Goal: Task Accomplishment & Management: Manage account settings

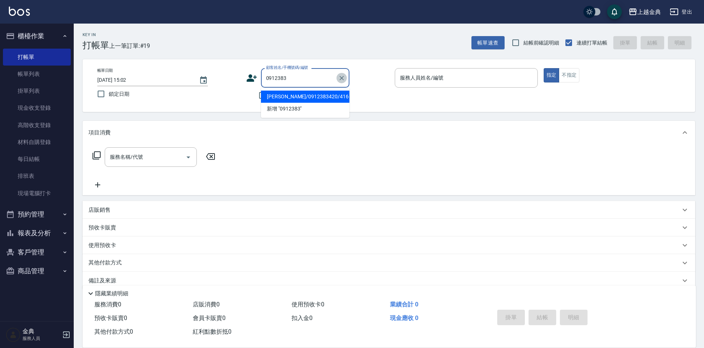
click at [340, 79] on icon "Clear" at bounding box center [341, 77] width 7 height 7
click at [239, 99] on div "帳單日期 [DATE] 15:02 鎖定日期" at bounding box center [168, 85] width 143 height 34
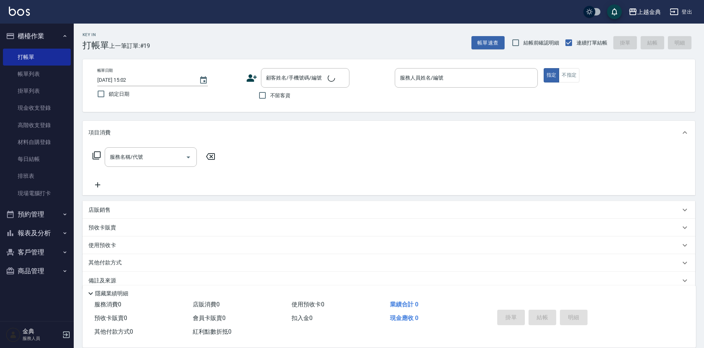
click at [272, 97] on span "不留客資" at bounding box center [280, 96] width 21 height 8
click at [270, 97] on input "不留客資" at bounding box center [262, 95] width 15 height 15
checkbox input "true"
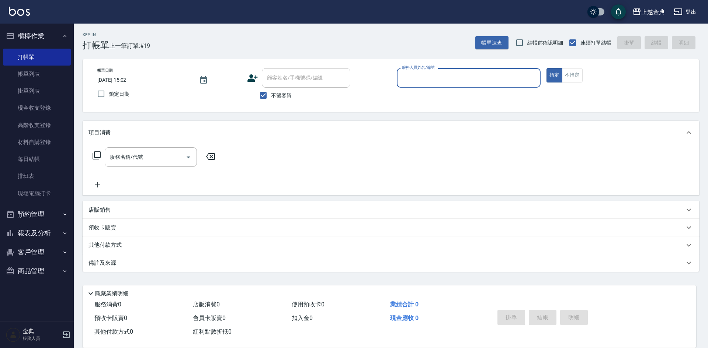
click at [473, 80] on input "服務人員姓名/編號" at bounding box center [468, 78] width 137 height 13
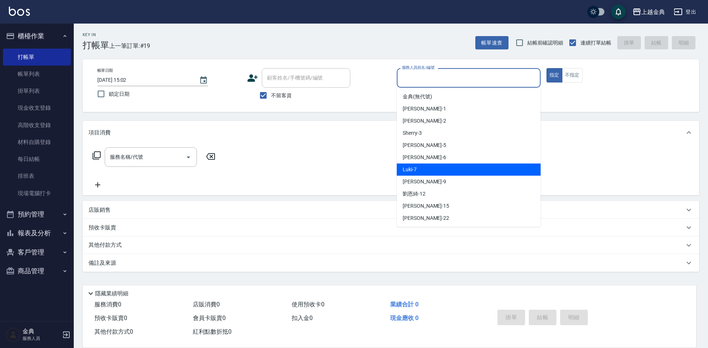
click at [426, 175] on div "Luki -7" at bounding box center [469, 170] width 144 height 12
type input "Luki-7"
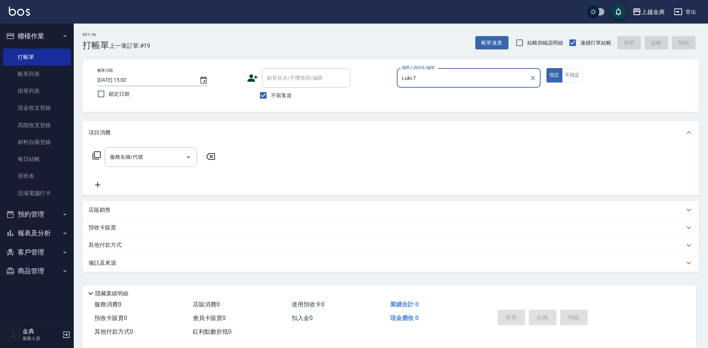
click at [92, 155] on div "服務名稱/代號 服務名稱/代號" at bounding box center [154, 158] width 131 height 20
click at [94, 155] on icon at bounding box center [97, 156] width 8 height 8
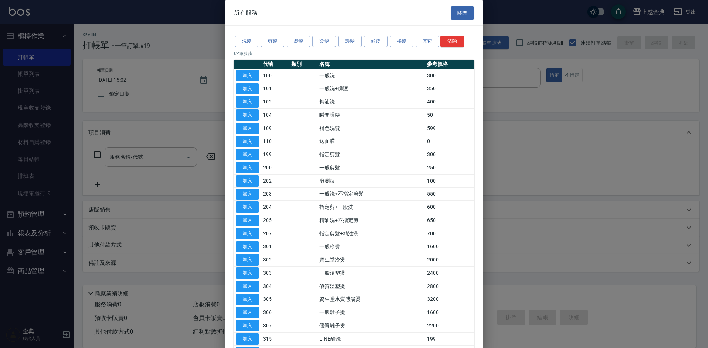
click at [283, 41] on button "剪髮" at bounding box center [273, 41] width 24 height 11
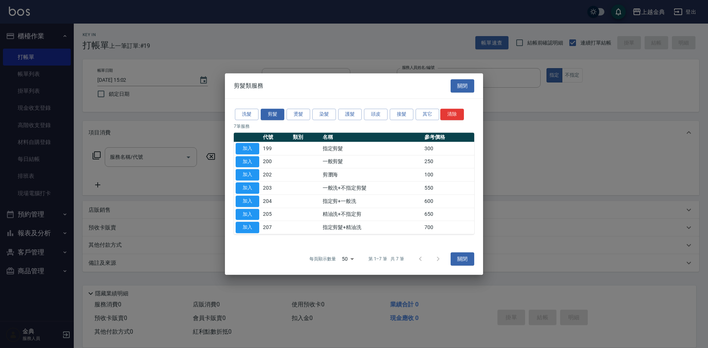
click at [253, 145] on button "加入" at bounding box center [248, 148] width 24 height 11
type input "指定剪髮(199)"
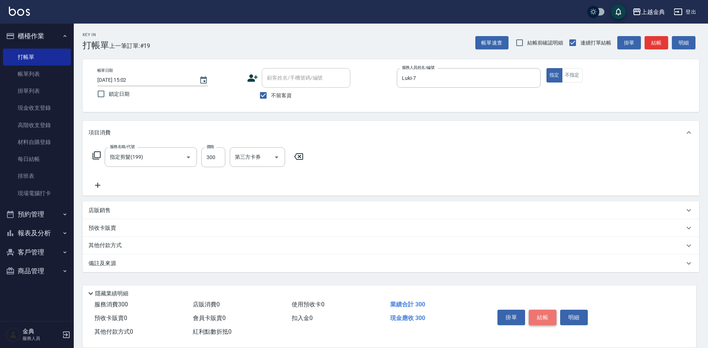
click at [545, 311] on button "結帳" at bounding box center [543, 317] width 28 height 15
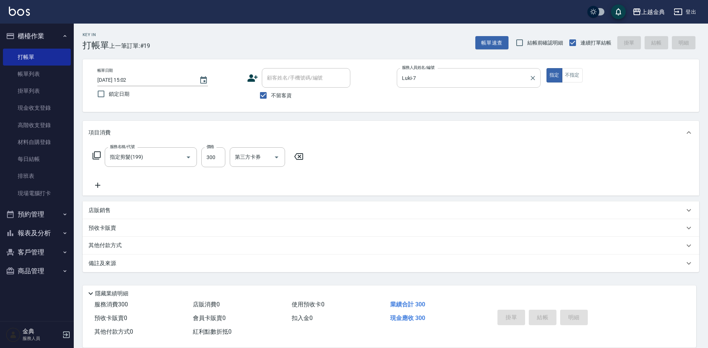
type input "[DATE] 18:37"
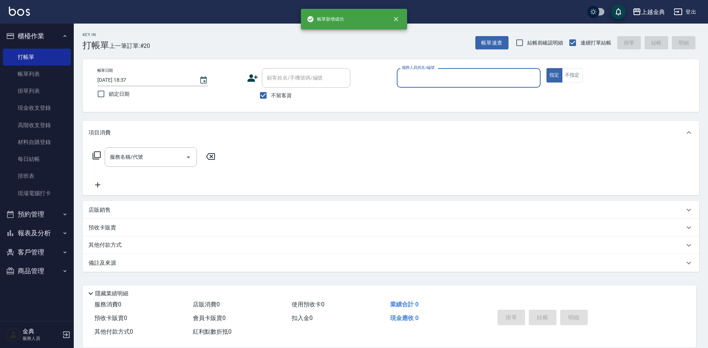
click at [468, 76] on input "服務人員姓名/編號" at bounding box center [468, 78] width 137 height 13
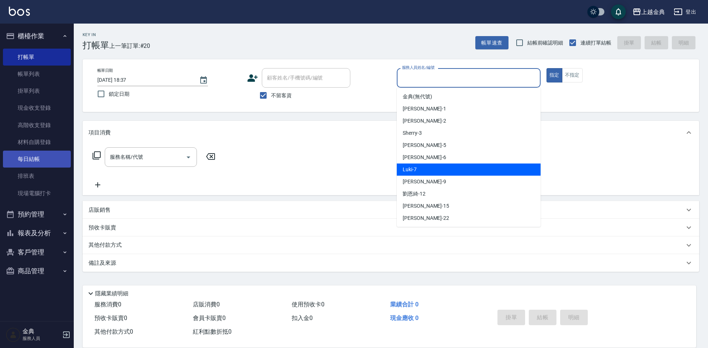
drag, startPoint x: 452, startPoint y: 168, endPoint x: 64, endPoint y: 164, distance: 388.7
click at [452, 169] on div "Luki -7" at bounding box center [469, 170] width 144 height 12
type input "Luki-7"
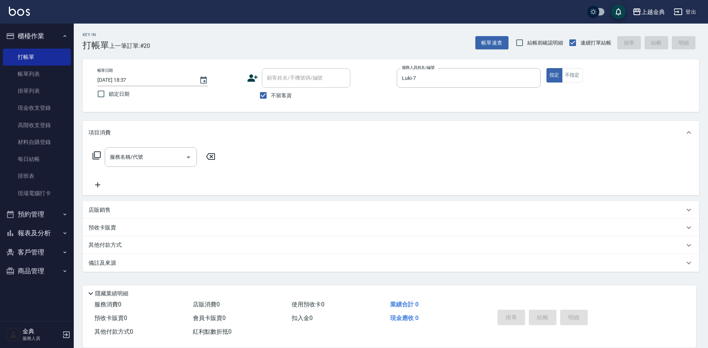
click at [96, 154] on icon at bounding box center [96, 155] width 9 height 9
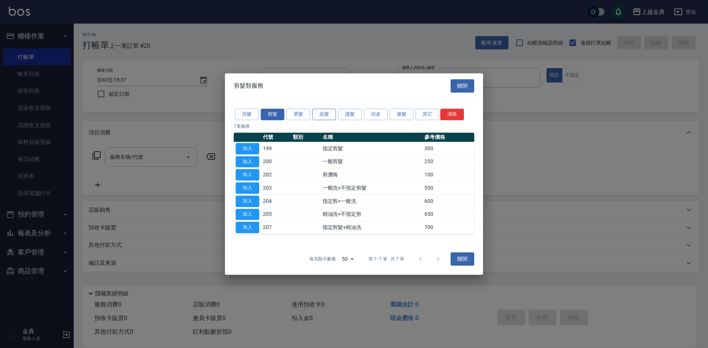
click at [325, 115] on button "染髮" at bounding box center [324, 114] width 24 height 11
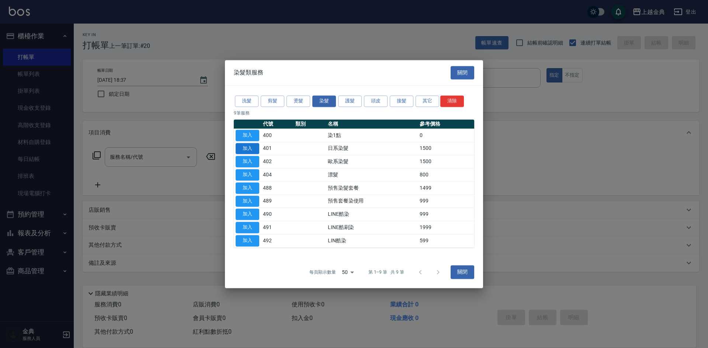
click at [242, 149] on button "加入" at bounding box center [248, 148] width 24 height 11
type input "日系染髮(401)"
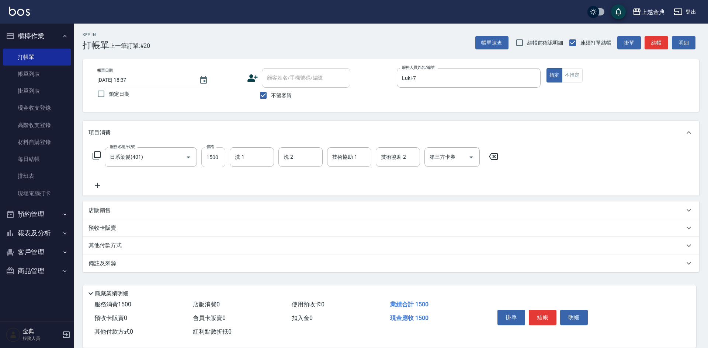
click at [220, 160] on input "1500" at bounding box center [213, 158] width 24 height 20
type input "2100"
drag, startPoint x: 250, startPoint y: 156, endPoint x: 250, endPoint y: 160, distance: 4.1
click at [250, 156] on input "洗-1" at bounding box center [252, 157] width 38 height 13
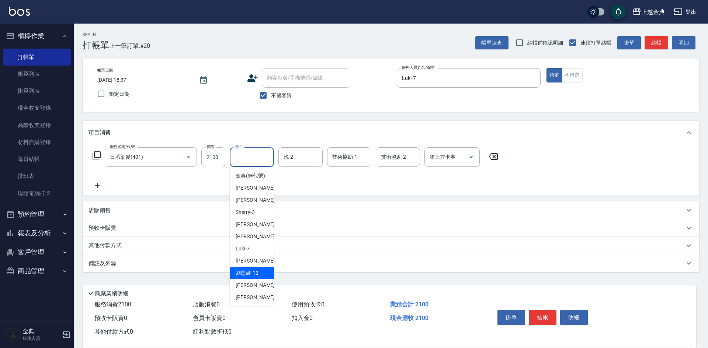
click at [244, 280] on div "[PERSON_NAME]-12" at bounding box center [252, 273] width 44 height 12
type input "[PERSON_NAME]-12"
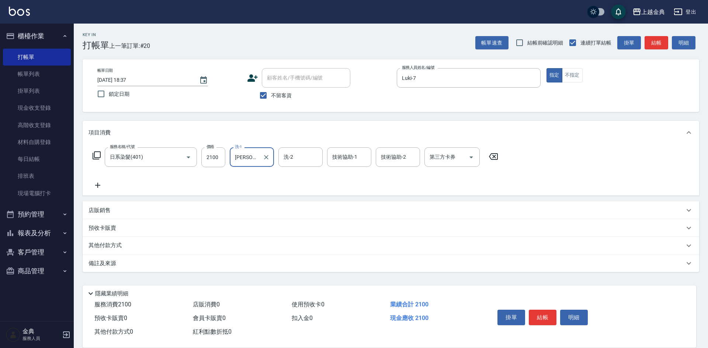
click at [102, 248] on p "其他付款方式" at bounding box center [107, 246] width 37 height 8
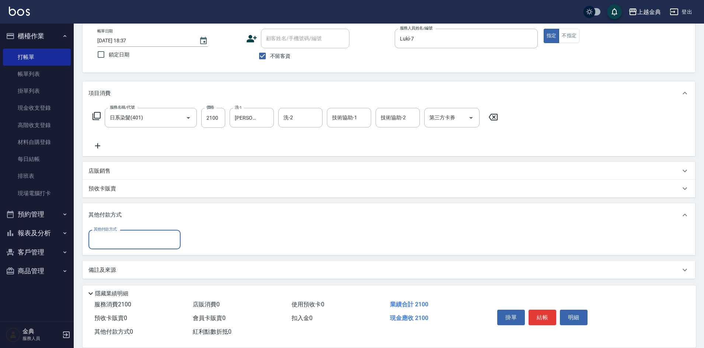
scroll to position [41, 0]
click at [107, 236] on input "其他付款方式" at bounding box center [135, 238] width 86 height 13
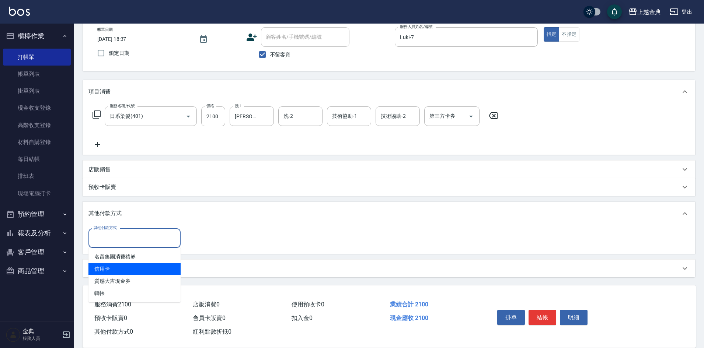
click at [121, 274] on span "信用卡" at bounding box center [135, 269] width 92 height 12
type input "信用卡"
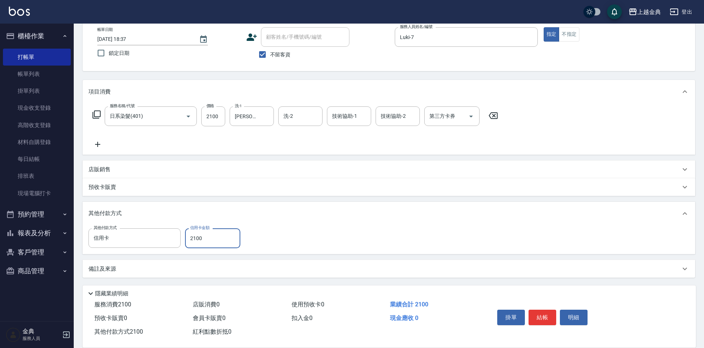
type input "2100"
click at [545, 317] on button "結帳" at bounding box center [543, 317] width 28 height 15
click at [544, 315] on div "掛單 結帳 明細" at bounding box center [543, 318] width 96 height 23
type input "[DATE] 18:38"
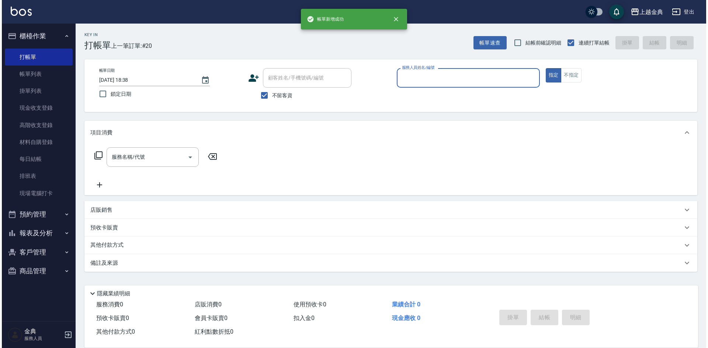
scroll to position [0, 0]
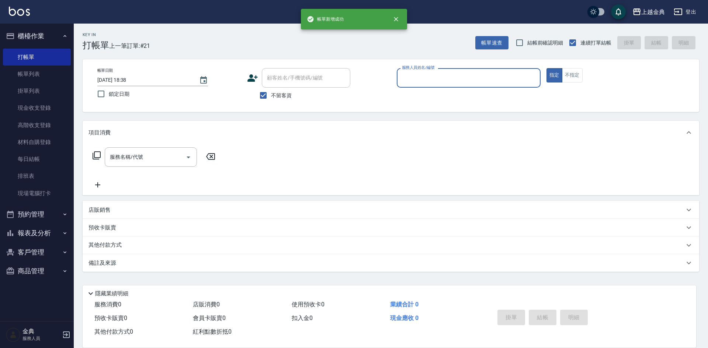
drag, startPoint x: 507, startPoint y: 72, endPoint x: 503, endPoint y: 80, distance: 9.2
click at [506, 73] on input "服務人員姓名/編號" at bounding box center [468, 78] width 137 height 13
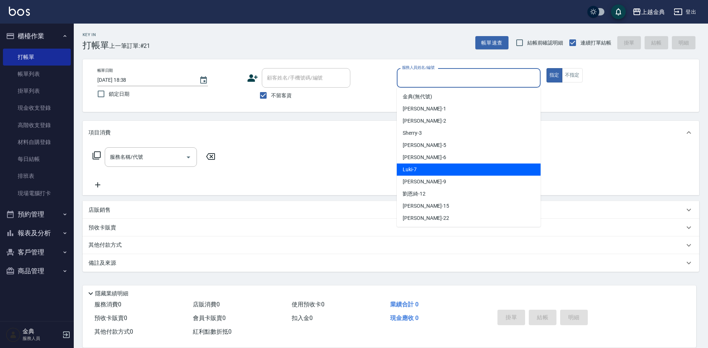
drag, startPoint x: 472, startPoint y: 168, endPoint x: 195, endPoint y: 185, distance: 277.5
click at [470, 167] on div "Luki -7" at bounding box center [469, 170] width 144 height 12
type input "Luki-7"
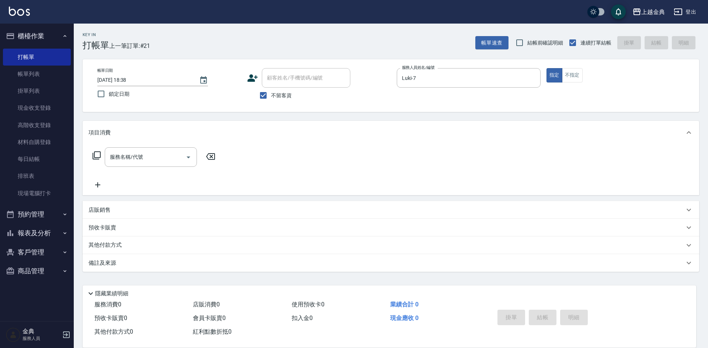
click at [97, 156] on icon at bounding box center [96, 155] width 9 height 9
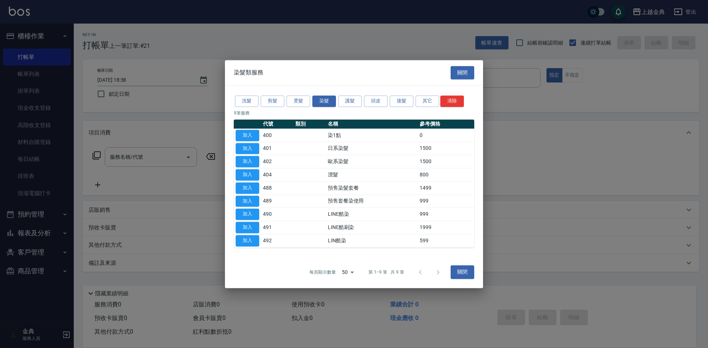
click at [269, 109] on div "洗髮 剪髮 燙髮 染髮 護髮 頭皮 接髮 其它 清除 9 筆服務 代號 類別 名稱 參考價格 加入 400 染1點 0 加入 401 日系染髮 1500 加入…" at bounding box center [354, 171] width 258 height 171
click at [271, 103] on button "剪髮" at bounding box center [273, 101] width 24 height 11
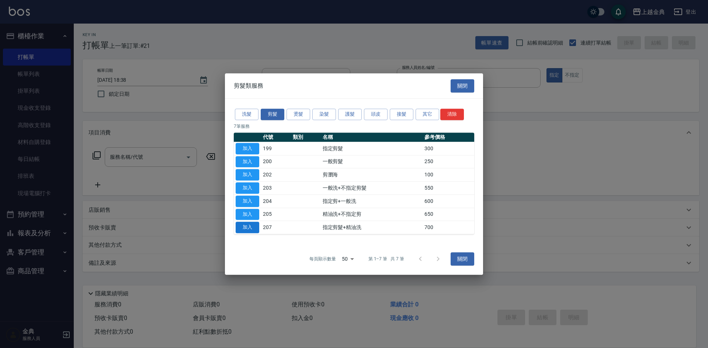
click at [254, 228] on button "加入" at bounding box center [248, 227] width 24 height 11
type input "指定剪髮+精油洗(207)"
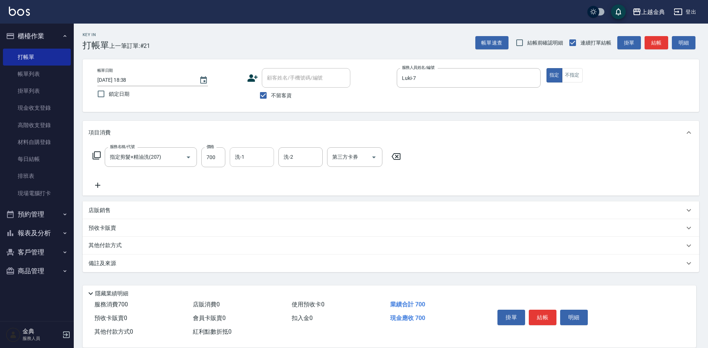
click at [256, 158] on input "洗-1" at bounding box center [252, 157] width 38 height 13
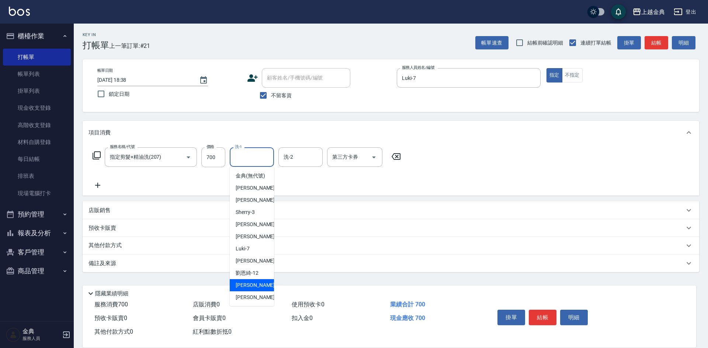
click at [253, 289] on span "[PERSON_NAME] -15" at bounding box center [259, 286] width 46 height 8
type input "[PERSON_NAME]-15"
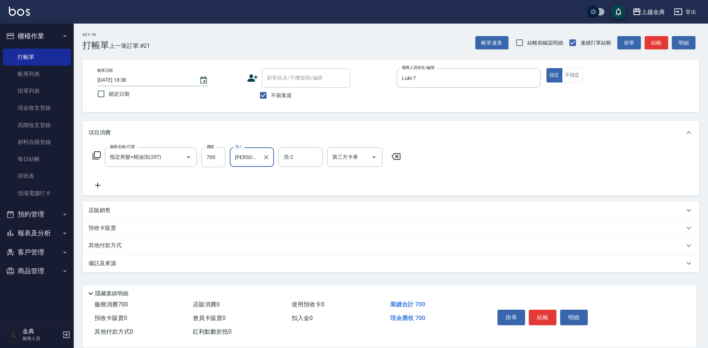
click at [121, 241] on div "其他付款方式" at bounding box center [391, 246] width 617 height 18
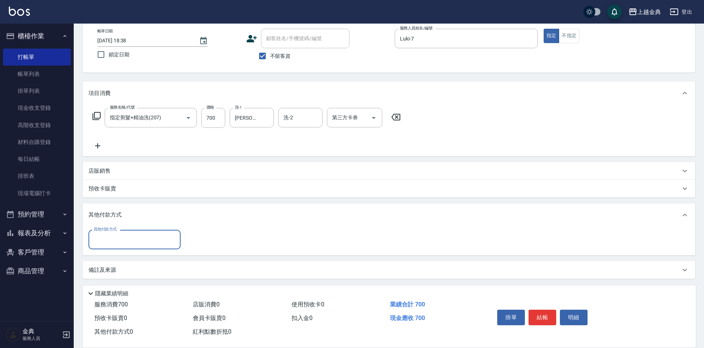
scroll to position [41, 0]
click at [121, 241] on input "其他付款方式" at bounding box center [135, 238] width 86 height 13
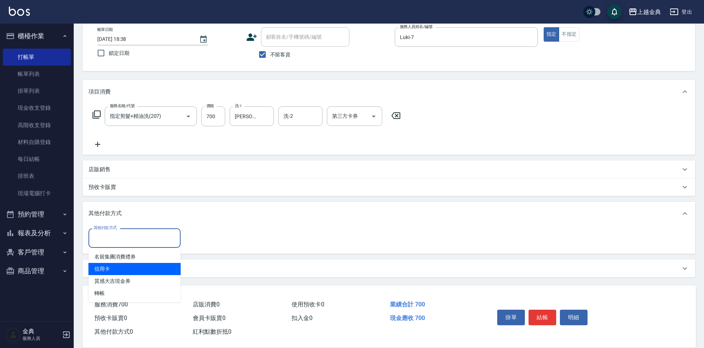
click at [118, 273] on span "信用卡" at bounding box center [135, 269] width 92 height 12
type input "信用卡"
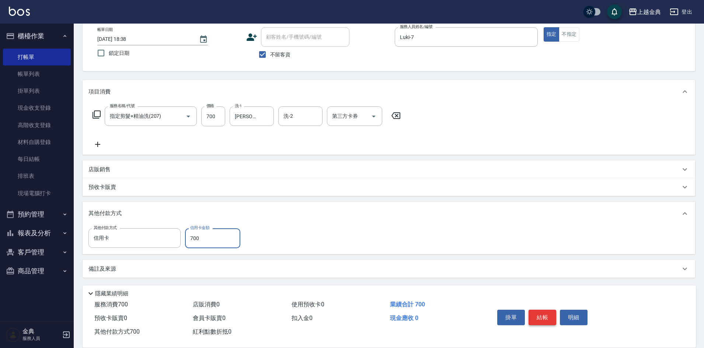
type input "700"
click at [551, 315] on button "結帳" at bounding box center [543, 317] width 28 height 15
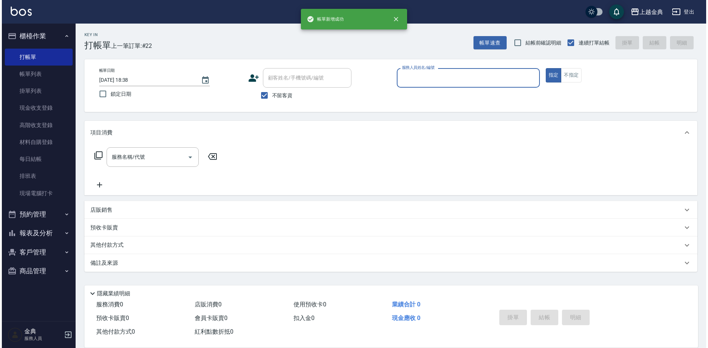
scroll to position [0, 0]
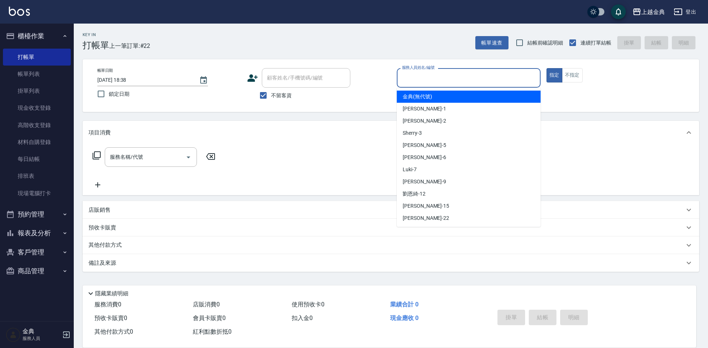
click at [471, 74] on input "服務人員姓名/編號" at bounding box center [468, 78] width 137 height 13
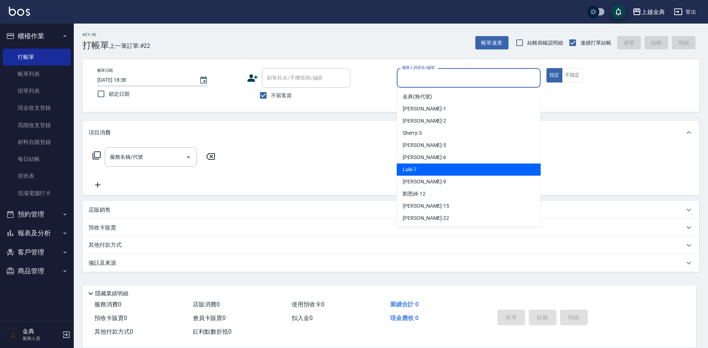
click at [431, 172] on div "Luki -7" at bounding box center [469, 170] width 144 height 12
type input "Luki-7"
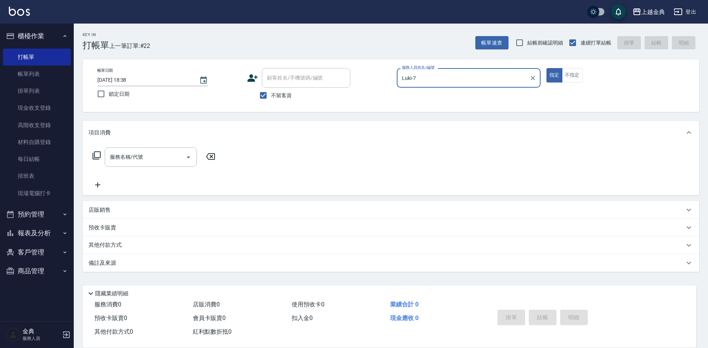
click at [98, 157] on icon at bounding box center [96, 155] width 9 height 9
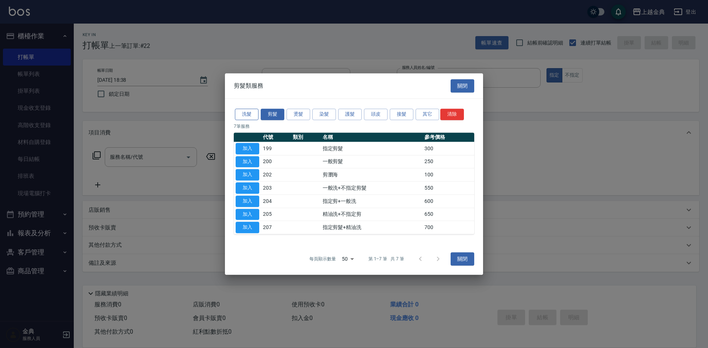
click at [237, 118] on button "洗髮" at bounding box center [247, 114] width 24 height 11
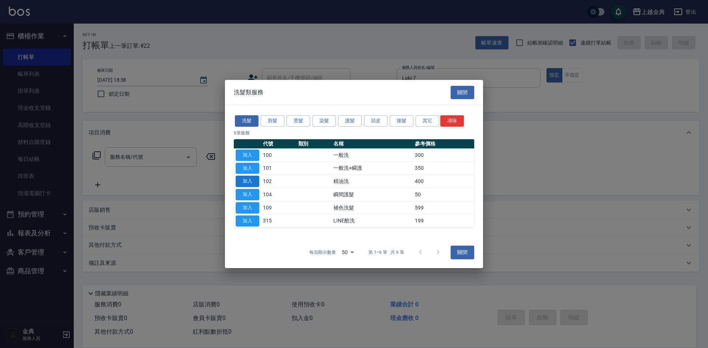
click at [249, 182] on button "加入" at bounding box center [248, 181] width 24 height 11
type input "精油洗(102)"
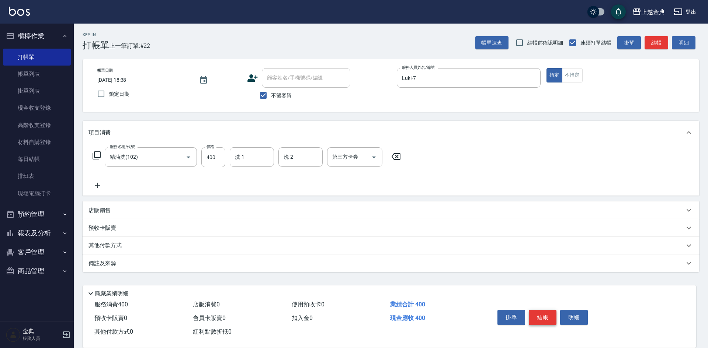
click at [540, 316] on button "結帳" at bounding box center [543, 317] width 28 height 15
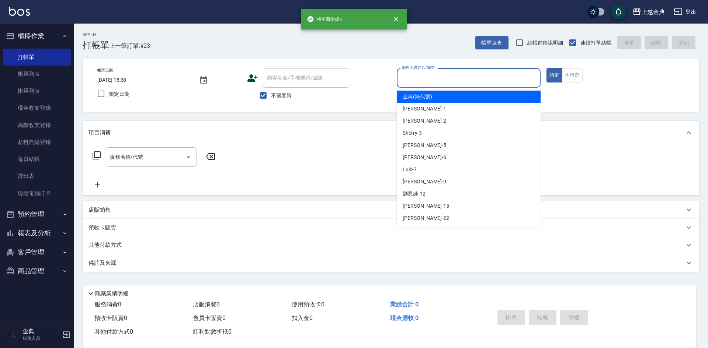
click at [433, 74] on input "服務人員姓名/編號" at bounding box center [468, 78] width 137 height 13
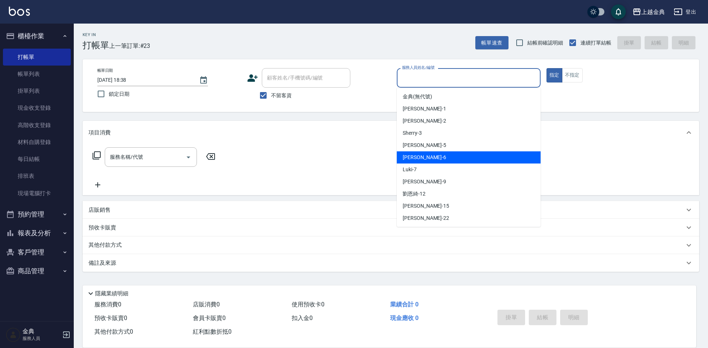
click at [438, 155] on div "[PERSON_NAME] -6" at bounding box center [469, 158] width 144 height 12
type input "[PERSON_NAME]-6"
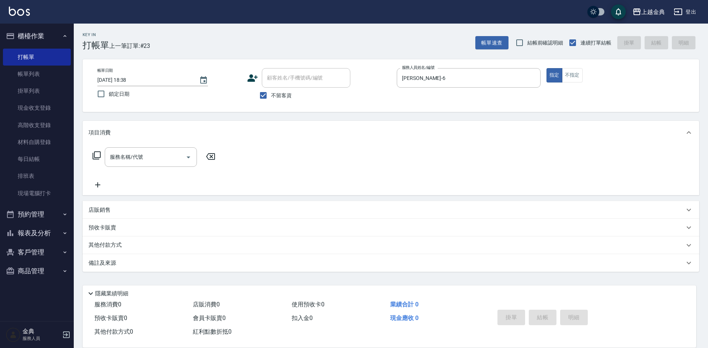
click at [98, 153] on icon at bounding box center [96, 155] width 9 height 9
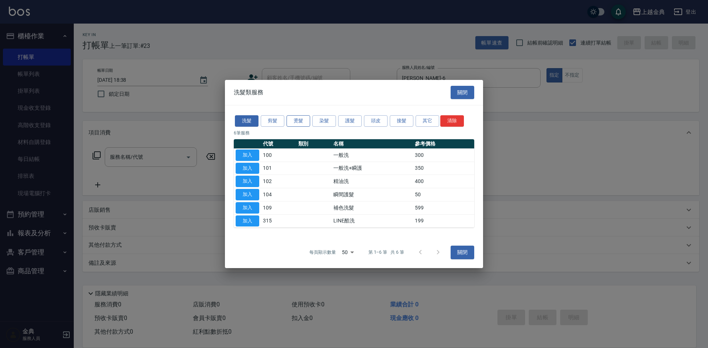
click at [298, 123] on button "燙髮" at bounding box center [299, 120] width 24 height 11
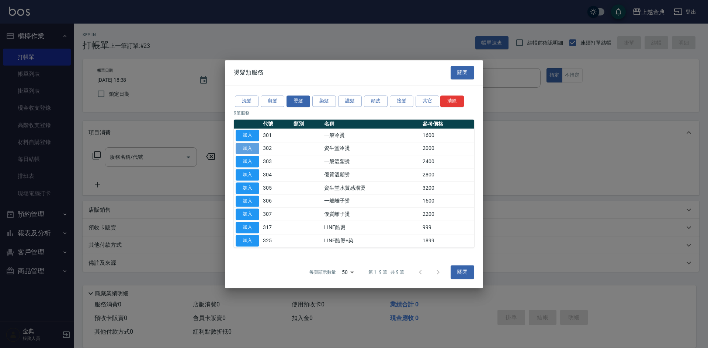
click at [243, 148] on button "加入" at bounding box center [248, 148] width 24 height 11
type input "資生堂冷燙(302)"
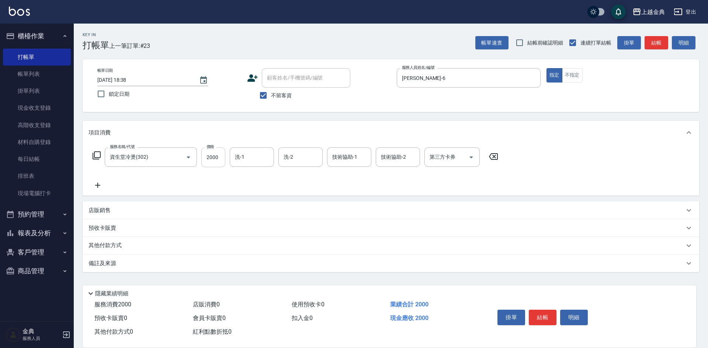
click at [208, 161] on input "2000" at bounding box center [213, 158] width 24 height 20
type input "1700"
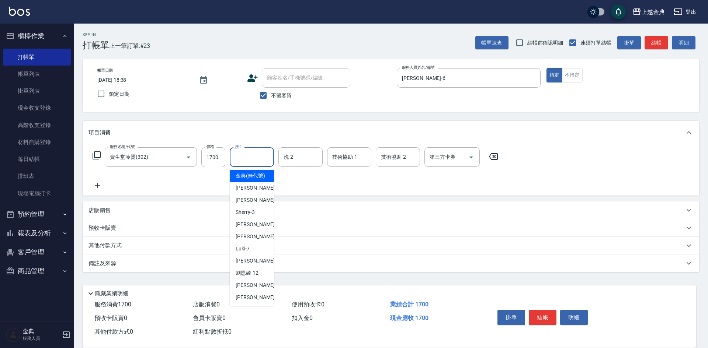
click at [241, 157] on input "洗-1" at bounding box center [252, 157] width 38 height 13
click at [246, 277] on span "[PERSON_NAME]-12" at bounding box center [247, 274] width 23 height 8
type input "[PERSON_NAME]-12"
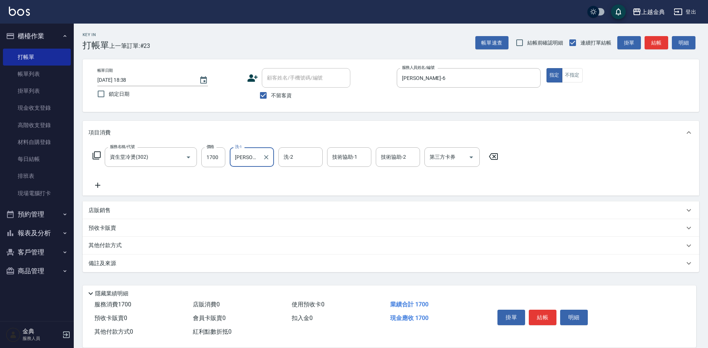
click at [97, 218] on div "店販銷售" at bounding box center [391, 211] width 617 height 18
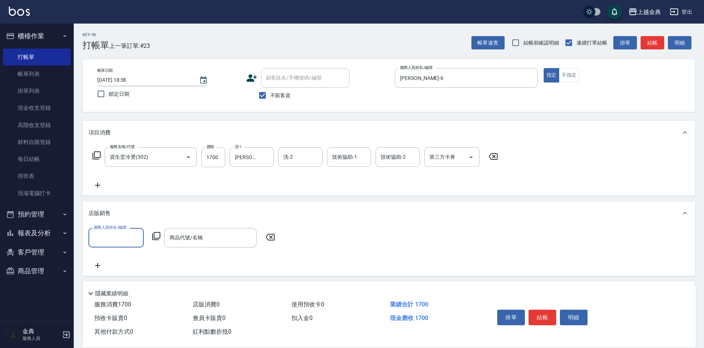
click at [94, 235] on input "服務人員姓名/編號" at bounding box center [116, 238] width 49 height 13
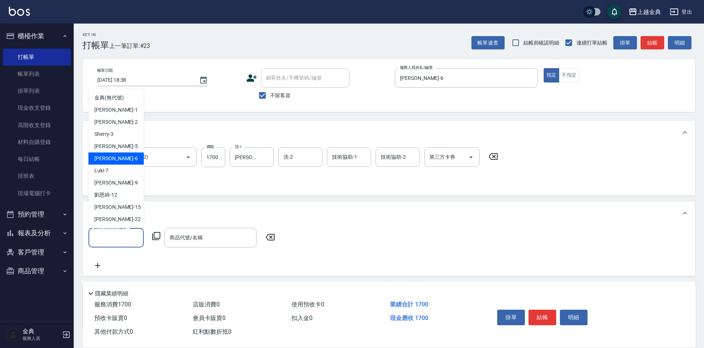
click at [110, 162] on div "[PERSON_NAME] -6" at bounding box center [116, 159] width 55 height 12
type input "[PERSON_NAME]-6"
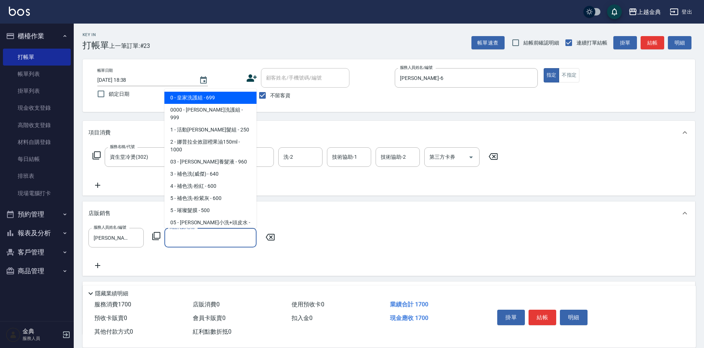
click at [207, 241] on input "商品代號/名稱" at bounding box center [211, 238] width 86 height 13
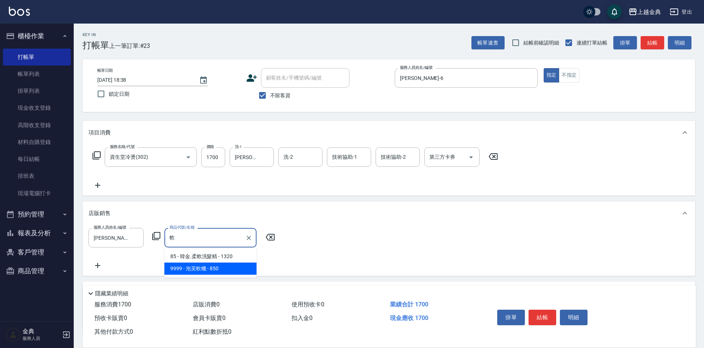
click at [204, 264] on span "9999 - 泡芙軟蠟 - 850" at bounding box center [210, 269] width 92 height 12
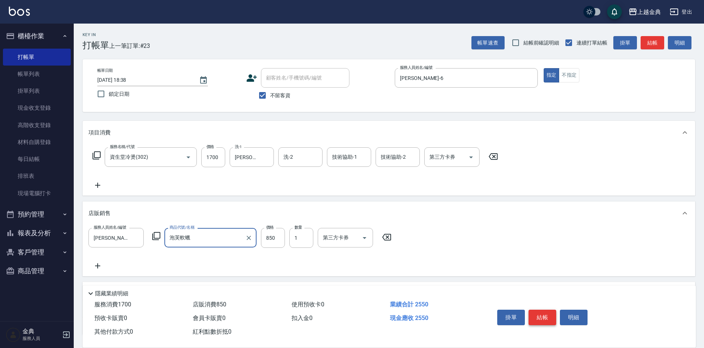
type input "泡芙軟蠟"
click at [542, 313] on button "結帳" at bounding box center [543, 317] width 28 height 15
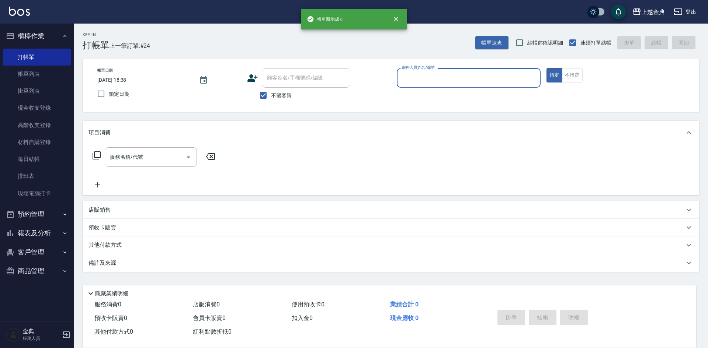
click at [462, 82] on input "服務人員姓名/編號" at bounding box center [468, 78] width 137 height 13
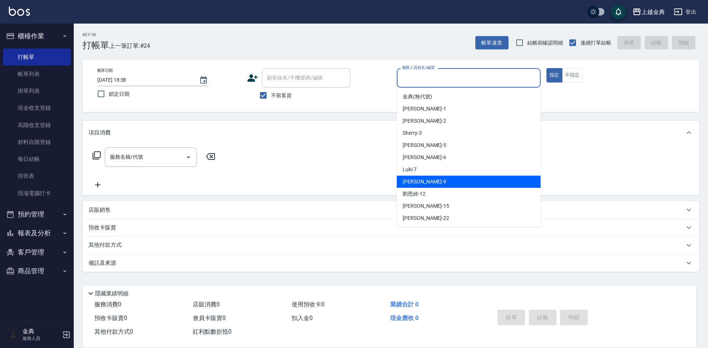
drag, startPoint x: 461, startPoint y: 177, endPoint x: 458, endPoint y: 170, distance: 7.6
click at [460, 177] on div "[PERSON_NAME] -9" at bounding box center [469, 182] width 144 height 12
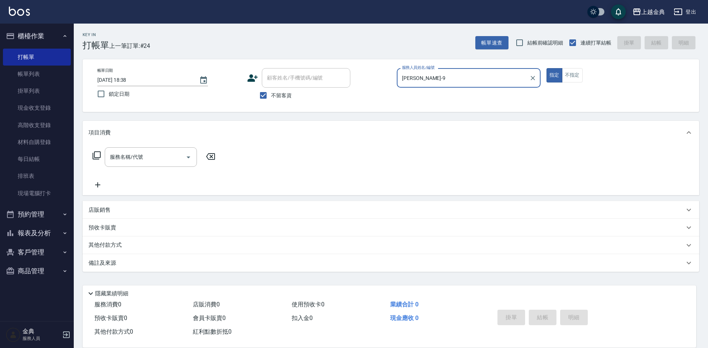
click at [437, 77] on input "[PERSON_NAME]-9" at bounding box center [463, 78] width 126 height 13
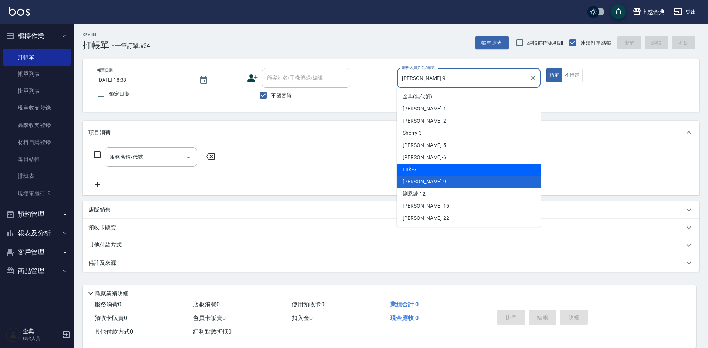
click at [429, 166] on div "Luki -7" at bounding box center [469, 170] width 144 height 12
type input "Luki-7"
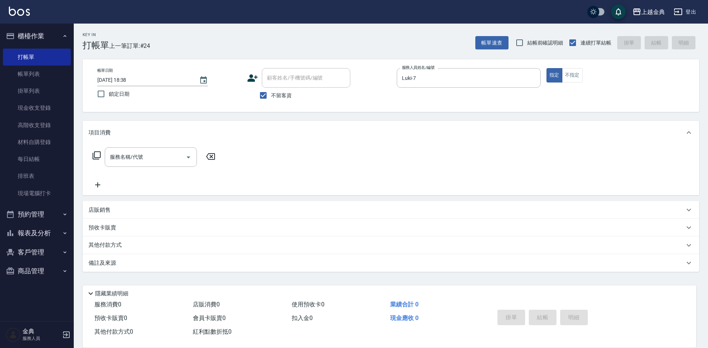
click at [97, 156] on icon at bounding box center [96, 155] width 9 height 9
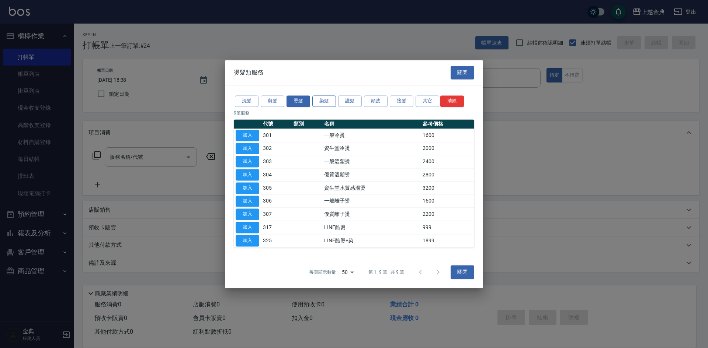
click at [325, 103] on button "染髮" at bounding box center [324, 101] width 24 height 11
click at [248, 149] on button "加入" at bounding box center [248, 148] width 24 height 11
type input "日系染髮(401)"
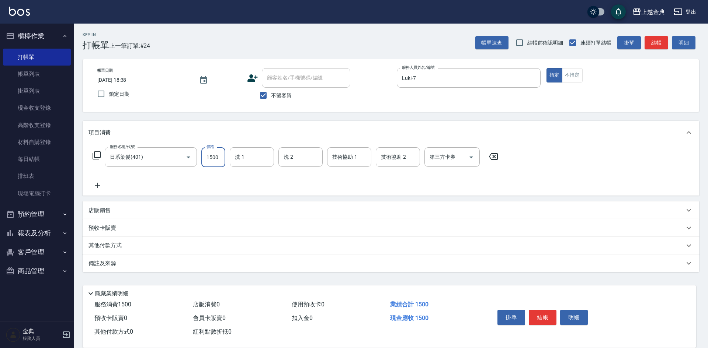
click at [208, 153] on input "1500" at bounding box center [213, 158] width 24 height 20
type input "2300"
click at [266, 154] on input "洗-1" at bounding box center [252, 157] width 38 height 13
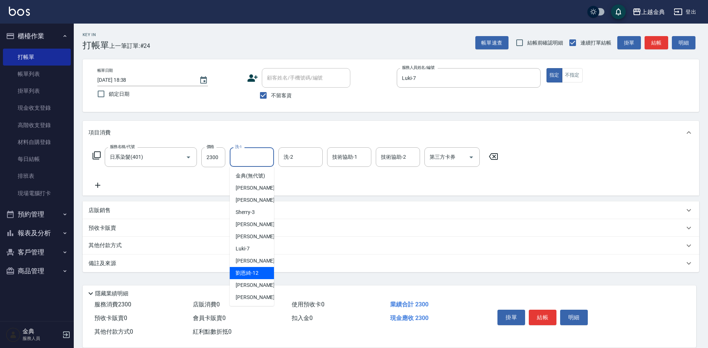
click at [243, 277] on span "[PERSON_NAME]-12" at bounding box center [247, 274] width 23 height 8
type input "[PERSON_NAME]-12"
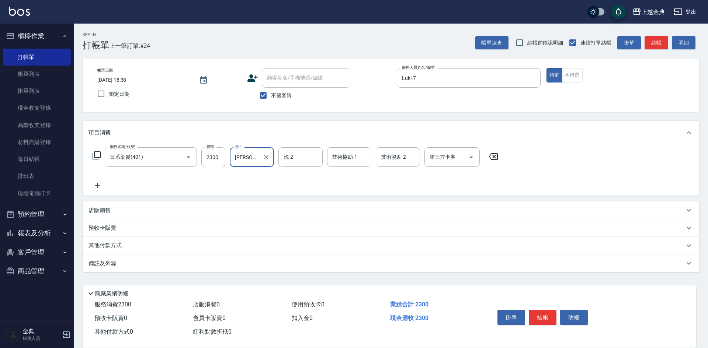
click at [115, 252] on div "其他付款方式" at bounding box center [391, 246] width 617 height 18
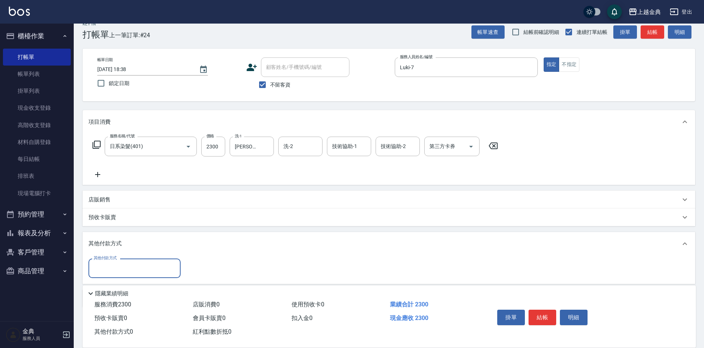
scroll to position [41, 0]
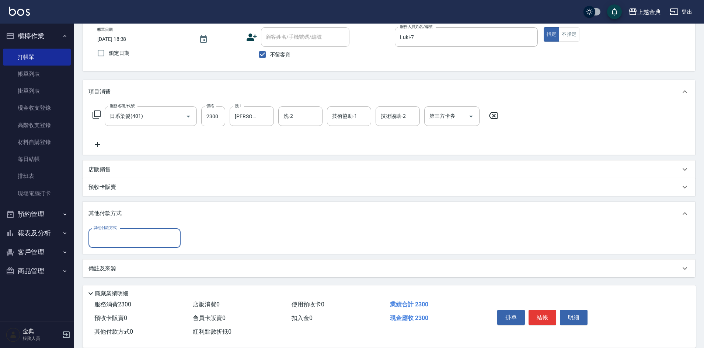
click at [118, 247] on div "其他付款方式" at bounding box center [135, 239] width 92 height 20
click at [120, 273] on span "信用卡" at bounding box center [135, 269] width 92 height 12
type input "信用卡"
type input "2300"
click at [546, 314] on button "結帳" at bounding box center [543, 317] width 28 height 15
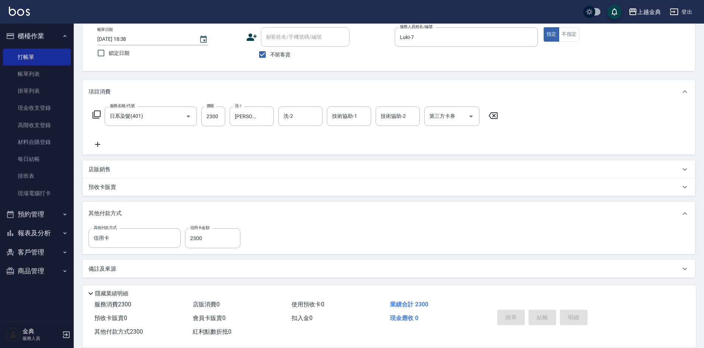
type input "[DATE] 18:39"
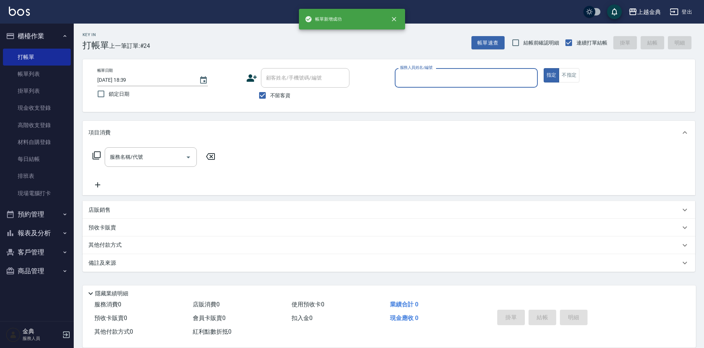
scroll to position [0, 0]
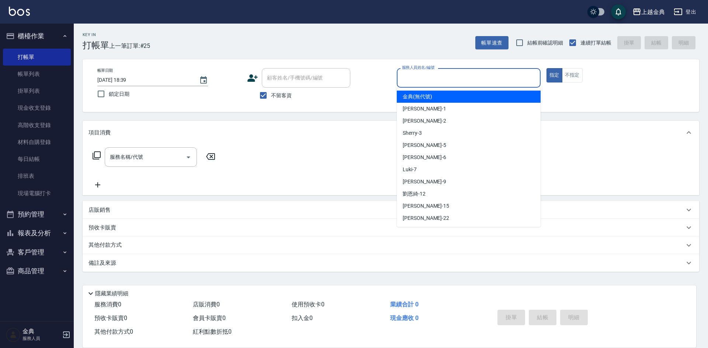
click at [426, 77] on input "服務人員姓名/編號" at bounding box center [468, 78] width 137 height 13
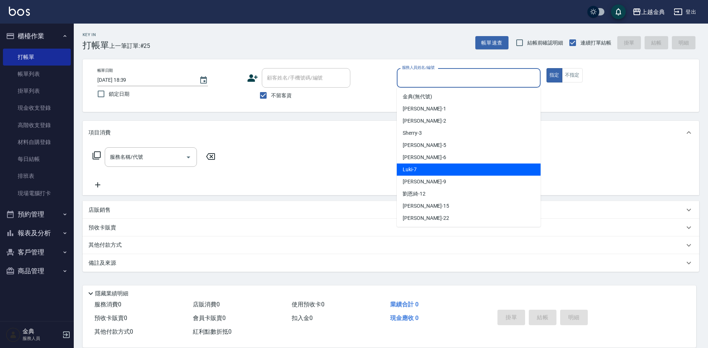
click at [423, 173] on div "Luki -7" at bounding box center [469, 170] width 144 height 12
type input "Luki-7"
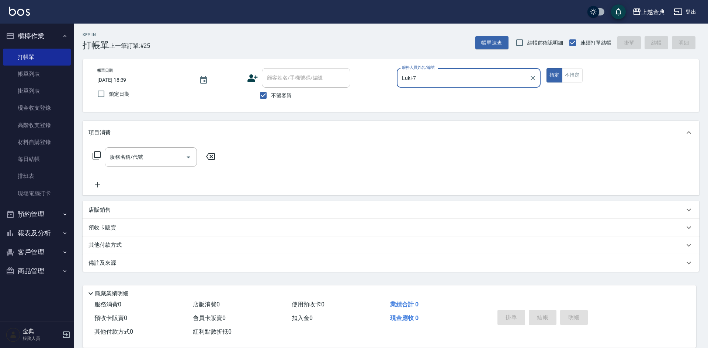
click at [98, 156] on icon at bounding box center [96, 155] width 9 height 9
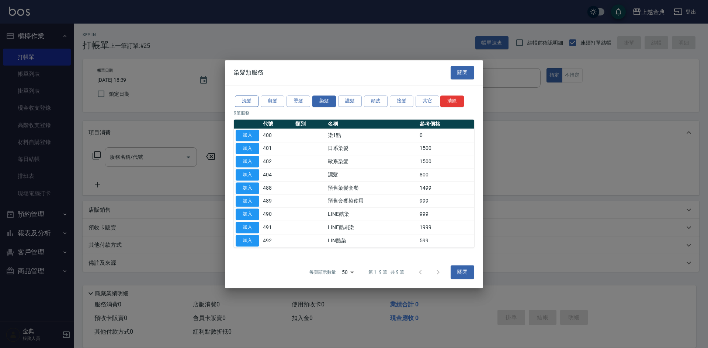
click at [241, 98] on button "洗髮" at bounding box center [247, 101] width 24 height 11
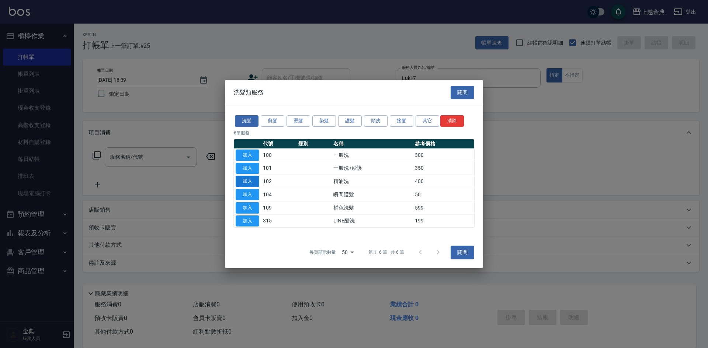
click at [249, 181] on button "加入" at bounding box center [248, 181] width 24 height 11
type input "精油洗(102)"
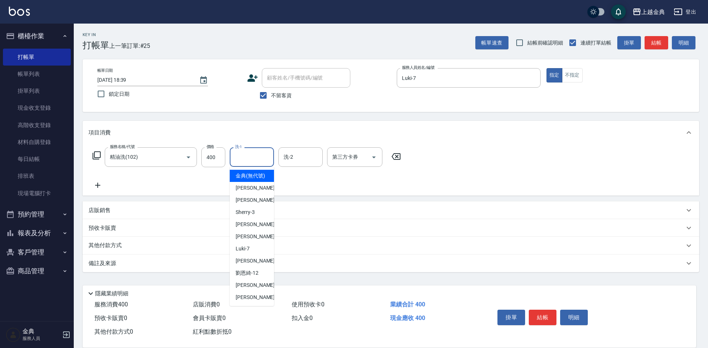
click at [243, 160] on input "洗-1" at bounding box center [252, 157] width 38 height 13
click at [254, 289] on span "[PERSON_NAME] -15" at bounding box center [259, 286] width 46 height 8
type input "[PERSON_NAME]-15"
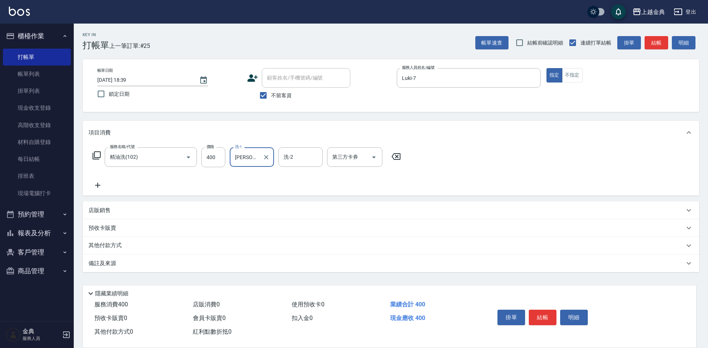
click at [538, 311] on button "結帳" at bounding box center [543, 317] width 28 height 15
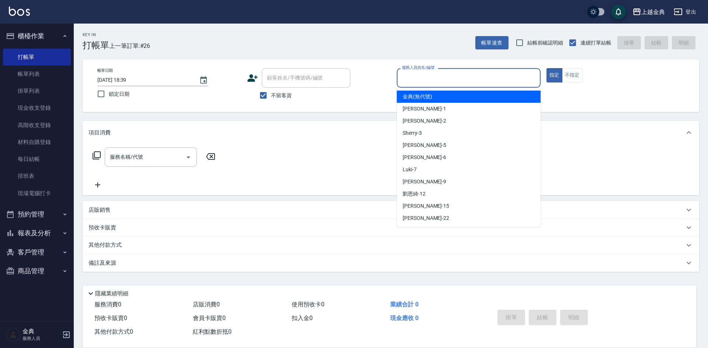
click at [447, 73] on input "服務人員姓名/編號" at bounding box center [468, 78] width 137 height 13
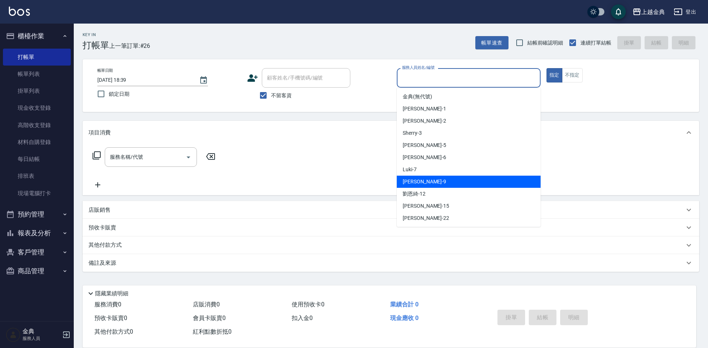
click at [451, 185] on div "[PERSON_NAME] -9" at bounding box center [469, 182] width 144 height 12
type input "[PERSON_NAME]-9"
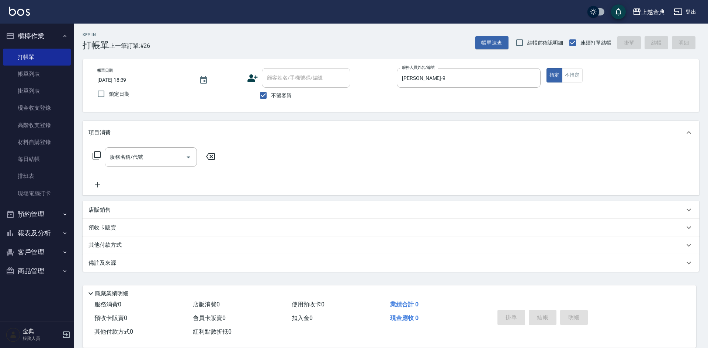
click at [91, 155] on div "服務名稱/代號 服務名稱/代號" at bounding box center [154, 158] width 131 height 20
click at [98, 154] on icon at bounding box center [96, 155] width 9 height 9
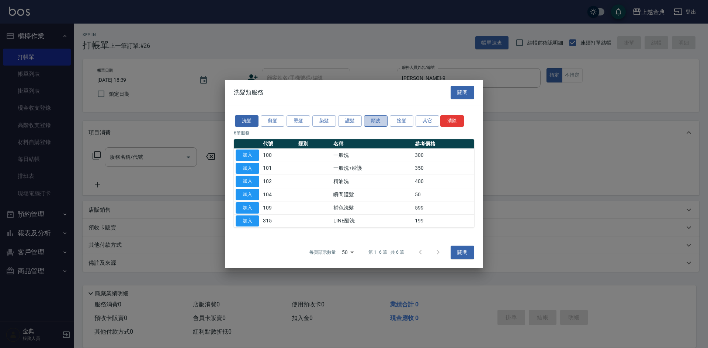
click at [372, 116] on button "頭皮" at bounding box center [376, 120] width 24 height 11
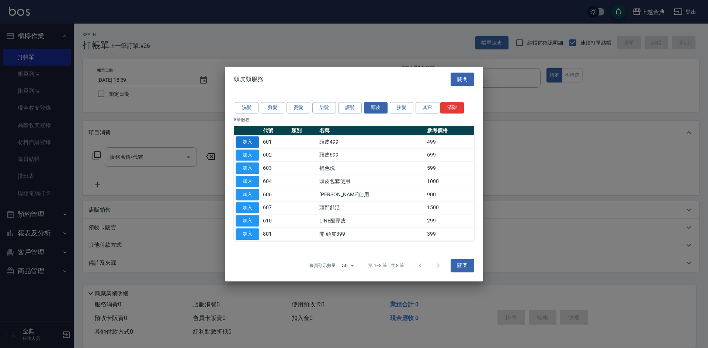
click at [238, 141] on button "加入" at bounding box center [248, 141] width 24 height 11
type input "頭皮499(601)"
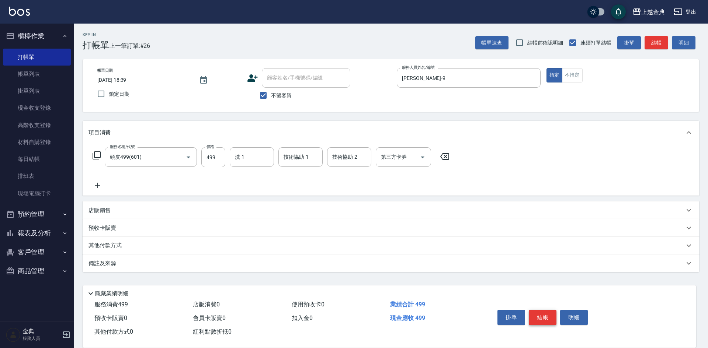
click at [540, 311] on button "結帳" at bounding box center [543, 317] width 28 height 15
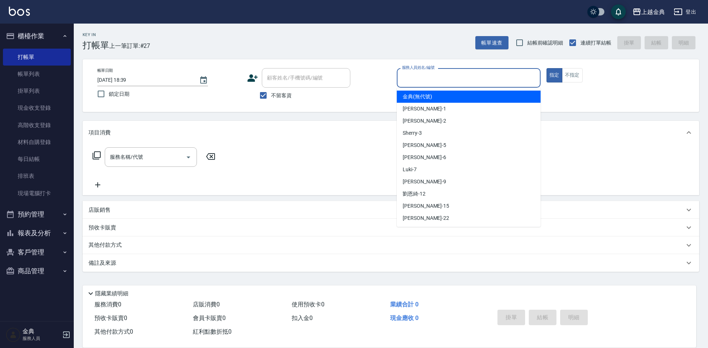
click at [470, 74] on input "服務人員姓名/編號" at bounding box center [468, 78] width 137 height 13
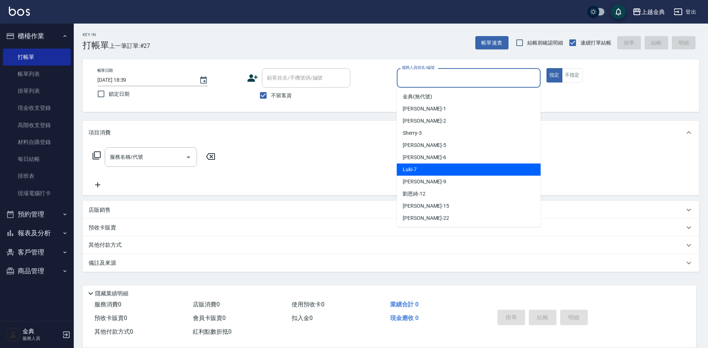
click at [467, 168] on div "Luki -7" at bounding box center [469, 170] width 144 height 12
type input "Luki-7"
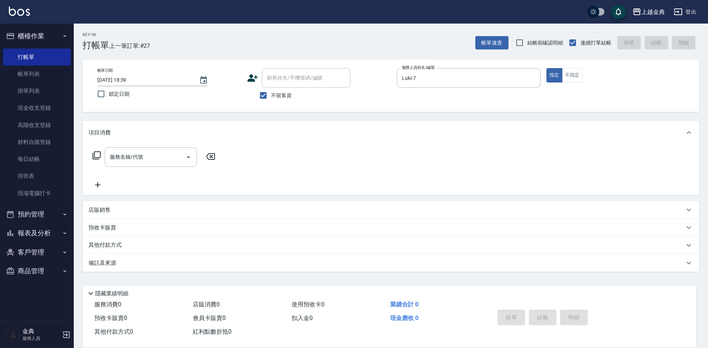
click at [93, 157] on icon at bounding box center [97, 156] width 8 height 8
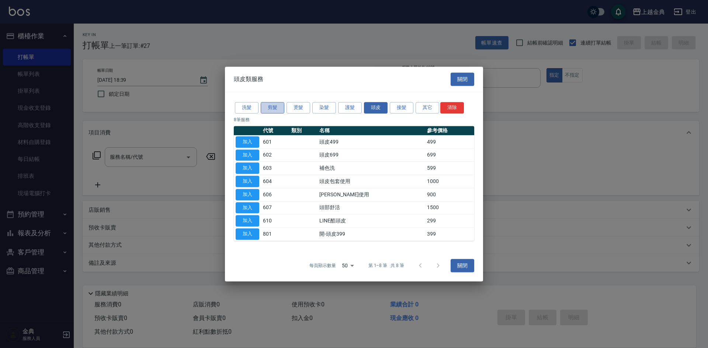
click at [274, 110] on button "剪髮" at bounding box center [273, 107] width 24 height 11
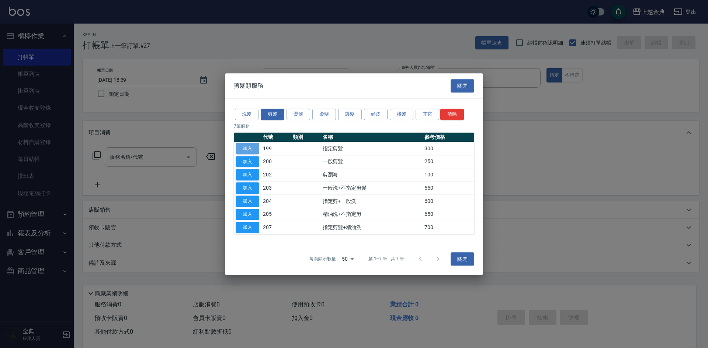
click at [248, 147] on button "加入" at bounding box center [248, 148] width 24 height 11
type input "指定剪髮(199)"
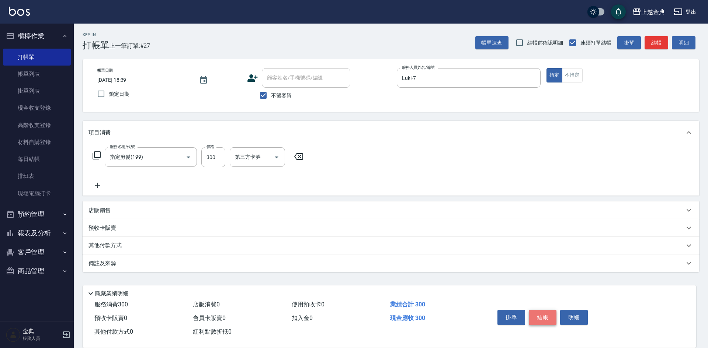
click at [535, 311] on button "結帳" at bounding box center [543, 317] width 28 height 15
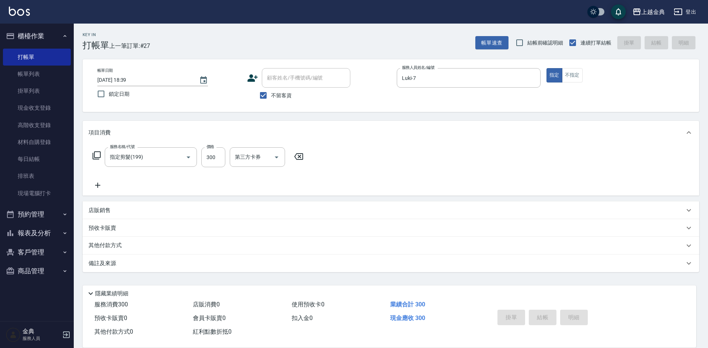
type input "[DATE] 18:40"
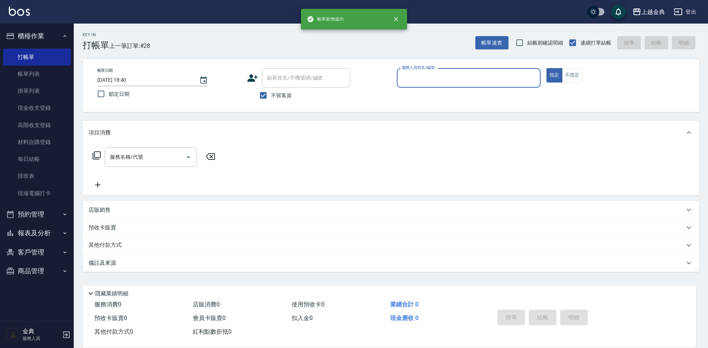
click at [451, 75] on input "服務人員姓名/編號" at bounding box center [468, 78] width 137 height 13
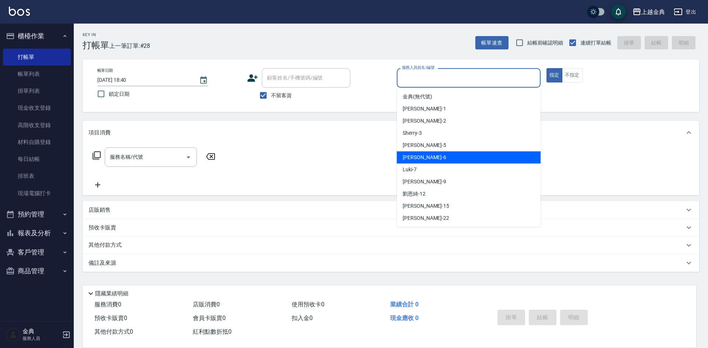
click at [455, 161] on div "[PERSON_NAME] -6" at bounding box center [469, 158] width 144 height 12
type input "[PERSON_NAME]-6"
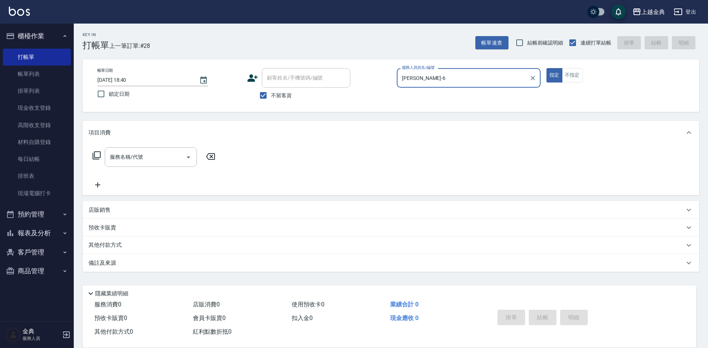
click at [97, 156] on icon at bounding box center [96, 155] width 9 height 9
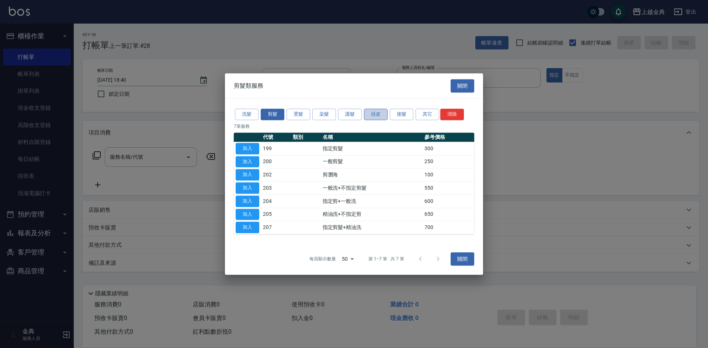
click at [366, 113] on button "頭皮" at bounding box center [376, 114] width 24 height 11
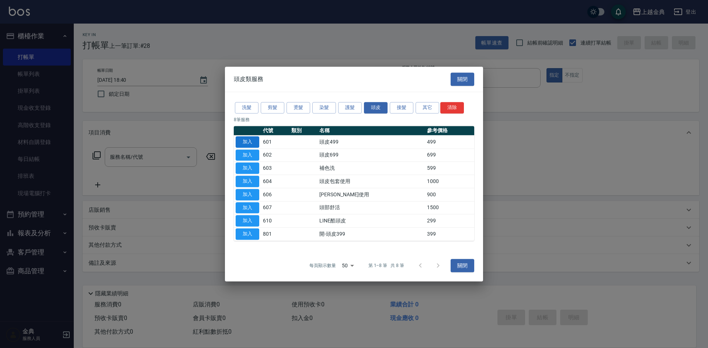
click at [248, 143] on button "加入" at bounding box center [248, 141] width 24 height 11
type input "頭皮499(601)"
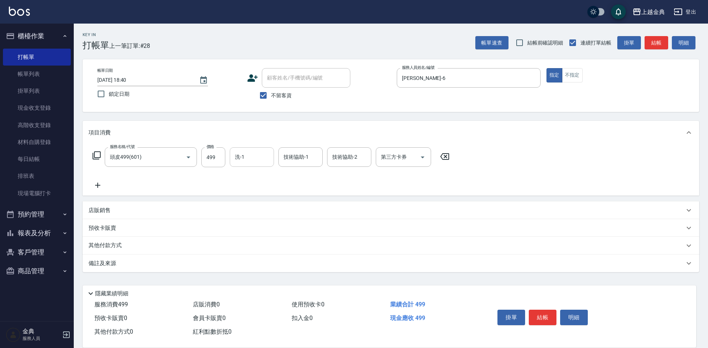
click at [255, 158] on input "洗-1" at bounding box center [252, 157] width 38 height 13
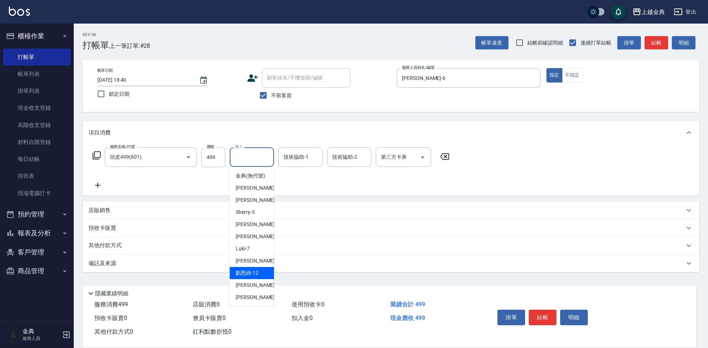
click at [261, 280] on div "[PERSON_NAME]-12" at bounding box center [252, 273] width 44 height 12
drag, startPoint x: 252, startPoint y: 156, endPoint x: 236, endPoint y: 261, distance: 106.0
click at [252, 157] on input "[PERSON_NAME]-12" at bounding box center [246, 157] width 27 height 13
drag, startPoint x: 247, startPoint y: 293, endPoint x: 315, endPoint y: 188, distance: 124.8
click at [247, 289] on span "[PERSON_NAME] -15" at bounding box center [259, 286] width 46 height 8
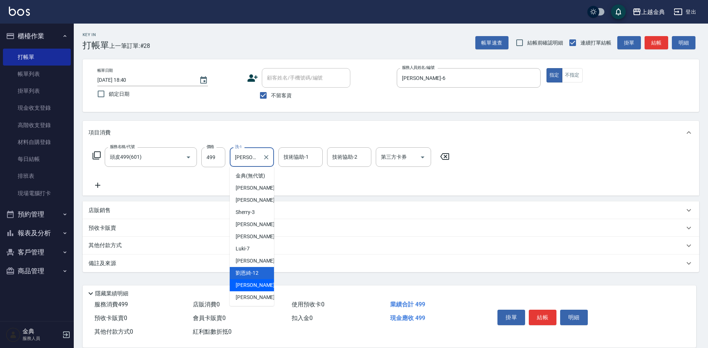
type input "[PERSON_NAME]-15"
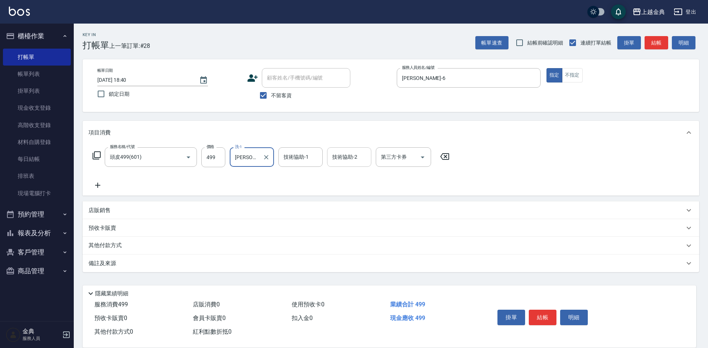
click at [353, 157] on input "技術協助-2" at bounding box center [349, 157] width 38 height 13
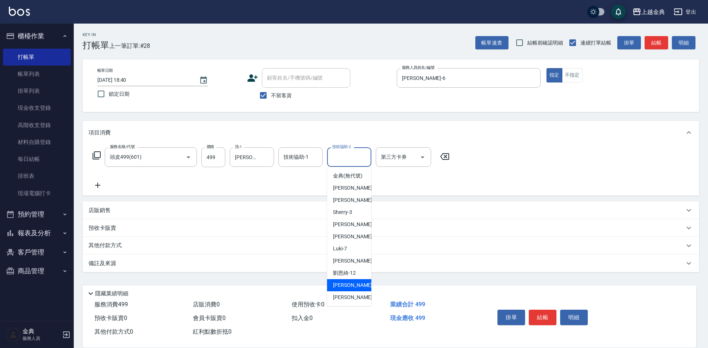
click at [342, 289] on span "[PERSON_NAME] -15" at bounding box center [356, 286] width 46 height 8
type input "[PERSON_NAME]-15"
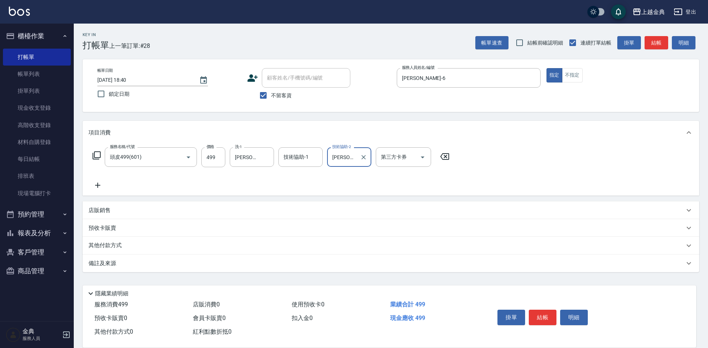
click at [104, 149] on div "服務名稱/代號 頭皮499(601) 服務名稱/代號 價格 499 價格 洗-1 [PERSON_NAME]-15 洗-1 技術協助-1 技術協助-1 技術協…" at bounding box center [271, 158] width 365 height 20
click at [94, 155] on icon at bounding box center [97, 156] width 8 height 8
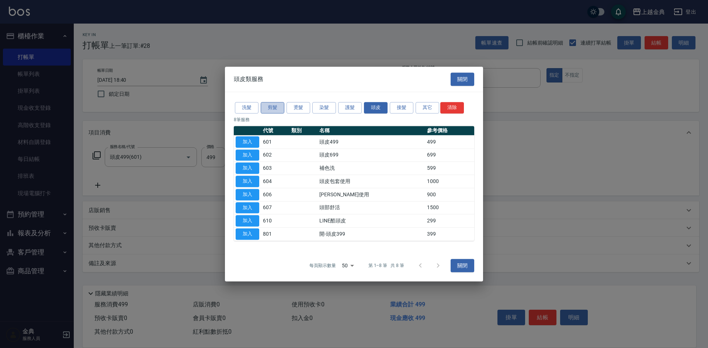
click at [267, 107] on button "剪髮" at bounding box center [273, 107] width 24 height 11
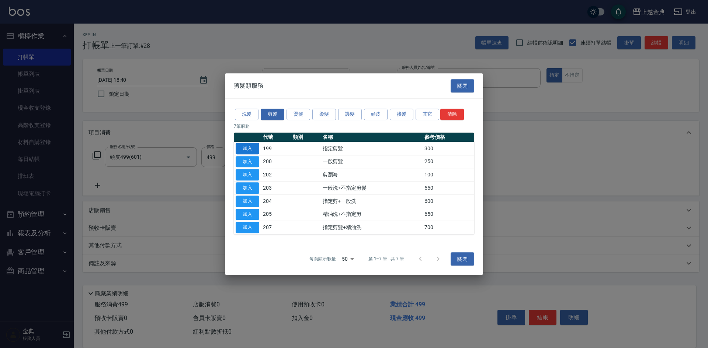
click at [249, 147] on button "加入" at bounding box center [248, 148] width 24 height 11
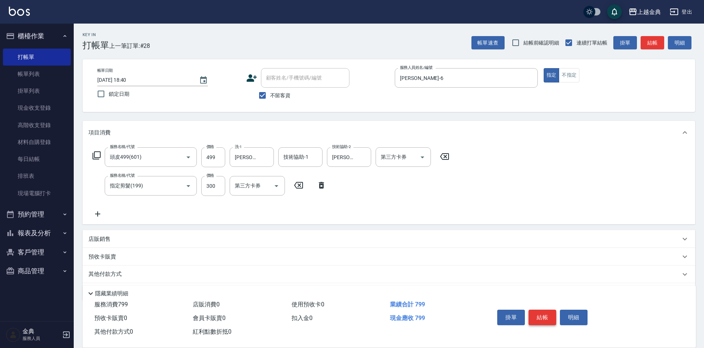
click at [541, 310] on button "結帳" at bounding box center [543, 317] width 28 height 15
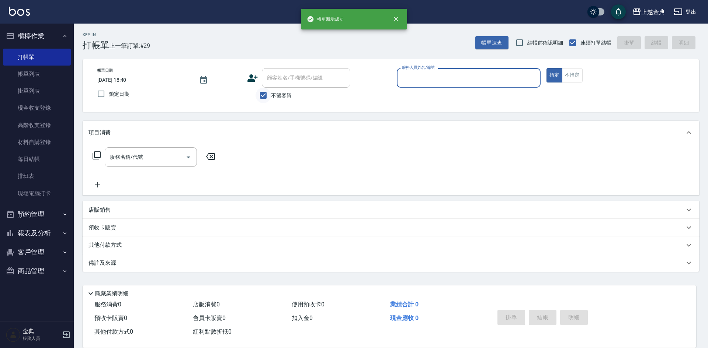
click at [268, 99] on input "不留客資" at bounding box center [263, 95] width 15 height 15
checkbox input "false"
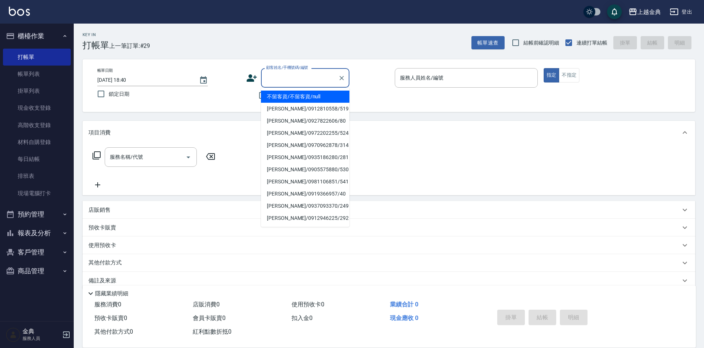
click at [297, 74] on input "顧客姓名/手機號碼/編號" at bounding box center [299, 78] width 71 height 13
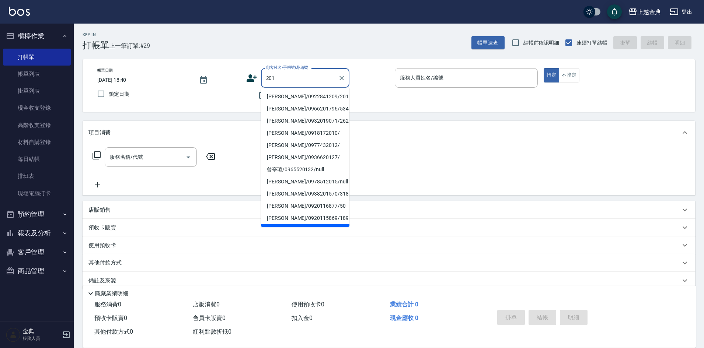
click at [292, 96] on li "[PERSON_NAME]/0922841209/201" at bounding box center [305, 97] width 89 height 12
type input "[PERSON_NAME]/0922841209/201"
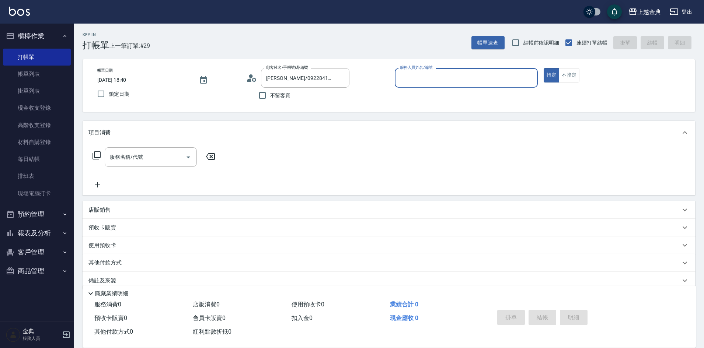
type input "Emma-1"
click at [457, 69] on div "Emma-1 服務人員姓名/編號" at bounding box center [466, 78] width 143 height 20
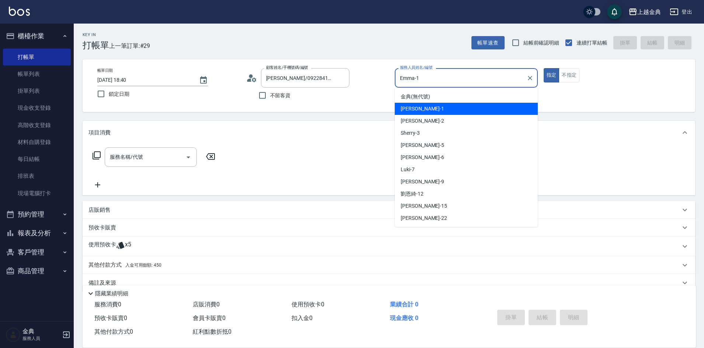
click at [99, 152] on icon at bounding box center [97, 156] width 8 height 8
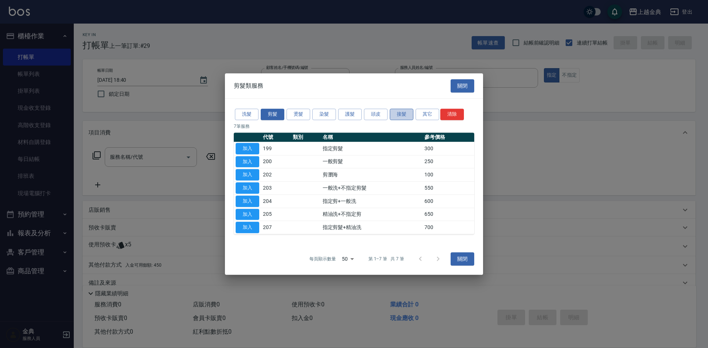
click at [402, 115] on button "接髮" at bounding box center [402, 114] width 24 height 11
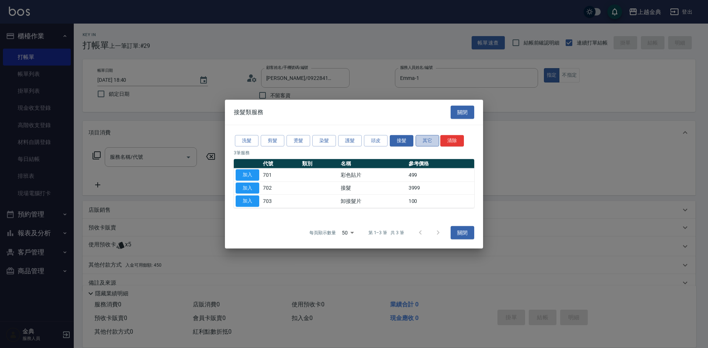
click at [430, 136] on button "其它" at bounding box center [428, 140] width 24 height 11
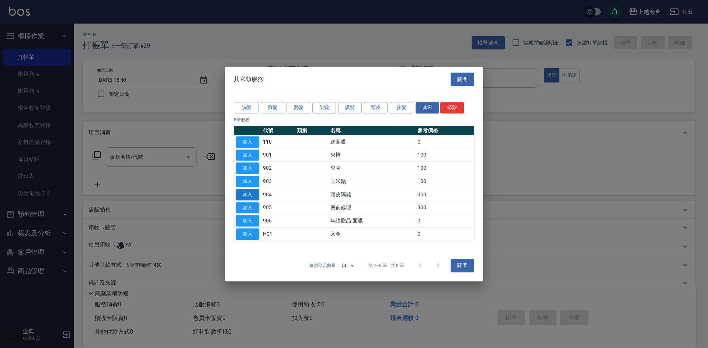
click at [243, 195] on button "加入" at bounding box center [248, 194] width 24 height 11
type input "頭皮隔離(904)"
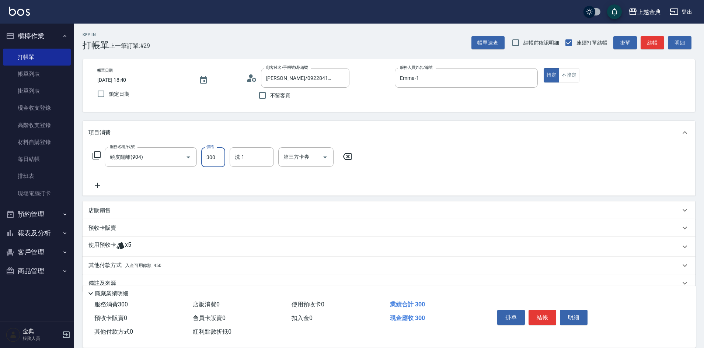
click at [216, 156] on input "300" at bounding box center [213, 158] width 24 height 20
type input "500"
click at [136, 242] on div "使用預收卡 x5" at bounding box center [385, 247] width 592 height 11
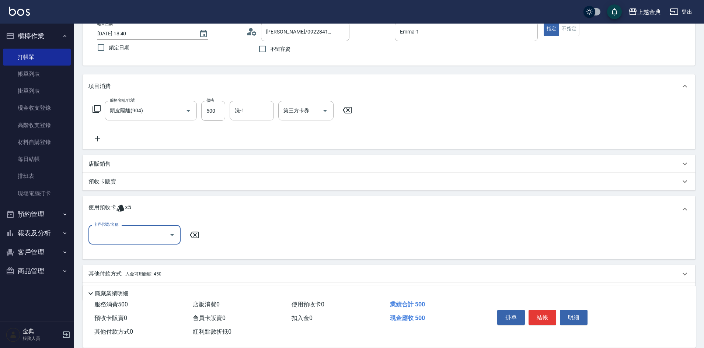
scroll to position [70, 0]
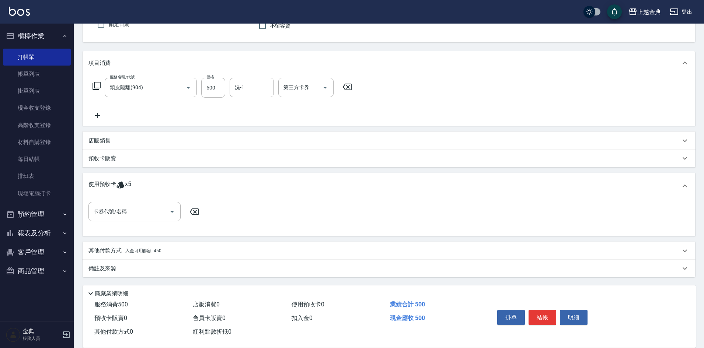
click at [131, 201] on div "使用預收卡 x5 卡券代號/名稱 卡券代號/名稱" at bounding box center [389, 204] width 613 height 63
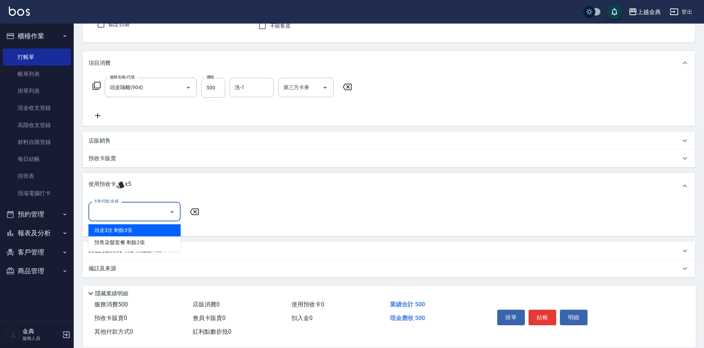
click at [124, 211] on input "卡券代號/名稱" at bounding box center [129, 211] width 74 height 13
click at [143, 240] on div "預售染髮套餐 剩餘2張" at bounding box center [135, 243] width 92 height 12
type input "預售染髮套餐"
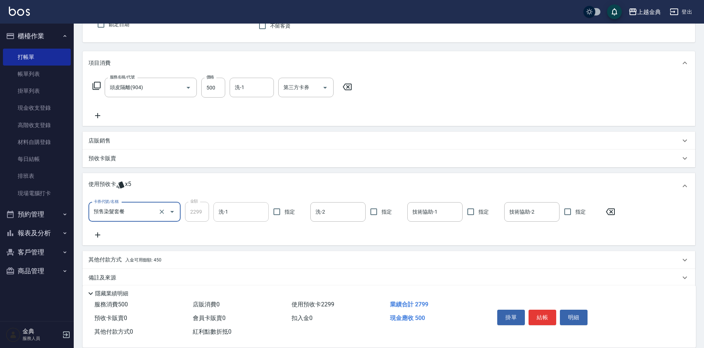
click at [235, 215] on input "洗-1" at bounding box center [241, 212] width 49 height 13
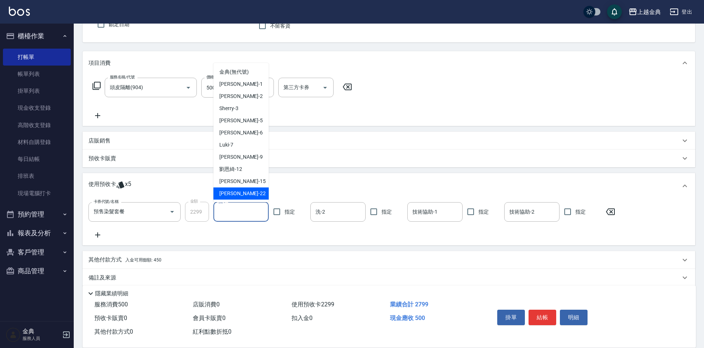
click at [248, 196] on div "[PERSON_NAME] -22" at bounding box center [241, 194] width 55 height 12
type input "[PERSON_NAME]-22"
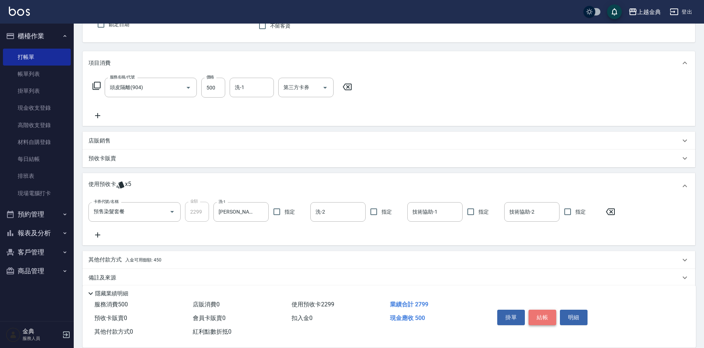
click at [540, 311] on button "結帳" at bounding box center [543, 317] width 28 height 15
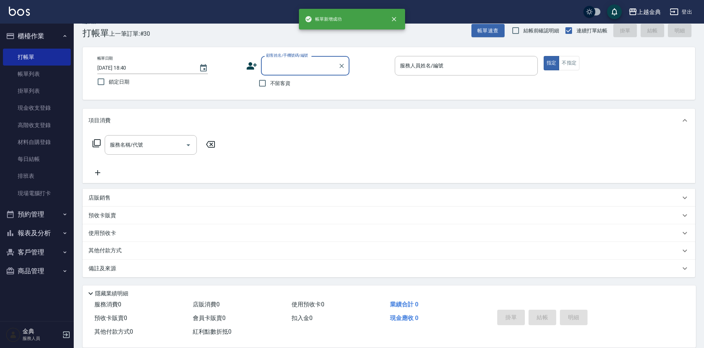
scroll to position [12, 0]
drag, startPoint x: 574, startPoint y: 60, endPoint x: 525, endPoint y: 55, distance: 49.2
click at [574, 61] on button "不指定" at bounding box center [569, 63] width 21 height 14
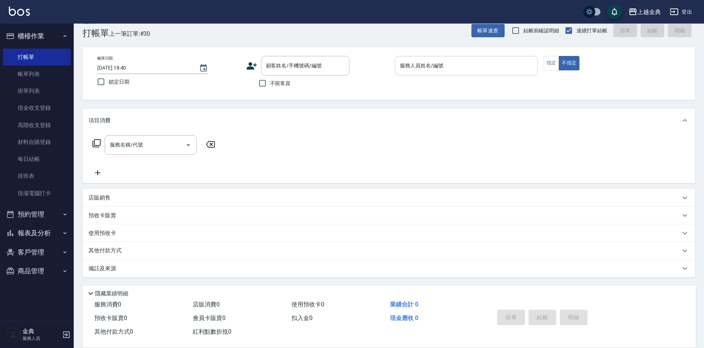
drag, startPoint x: 507, startPoint y: 58, endPoint x: 507, endPoint y: 63, distance: 5.2
click at [507, 60] on div "服務人員姓名/編號" at bounding box center [466, 66] width 143 height 20
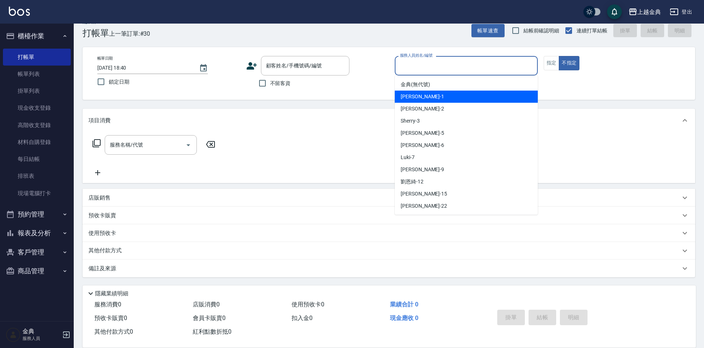
click at [481, 102] on div "Emma -1" at bounding box center [466, 97] width 143 height 12
type input "Emma-1"
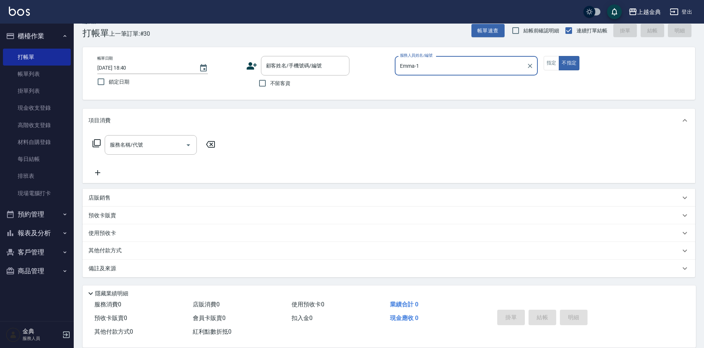
click at [277, 80] on span "不留客資" at bounding box center [280, 84] width 21 height 8
click at [270, 79] on input "不留客資" at bounding box center [262, 83] width 15 height 15
checkbox input "true"
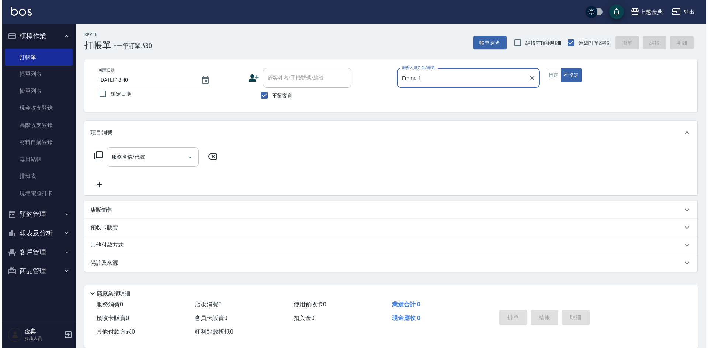
scroll to position [0, 0]
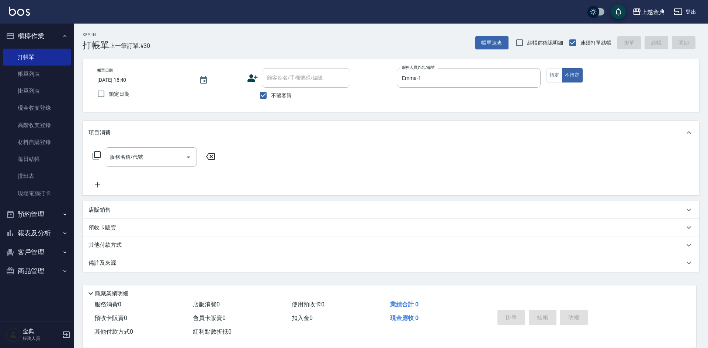
click at [99, 152] on icon at bounding box center [96, 155] width 9 height 9
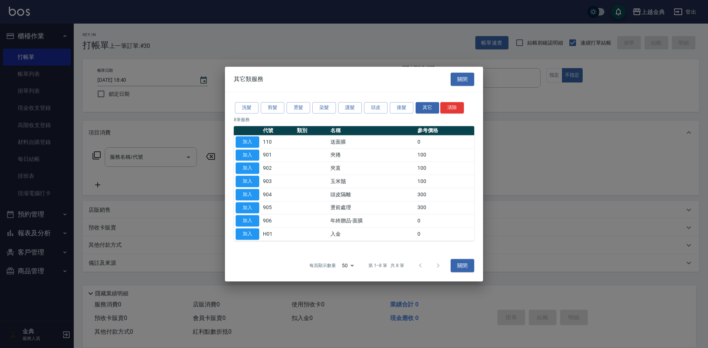
click at [269, 101] on div "洗髮 剪髮 燙髮 染髮 護髮 頭皮 接髮 其它 清除 8 筆服務 代號 類別 名稱 參考價格 加入 110 送面膜 0 加入 901 夾捲 100 加入 90…" at bounding box center [354, 171] width 258 height 158
click at [271, 107] on button "剪髮" at bounding box center [273, 107] width 24 height 11
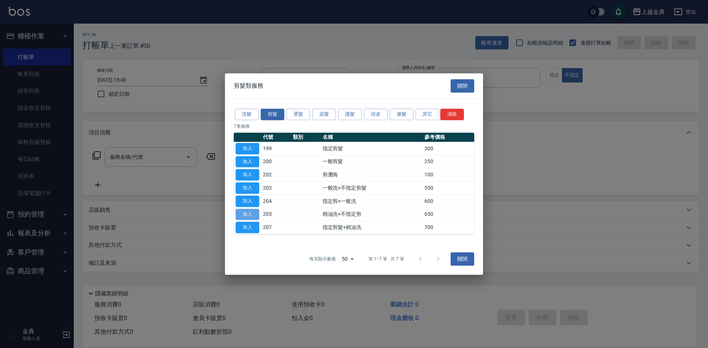
click at [248, 214] on button "加入" at bounding box center [248, 214] width 24 height 11
type input "精油洗+不指定剪(205)"
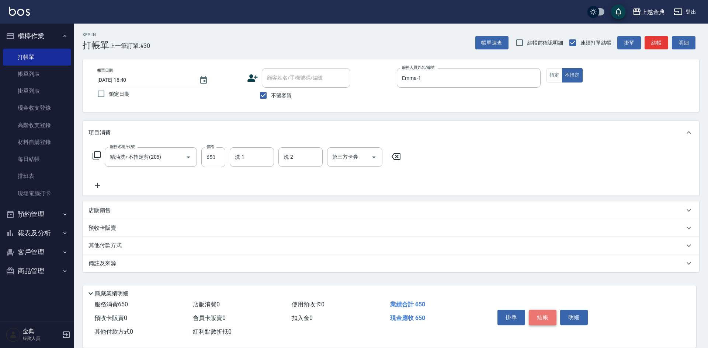
click at [541, 312] on button "結帳" at bounding box center [543, 317] width 28 height 15
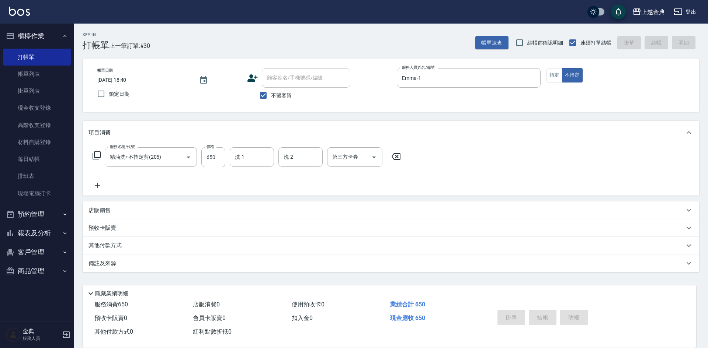
type input "[DATE] 18:41"
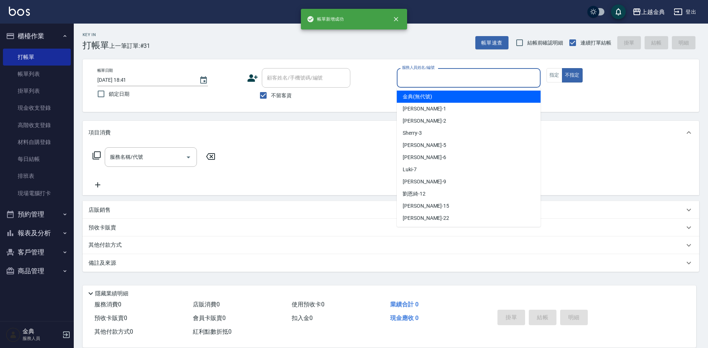
click at [441, 78] on input "服務人員姓名/編號" at bounding box center [468, 78] width 137 height 13
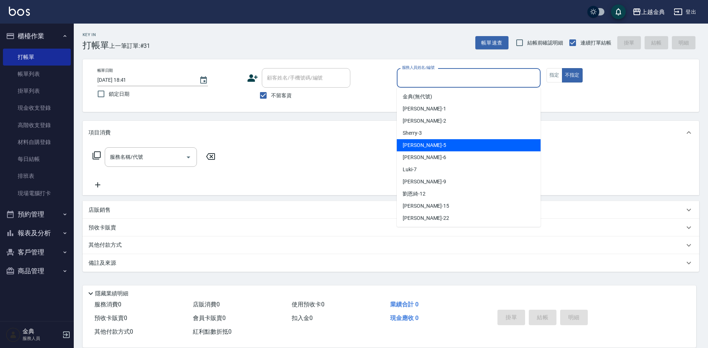
click at [445, 140] on div "小雅 -5" at bounding box center [469, 145] width 144 height 12
type input "[PERSON_NAME]-5"
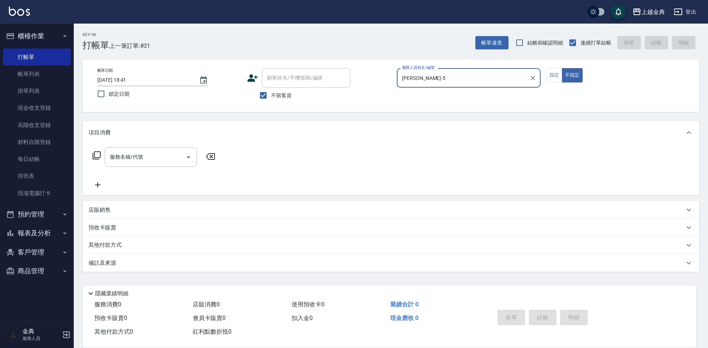
click at [92, 156] on div "服務名稱/代號 服務名稱/代號" at bounding box center [154, 158] width 131 height 20
click at [104, 155] on div "服務名稱/代號 服務名稱/代號" at bounding box center [154, 158] width 131 height 20
click at [99, 154] on icon at bounding box center [96, 155] width 9 height 9
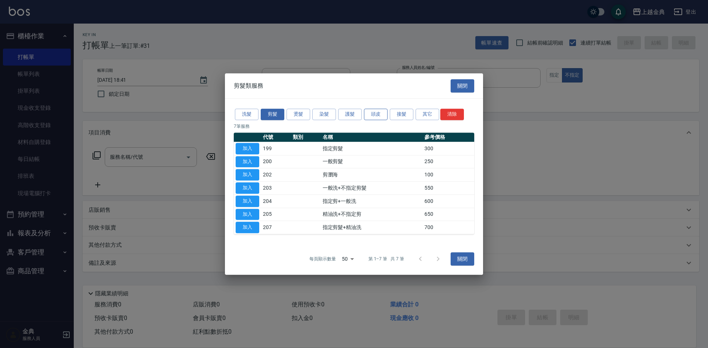
drag, startPoint x: 362, startPoint y: 121, endPoint x: 369, endPoint y: 118, distance: 7.3
click at [363, 121] on div "洗髮 剪髮 燙髮 染髮 護髮 頭皮 接髮 其它 清除" at bounding box center [354, 115] width 240 height 14
click at [372, 115] on button "頭皮" at bounding box center [376, 114] width 24 height 11
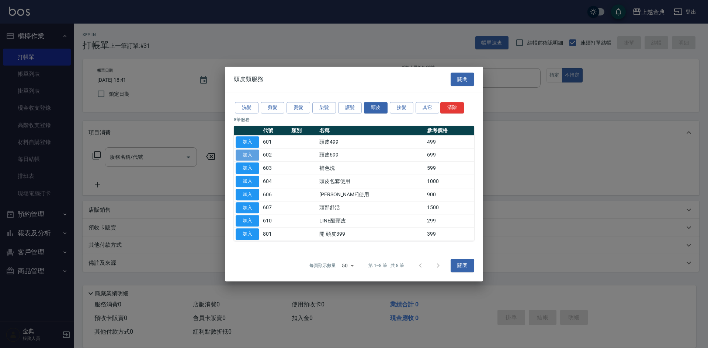
click at [250, 157] on button "加入" at bounding box center [248, 155] width 24 height 11
type input "頭皮699(602)"
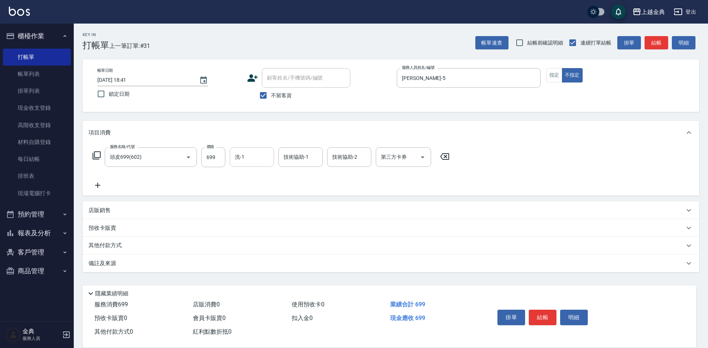
click at [255, 143] on div "項目消費" at bounding box center [391, 133] width 617 height 24
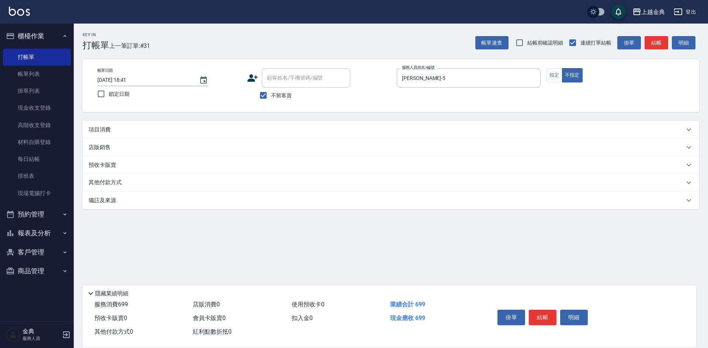
click at [254, 154] on div "店販銷售" at bounding box center [391, 148] width 617 height 18
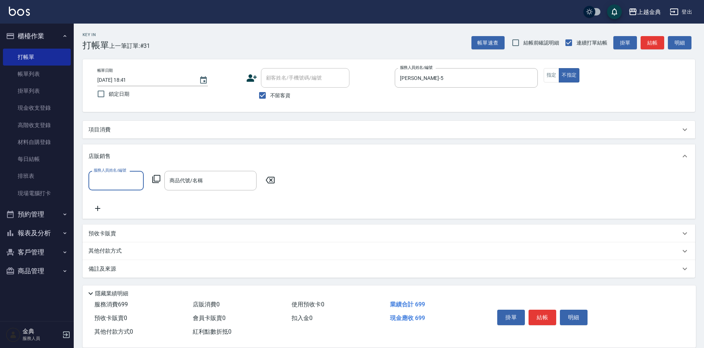
click at [252, 139] on div "項目消費 服務名稱/代號 頭皮699(602) 服務名稱/代號 價格 699 價格 洗-1 洗-1 技術協助-1 技術協助-1 技術協助-2 技術協助-2 第…" at bounding box center [389, 199] width 613 height 157
click at [251, 125] on div "項目消費" at bounding box center [389, 130] width 613 height 18
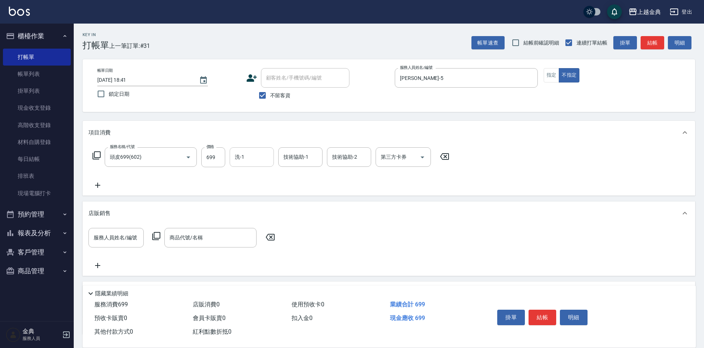
click at [251, 161] on input "洗-1" at bounding box center [252, 157] width 38 height 13
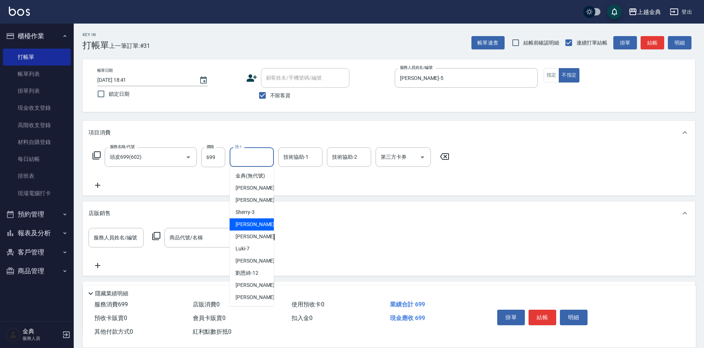
click at [260, 231] on div "小雅 -5" at bounding box center [252, 225] width 44 height 12
type input "[PERSON_NAME]-5"
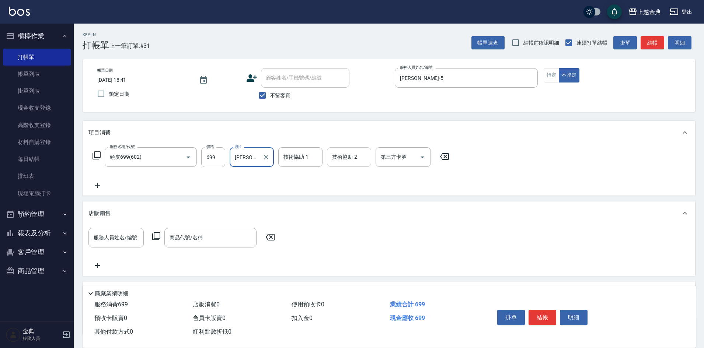
click at [357, 159] on input "技術協助-2" at bounding box center [349, 157] width 38 height 13
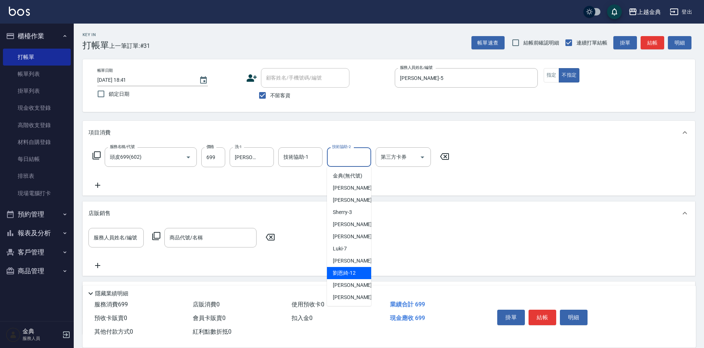
click at [358, 277] on div "[PERSON_NAME]-12" at bounding box center [349, 273] width 44 height 12
type input "[PERSON_NAME]-12"
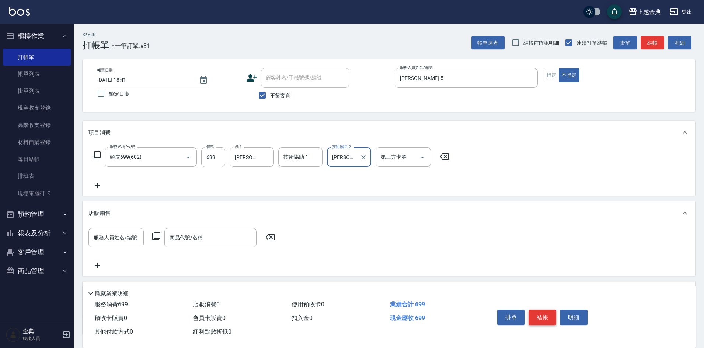
click at [541, 312] on button "結帳" at bounding box center [543, 317] width 28 height 15
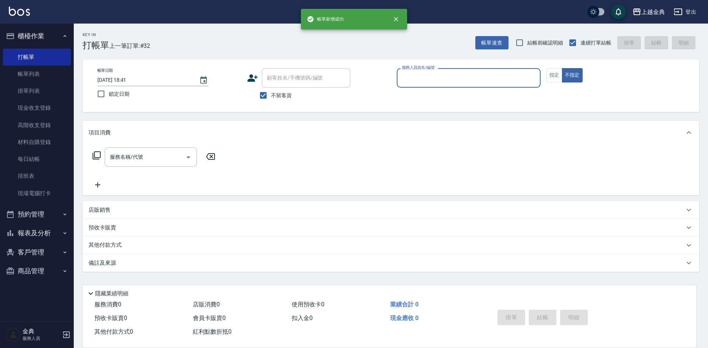
click at [422, 80] on input "服務人員姓名/編號" at bounding box center [468, 78] width 137 height 13
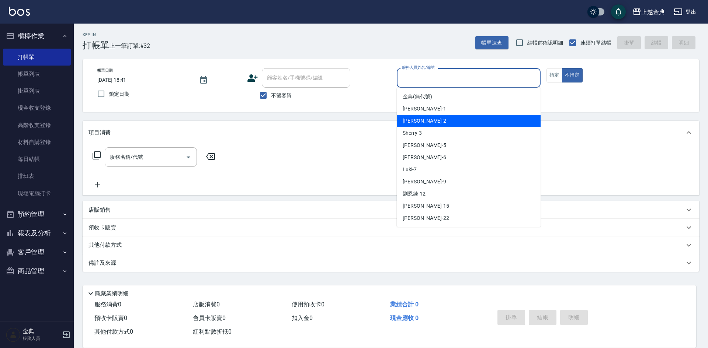
click at [437, 115] on div "Cindy -2" at bounding box center [469, 121] width 144 height 12
type input "Cindy-2"
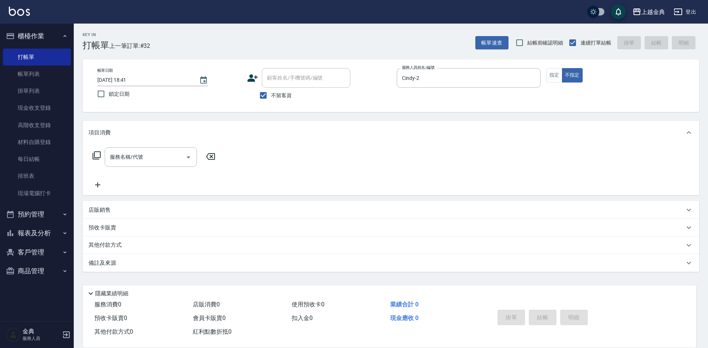
click at [93, 156] on icon at bounding box center [97, 156] width 8 height 8
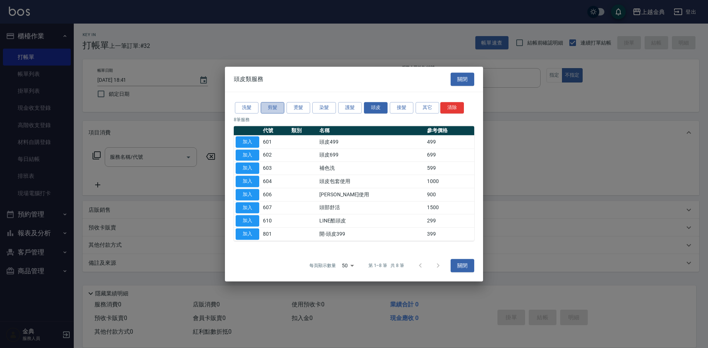
click at [279, 105] on button "剪髮" at bounding box center [273, 107] width 24 height 11
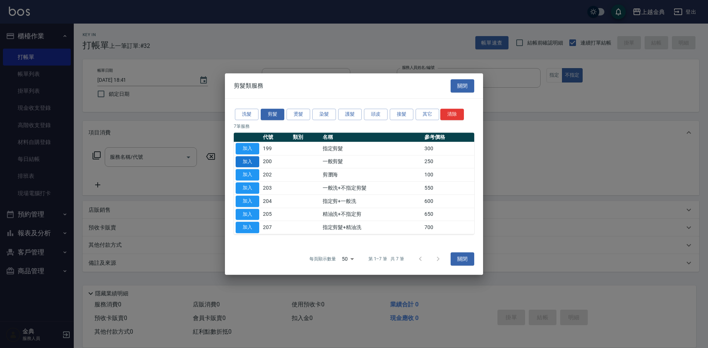
click at [256, 159] on button "加入" at bounding box center [248, 161] width 24 height 11
type input "一般剪髮(200)"
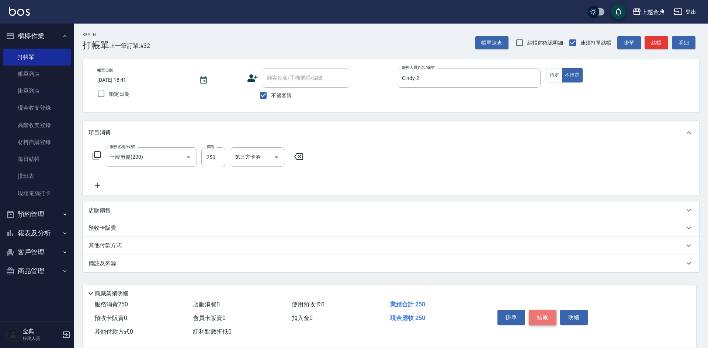
click at [547, 313] on button "結帳" at bounding box center [543, 317] width 28 height 15
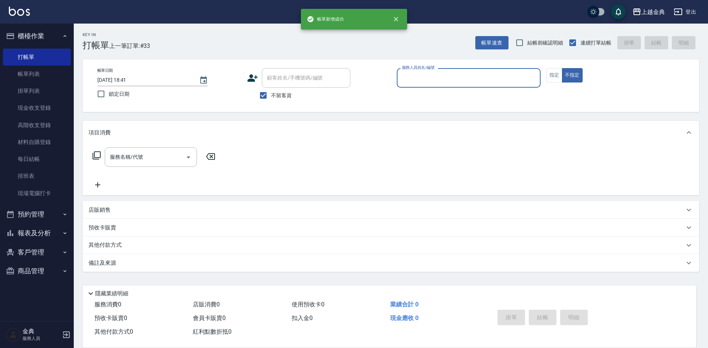
click at [426, 76] on input "服務人員姓名/編號" at bounding box center [468, 78] width 137 height 13
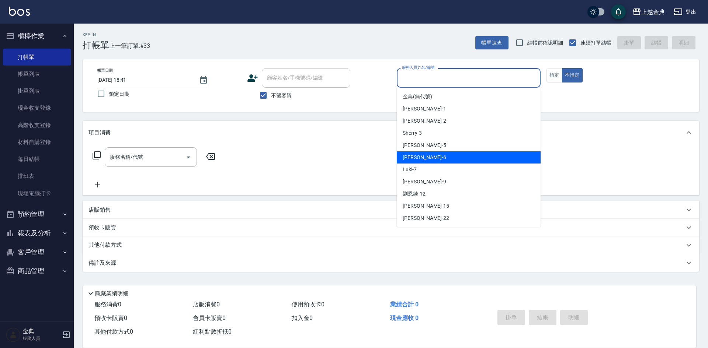
click at [441, 154] on div "[PERSON_NAME] -6" at bounding box center [469, 158] width 144 height 12
type input "[PERSON_NAME]-6"
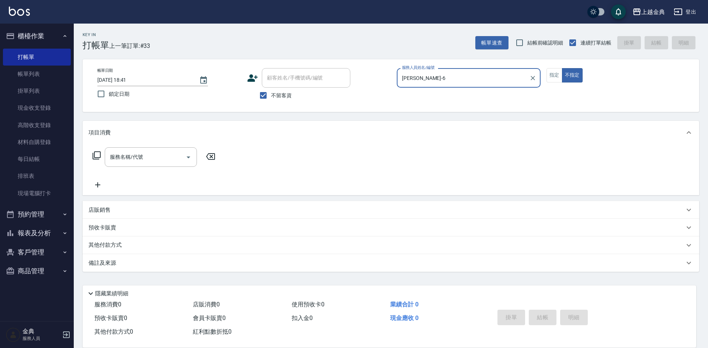
click at [97, 155] on icon at bounding box center [96, 155] width 9 height 9
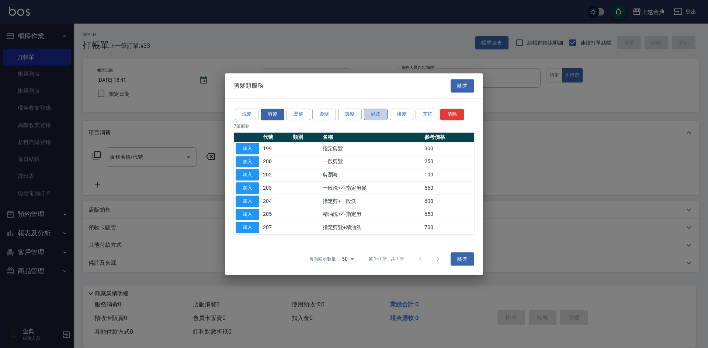
click at [377, 115] on button "頭皮" at bounding box center [376, 114] width 24 height 11
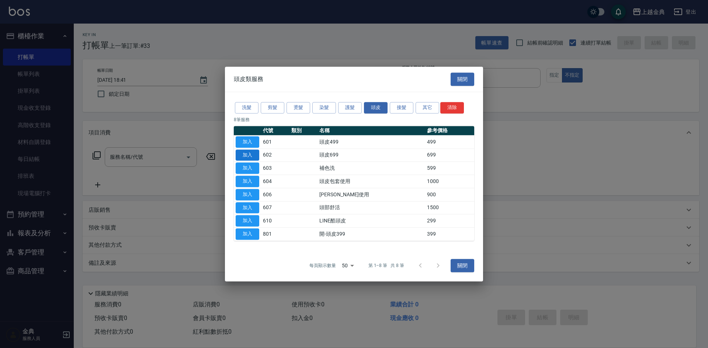
click at [246, 154] on button "加入" at bounding box center [248, 155] width 24 height 11
type input "頭皮699(602)"
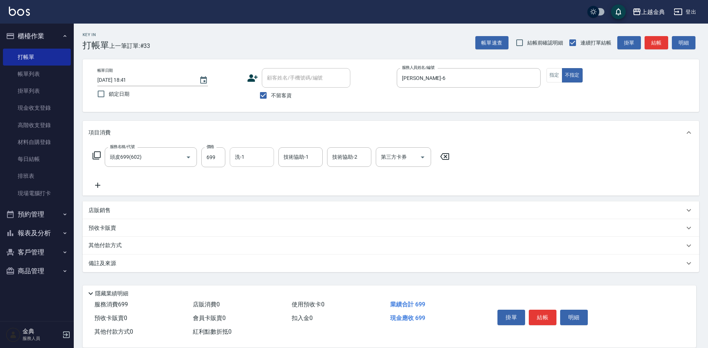
click at [260, 157] on input "洗-1" at bounding box center [252, 157] width 38 height 13
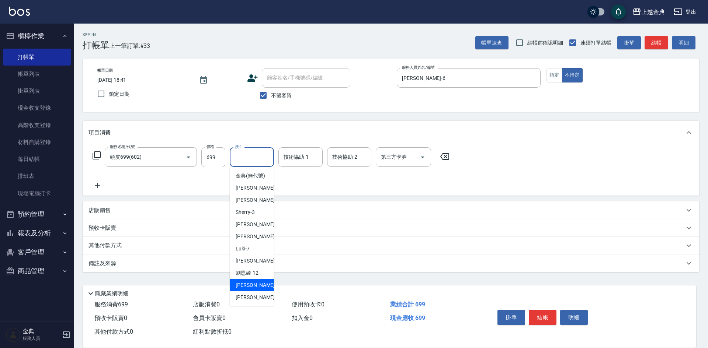
click at [258, 292] on div "[PERSON_NAME] -15" at bounding box center [252, 286] width 44 height 12
type input "[PERSON_NAME]-15"
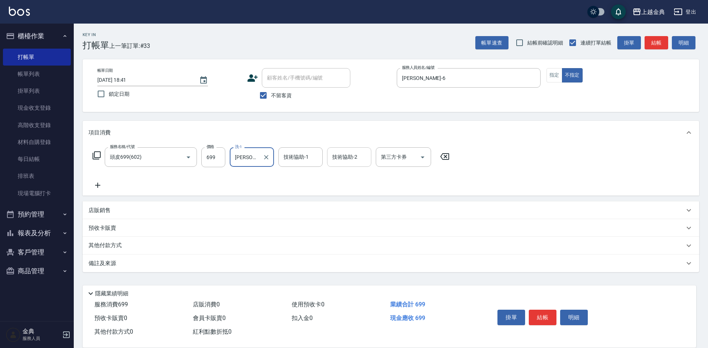
click at [343, 164] on div "技術協助-2" at bounding box center [349, 158] width 44 height 20
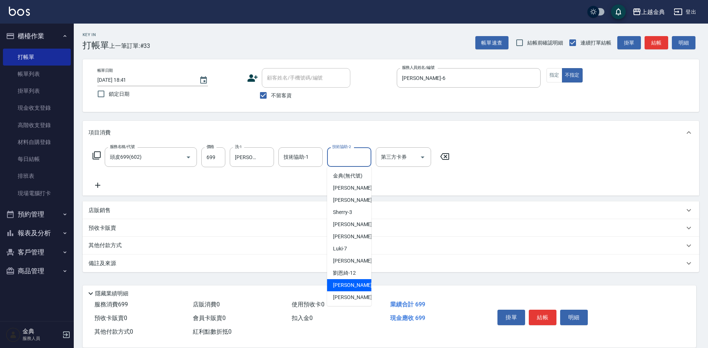
click at [349, 289] on span "[PERSON_NAME] -15" at bounding box center [356, 286] width 46 height 8
type input "[PERSON_NAME]-15"
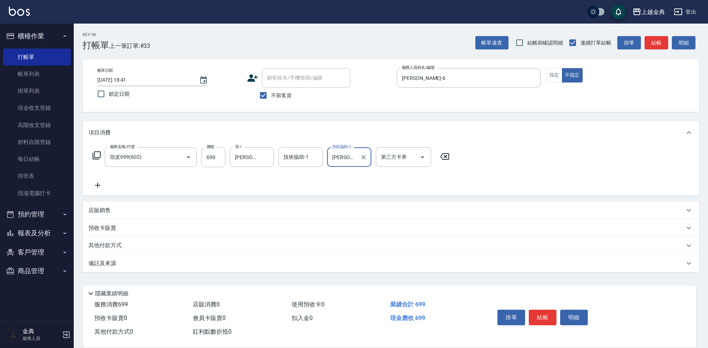
click at [98, 154] on icon at bounding box center [96, 155] width 9 height 9
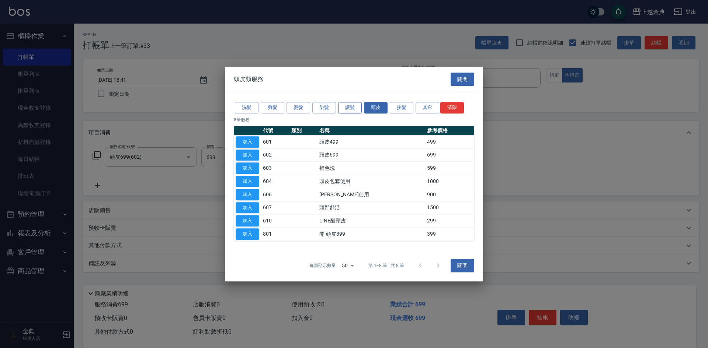
click at [356, 111] on button "護髮" at bounding box center [350, 107] width 24 height 11
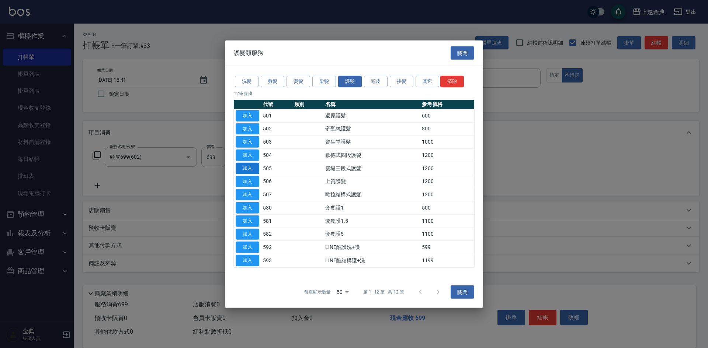
click at [249, 169] on button "加入" at bounding box center [248, 168] width 24 height 11
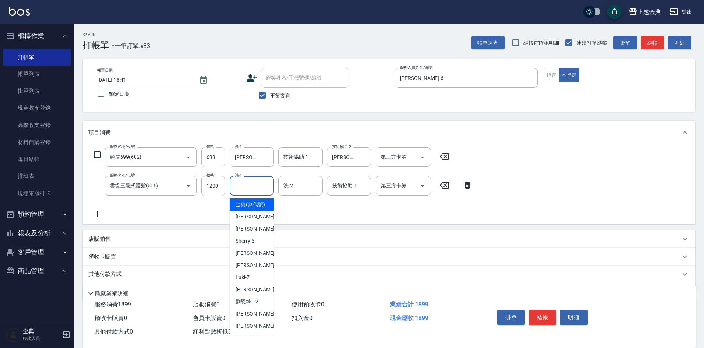
click at [247, 186] on input "洗-1" at bounding box center [252, 186] width 38 height 13
click at [264, 308] on div "[PERSON_NAME]-12" at bounding box center [252, 302] width 44 height 12
type input "[PERSON_NAME]-12"
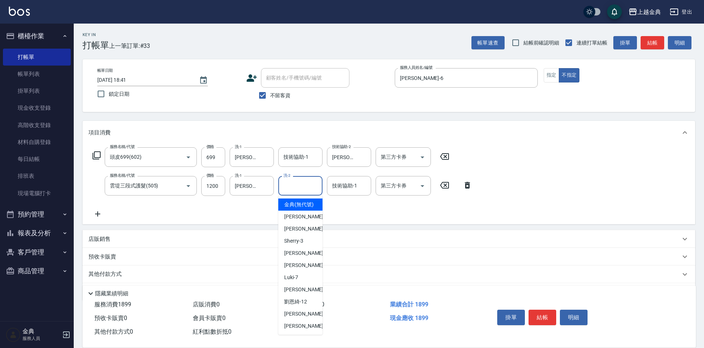
drag, startPoint x: 293, startPoint y: 183, endPoint x: 301, endPoint y: 245, distance: 62.5
click at [293, 183] on input "洗-2" at bounding box center [301, 186] width 38 height 13
click at [307, 320] on div "[PERSON_NAME] -15" at bounding box center [300, 314] width 44 height 12
type input "[PERSON_NAME]-15"
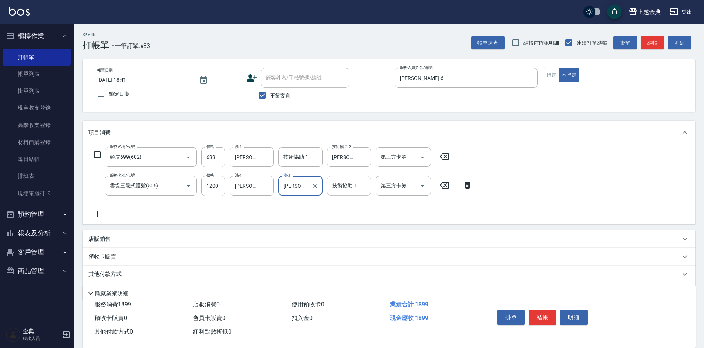
click at [344, 193] on div "技術協助-1" at bounding box center [349, 186] width 44 height 20
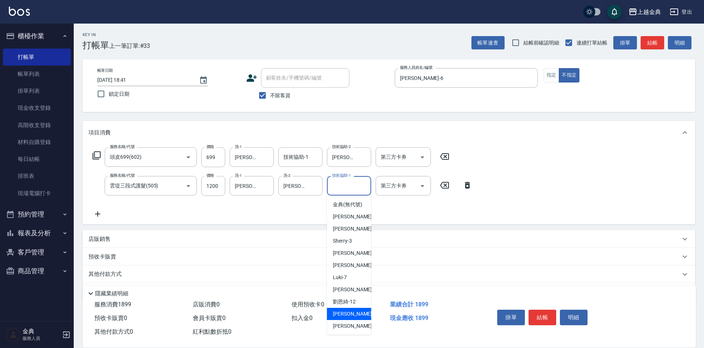
click at [353, 317] on div "[PERSON_NAME] -15" at bounding box center [349, 314] width 44 height 12
type input "[PERSON_NAME]-15"
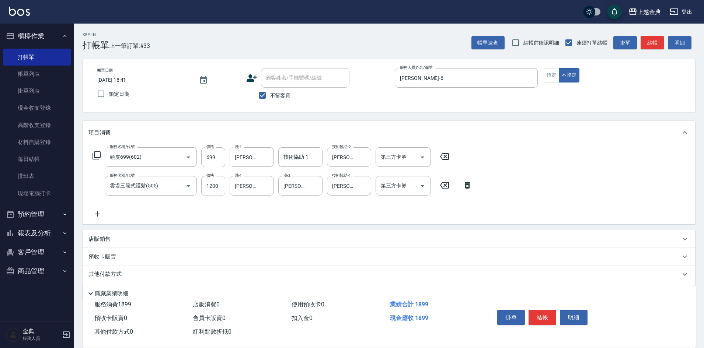
click at [96, 153] on icon at bounding box center [96, 155] width 9 height 9
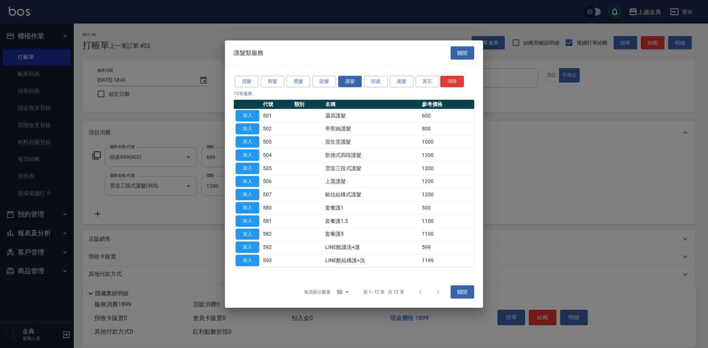
click at [426, 75] on div "洗髮 剪髮 燙髮 染髮 護髮 頭皮 接髮 其它 清除" at bounding box center [354, 82] width 240 height 14
click at [426, 79] on button "其它" at bounding box center [428, 81] width 24 height 11
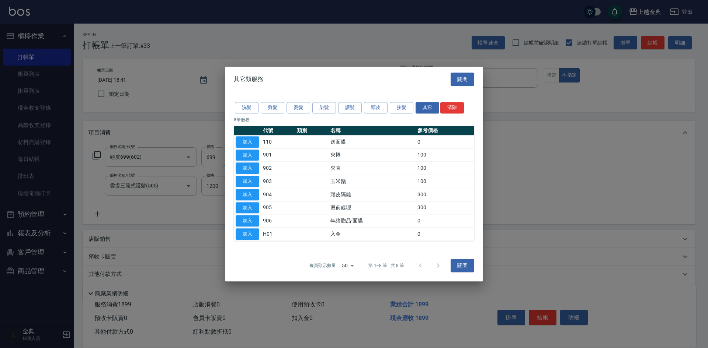
drag, startPoint x: 243, startPoint y: 153, endPoint x: 302, endPoint y: 188, distance: 68.0
click at [244, 152] on button "加入" at bounding box center [248, 155] width 24 height 11
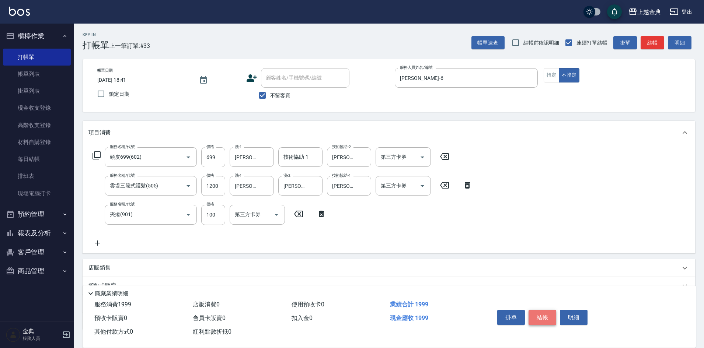
click at [551, 316] on button "結帳" at bounding box center [543, 317] width 28 height 15
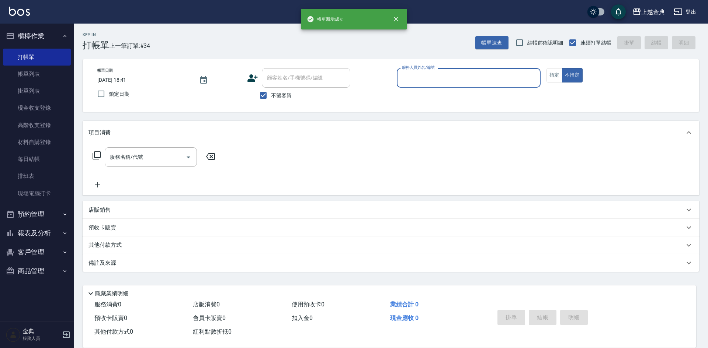
click at [432, 74] on input "服務人員姓名/編號" at bounding box center [468, 78] width 137 height 13
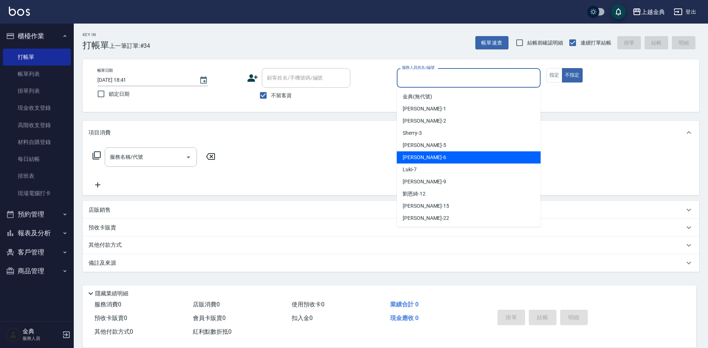
click at [442, 156] on div "[PERSON_NAME] -6" at bounding box center [469, 158] width 144 height 12
type input "[PERSON_NAME]-6"
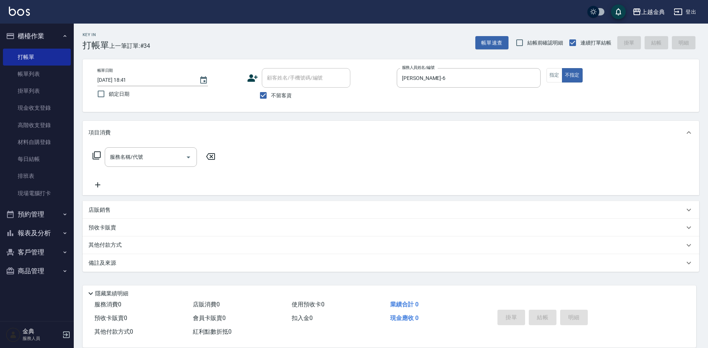
click at [96, 155] on icon at bounding box center [96, 155] width 9 height 9
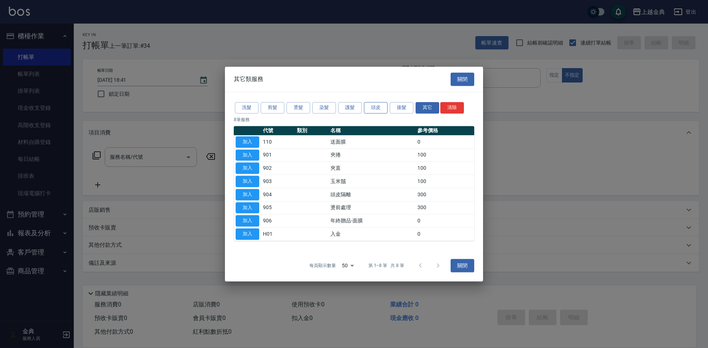
click at [377, 105] on button "頭皮" at bounding box center [376, 107] width 24 height 11
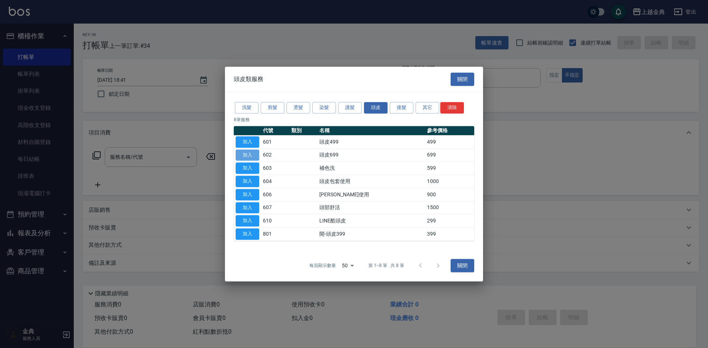
click at [249, 155] on button "加入" at bounding box center [248, 155] width 24 height 11
type input "頭皮699(602)"
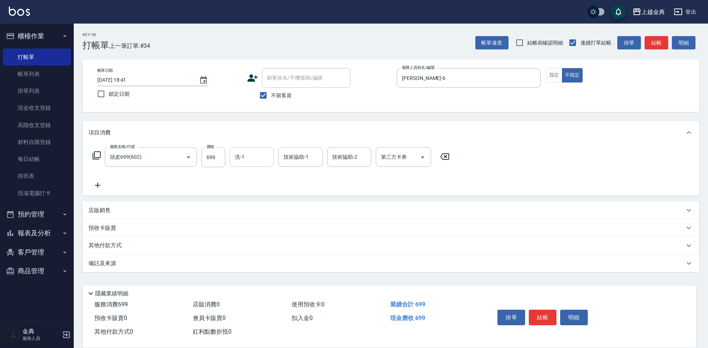
click at [256, 156] on input "洗-1" at bounding box center [252, 157] width 38 height 13
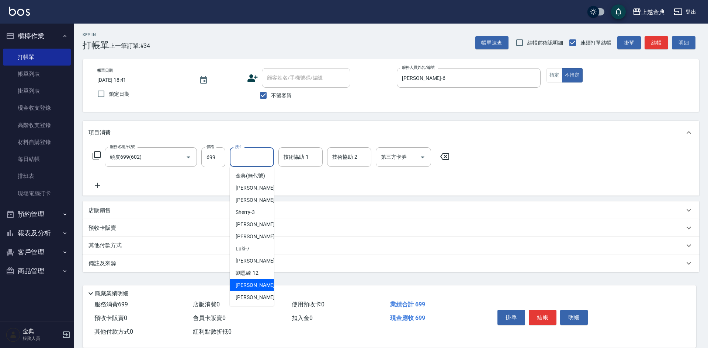
click at [257, 289] on span "[PERSON_NAME] -15" at bounding box center [259, 286] width 46 height 8
type input "[PERSON_NAME]-15"
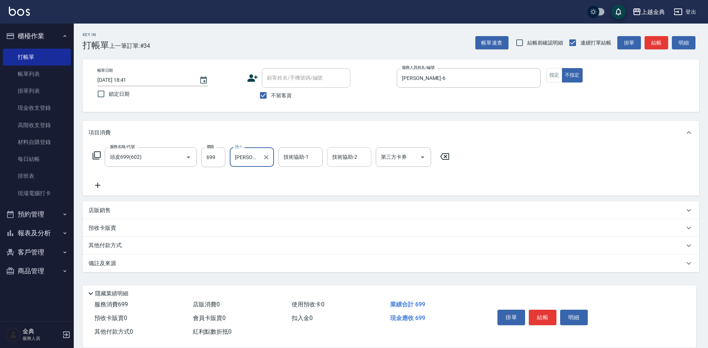
click at [346, 149] on div "技術協助-2" at bounding box center [349, 158] width 44 height 20
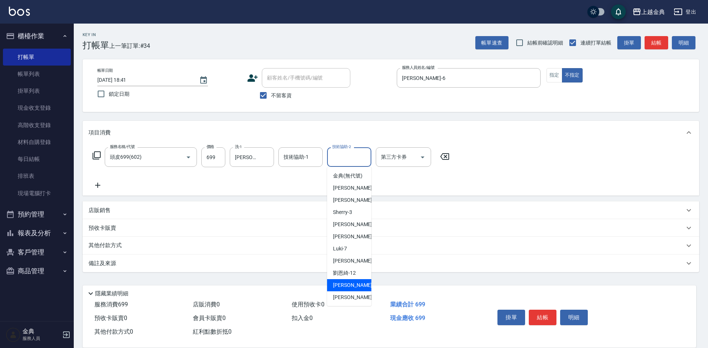
click at [356, 292] on div "[PERSON_NAME] -15" at bounding box center [349, 286] width 44 height 12
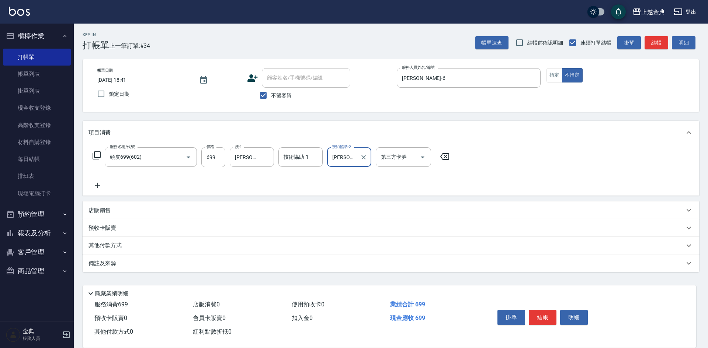
type input "[PERSON_NAME]-15"
click at [541, 314] on button "結帳" at bounding box center [543, 317] width 28 height 15
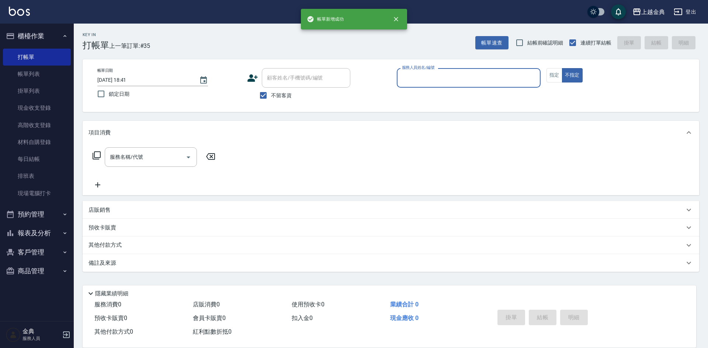
click at [458, 86] on div "服務人員姓名/編號" at bounding box center [469, 78] width 144 height 20
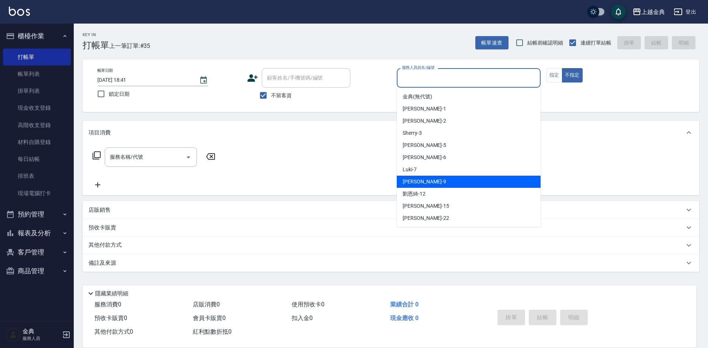
drag, startPoint x: 445, startPoint y: 181, endPoint x: 227, endPoint y: 197, distance: 218.9
click at [445, 181] on div "[PERSON_NAME] -9" at bounding box center [469, 182] width 144 height 12
type input "[PERSON_NAME]-9"
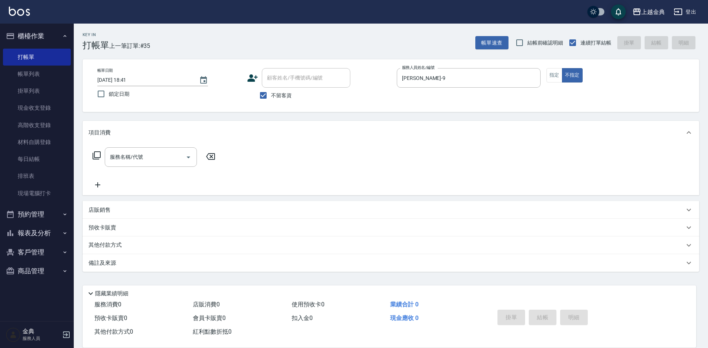
click at [96, 158] on icon at bounding box center [97, 156] width 8 height 8
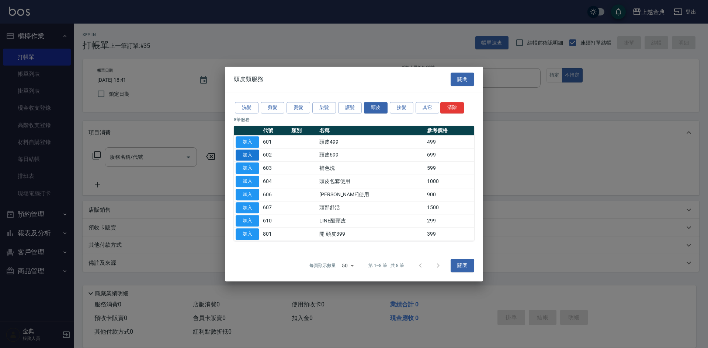
click at [244, 150] on button "加入" at bounding box center [248, 155] width 24 height 11
type input "頭皮699(602)"
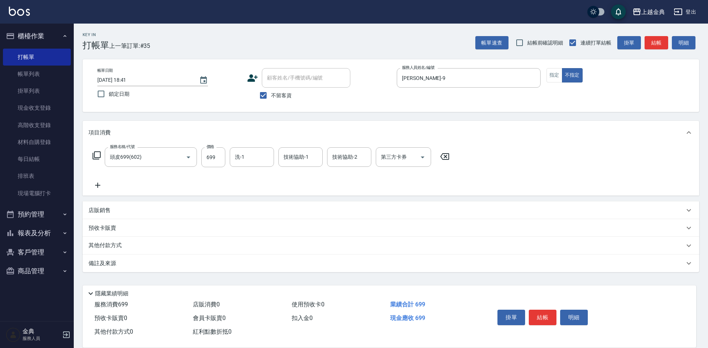
click at [97, 152] on icon at bounding box center [97, 156] width 8 height 8
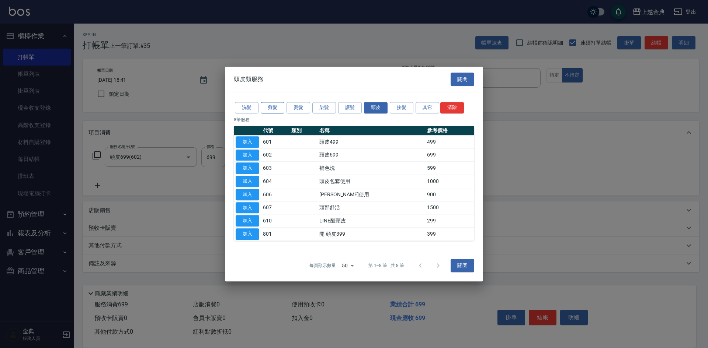
click at [270, 106] on button "剪髮" at bounding box center [273, 107] width 24 height 11
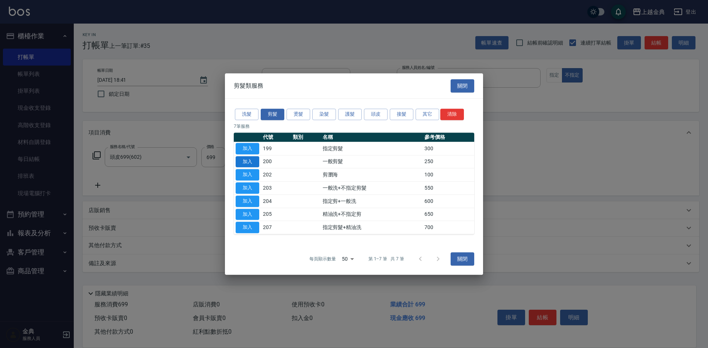
click at [242, 162] on button "加入" at bounding box center [248, 161] width 24 height 11
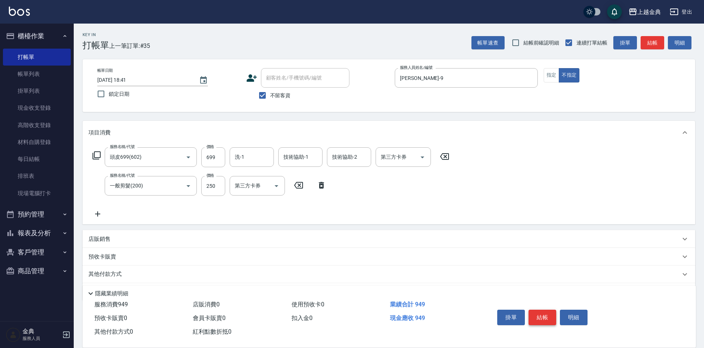
click at [539, 318] on button "結帳" at bounding box center [543, 317] width 28 height 15
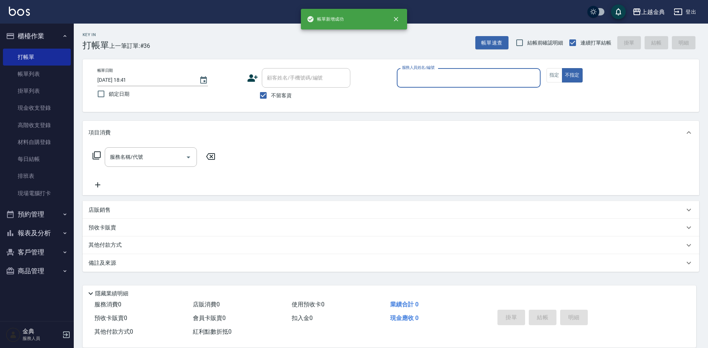
drag, startPoint x: 430, startPoint y: 70, endPoint x: 436, endPoint y: 89, distance: 19.9
click at [431, 74] on div "服務人員姓名/編號 服務人員姓名/編號" at bounding box center [469, 78] width 144 height 20
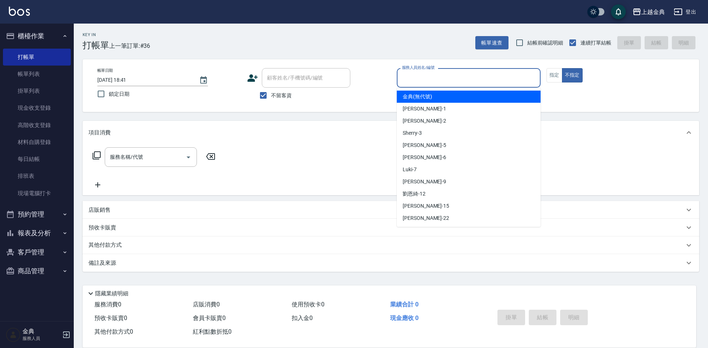
click at [427, 79] on input "服務人員姓名/編號" at bounding box center [468, 78] width 137 height 13
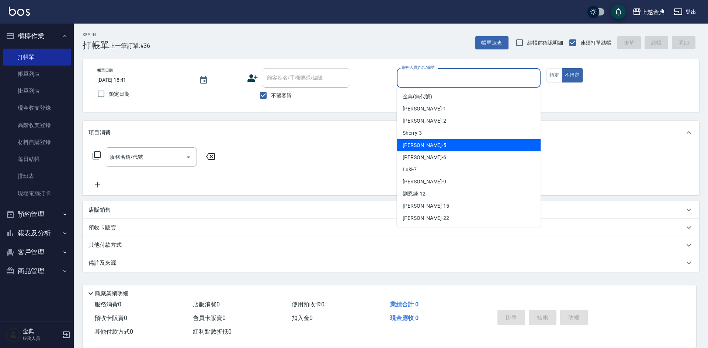
click at [429, 146] on div "小雅 -5" at bounding box center [469, 145] width 144 height 12
type input "[PERSON_NAME]-5"
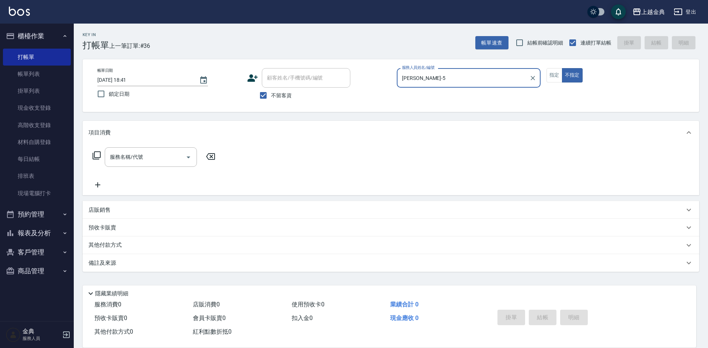
click at [99, 154] on icon at bounding box center [96, 155] width 9 height 9
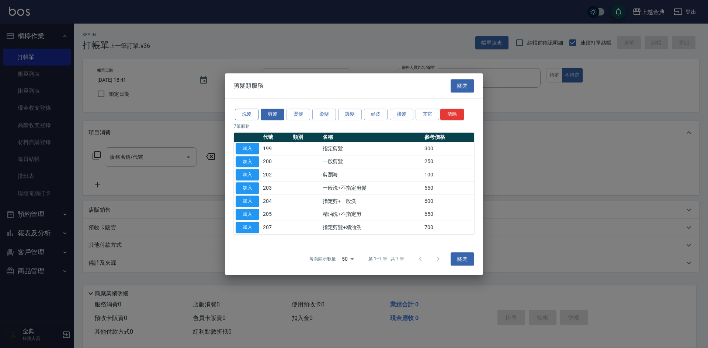
click at [247, 118] on button "洗髮" at bounding box center [247, 114] width 24 height 11
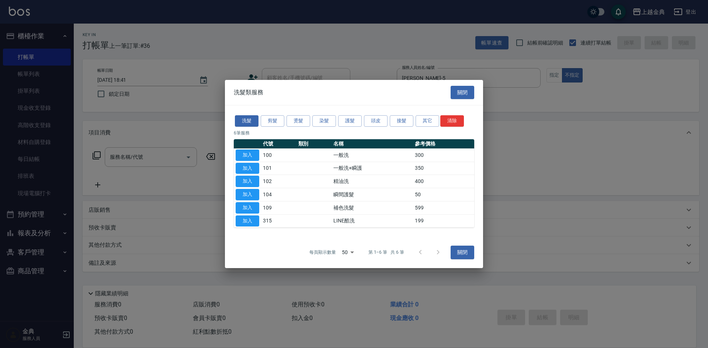
click at [242, 180] on button "加入" at bounding box center [248, 181] width 24 height 11
type input "精油洗(102)"
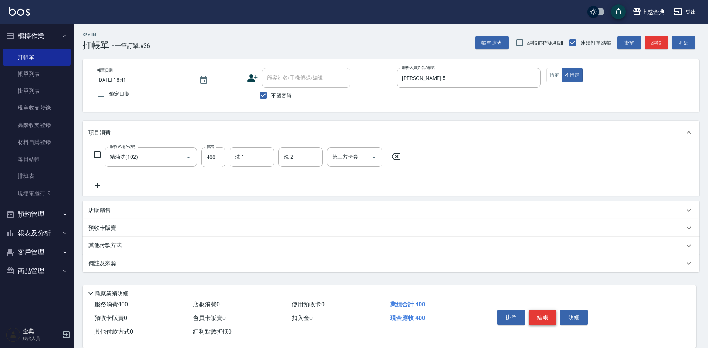
click at [546, 311] on button "結帳" at bounding box center [543, 317] width 28 height 15
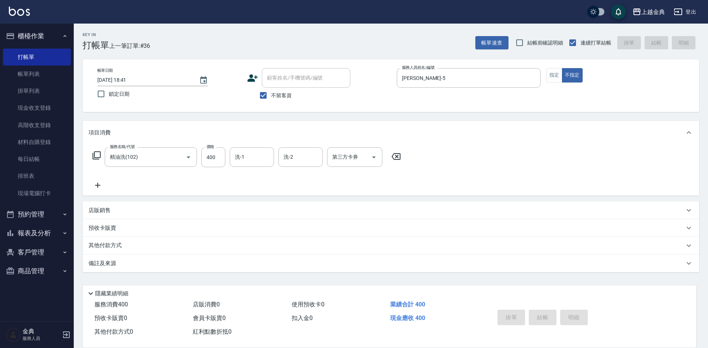
type input "[DATE] 18:42"
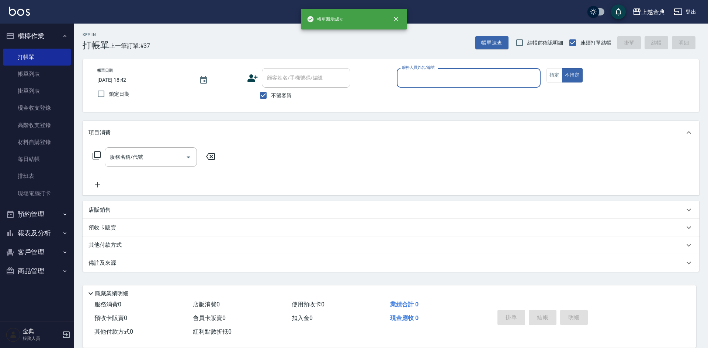
click at [448, 77] on input "服務人員姓名/編號" at bounding box center [468, 78] width 137 height 13
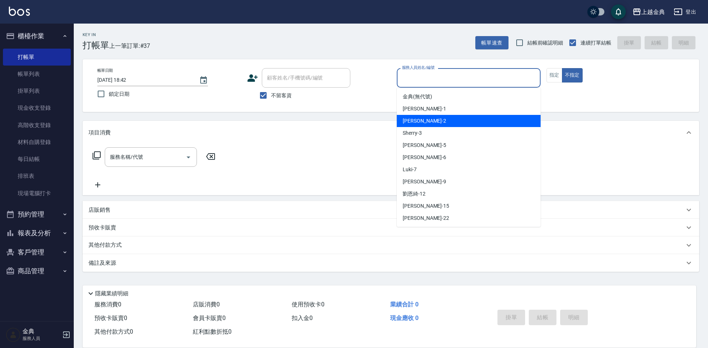
click at [447, 125] on div "Cindy -2" at bounding box center [469, 121] width 144 height 12
type input "Cindy-2"
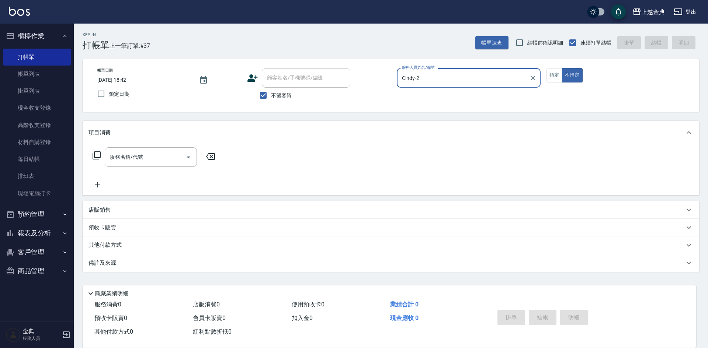
click at [93, 156] on icon at bounding box center [97, 156] width 8 height 8
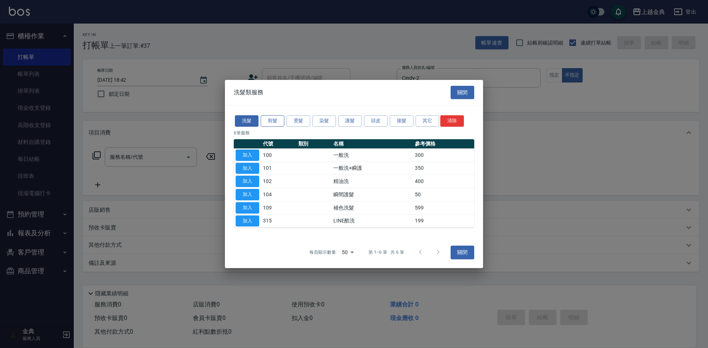
click at [278, 120] on button "剪髮" at bounding box center [273, 120] width 24 height 11
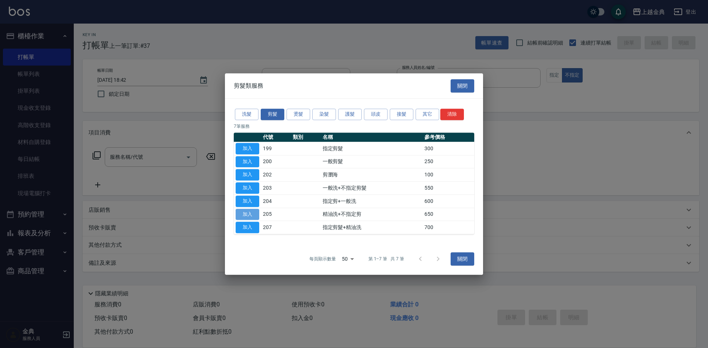
click at [251, 216] on button "加入" at bounding box center [248, 214] width 24 height 11
type input "精油洗+不指定剪(205)"
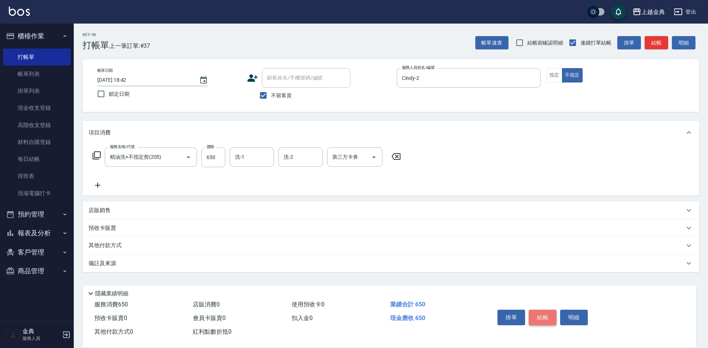
click at [542, 312] on button "結帳" at bounding box center [543, 317] width 28 height 15
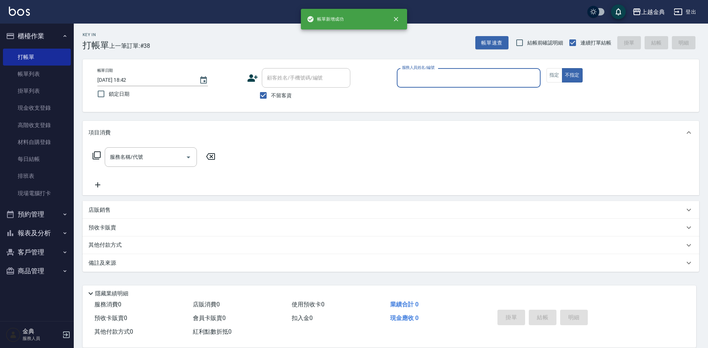
click at [443, 80] on input "服務人員姓名/編號" at bounding box center [468, 78] width 137 height 13
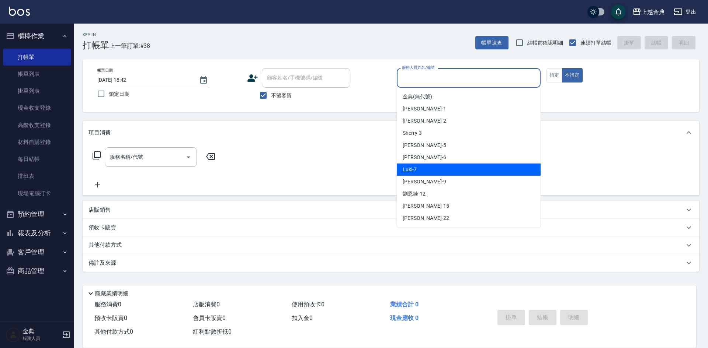
click at [428, 173] on div "Luki -7" at bounding box center [469, 170] width 144 height 12
type input "Luki-7"
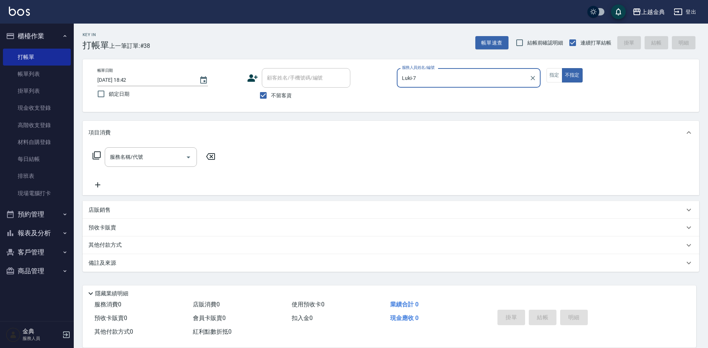
click at [100, 156] on icon at bounding box center [97, 156] width 8 height 8
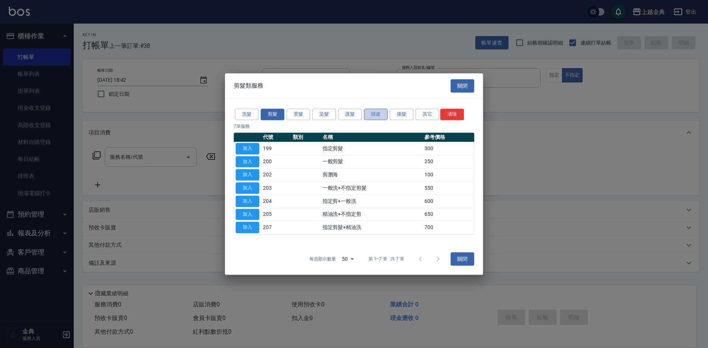
click at [376, 114] on button "頭皮" at bounding box center [376, 114] width 24 height 11
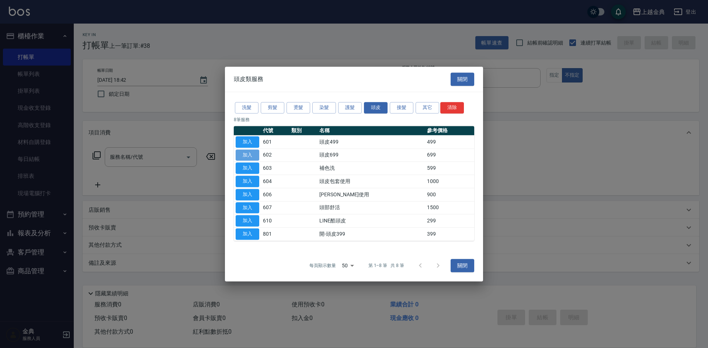
click at [247, 157] on button "加入" at bounding box center [248, 155] width 24 height 11
type input "頭皮699(602)"
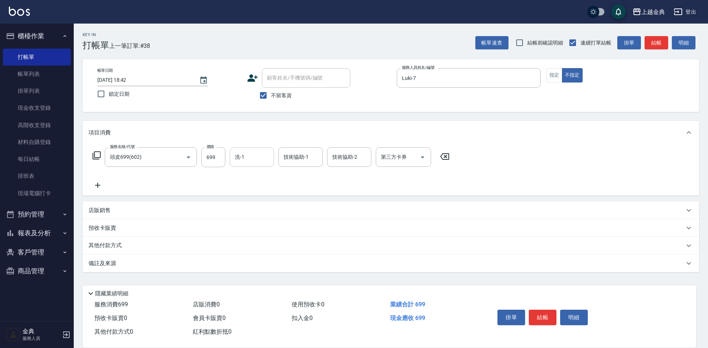
click at [257, 157] on input "洗-1" at bounding box center [252, 157] width 38 height 13
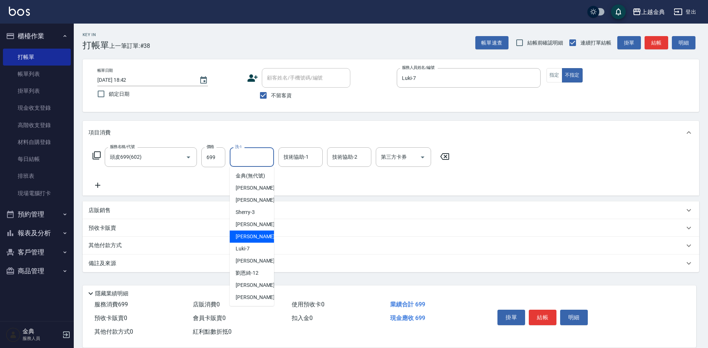
drag, startPoint x: 251, startPoint y: 253, endPoint x: 257, endPoint y: 250, distance: 7.3
click at [251, 253] on div "Luki -7" at bounding box center [252, 249] width 44 height 12
type input "Luki-7"
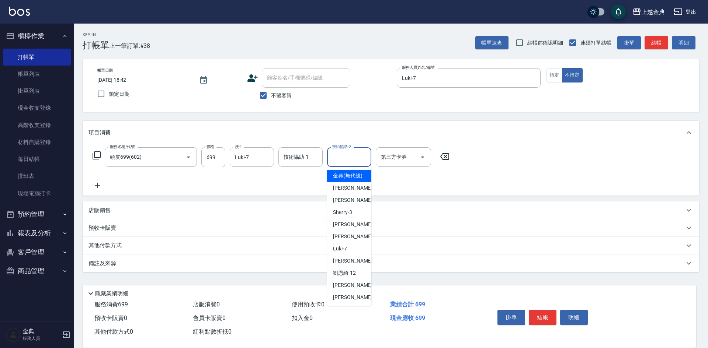
click at [344, 157] on input "技術協助-2" at bounding box center [349, 157] width 38 height 13
click at [347, 277] on span "[PERSON_NAME]-12" at bounding box center [344, 274] width 23 height 8
type input "[PERSON_NAME]-12"
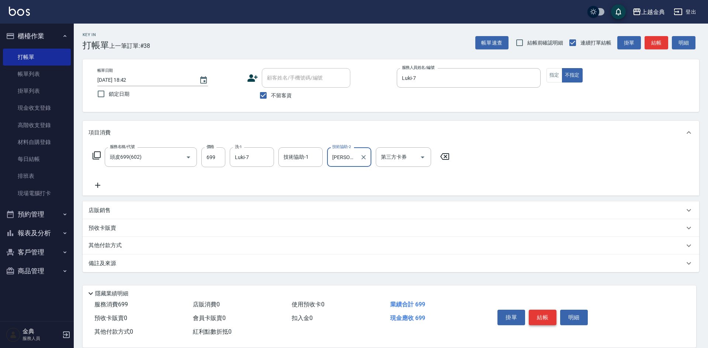
click at [547, 310] on button "結帳" at bounding box center [543, 317] width 28 height 15
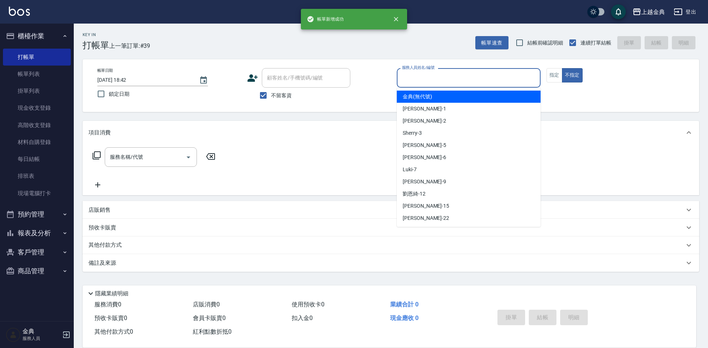
drag, startPoint x: 416, startPoint y: 83, endPoint x: 421, endPoint y: 91, distance: 9.8
click at [416, 83] on input "服務人員姓名/編號" at bounding box center [468, 78] width 137 height 13
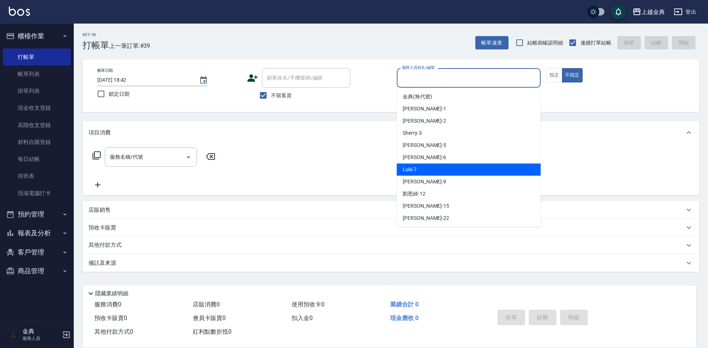
click at [429, 169] on div "Luki -7" at bounding box center [469, 170] width 144 height 12
type input "Luki-7"
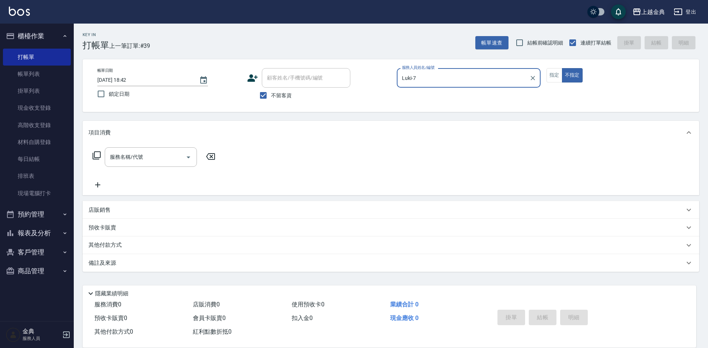
click at [96, 156] on icon at bounding box center [96, 155] width 9 height 9
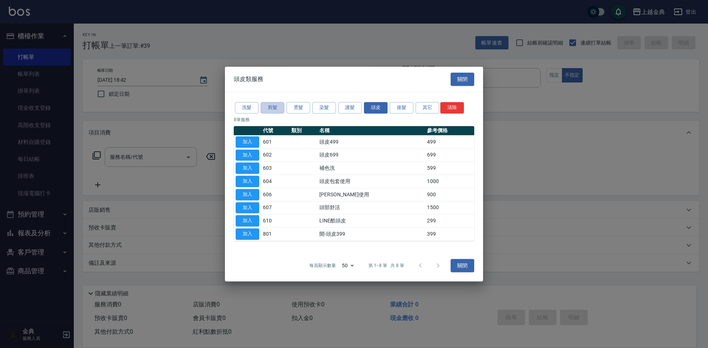
drag, startPoint x: 275, startPoint y: 105, endPoint x: 285, endPoint y: 159, distance: 55.2
click at [275, 105] on button "剪髮" at bounding box center [273, 107] width 24 height 11
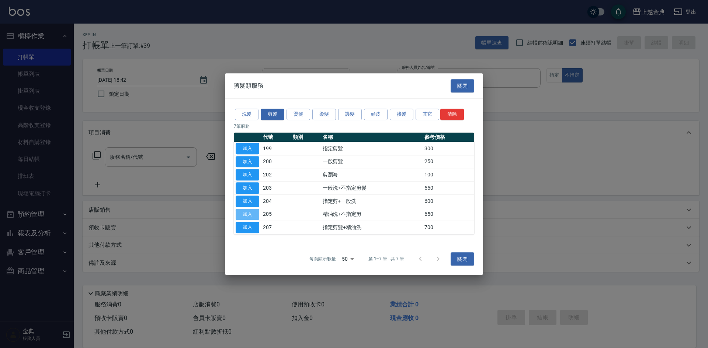
click at [252, 215] on button "加入" at bounding box center [248, 214] width 24 height 11
type input "精油洗+不指定剪(205)"
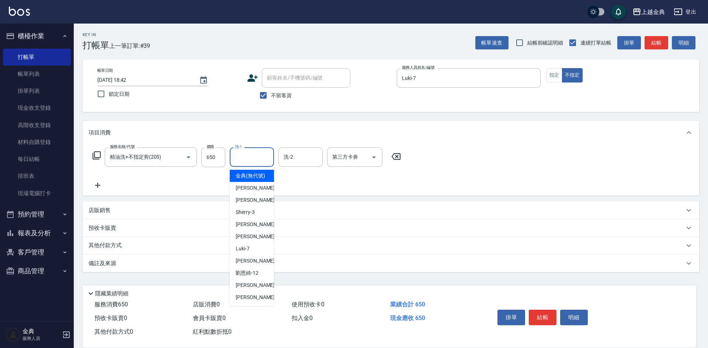
click at [238, 162] on input "洗-1" at bounding box center [252, 157] width 38 height 13
click at [264, 292] on div "[PERSON_NAME] -15" at bounding box center [252, 286] width 44 height 12
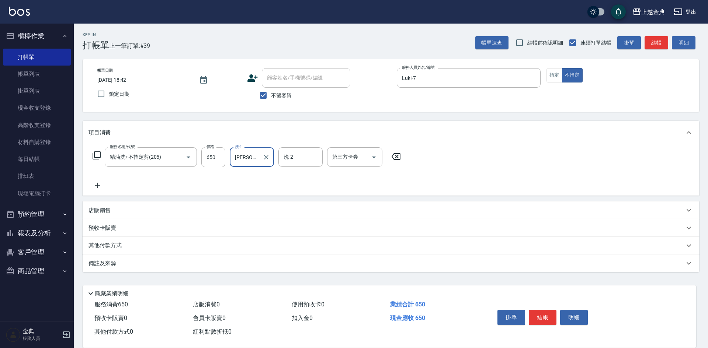
type input "[PERSON_NAME]-15"
click at [541, 313] on button "結帳" at bounding box center [543, 317] width 28 height 15
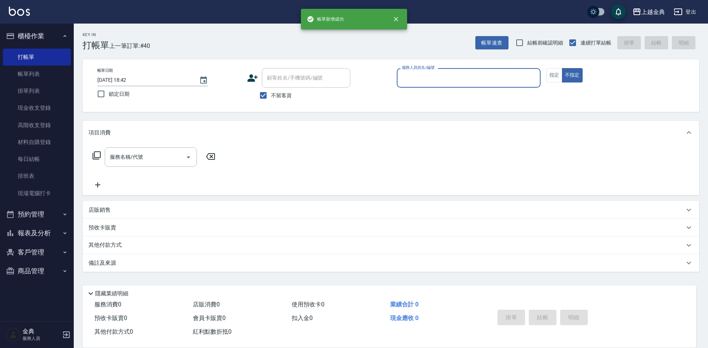
click at [466, 70] on div "服務人員姓名/編號" at bounding box center [469, 78] width 144 height 20
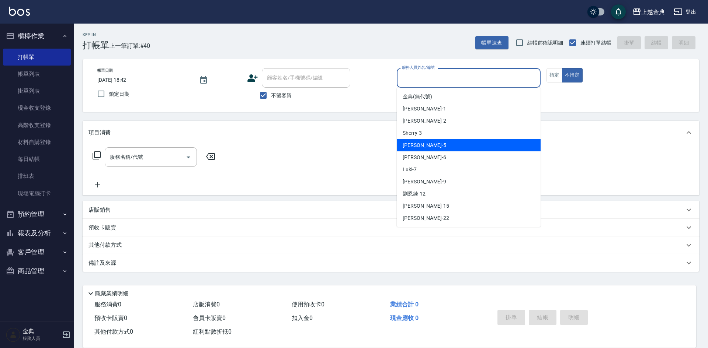
click at [452, 142] on div "小雅 -5" at bounding box center [469, 145] width 144 height 12
type input "[PERSON_NAME]-5"
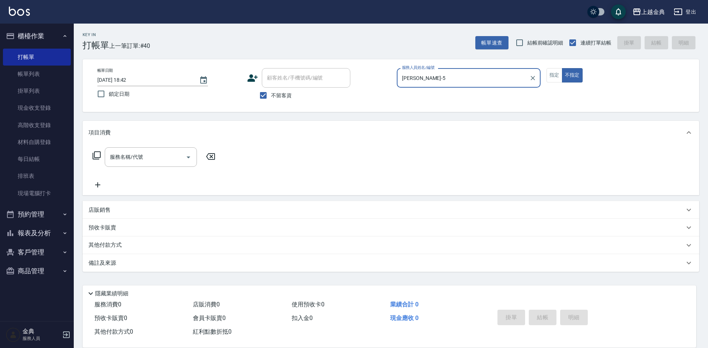
click at [96, 157] on icon at bounding box center [96, 155] width 9 height 9
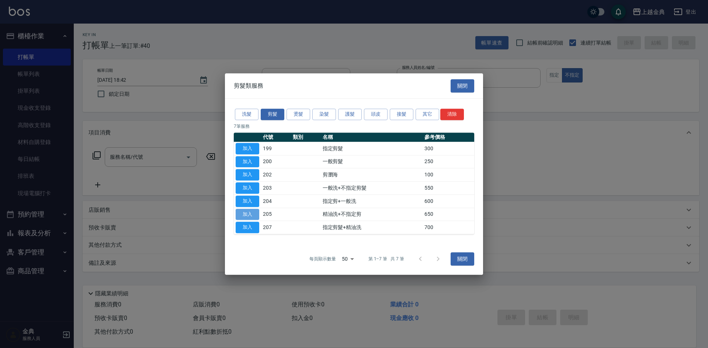
click at [241, 211] on button "加入" at bounding box center [248, 214] width 24 height 11
type input "精油洗+不指定剪(205)"
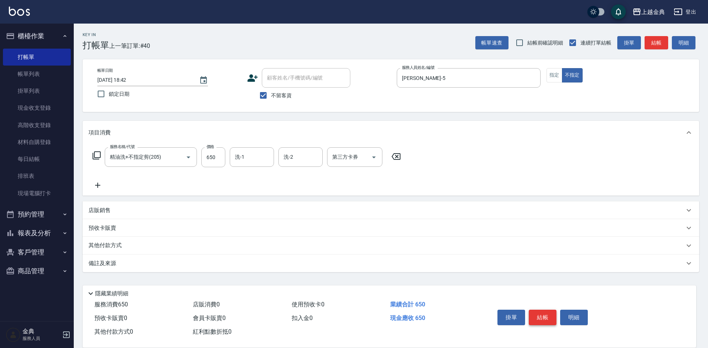
click at [546, 313] on button "結帳" at bounding box center [543, 317] width 28 height 15
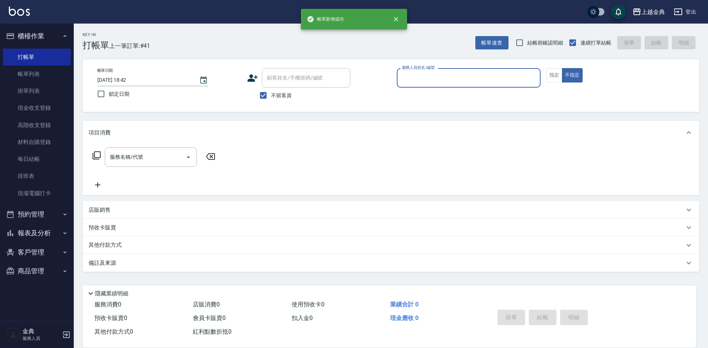
click at [473, 77] on input "服務人員姓名/編號" at bounding box center [468, 78] width 137 height 13
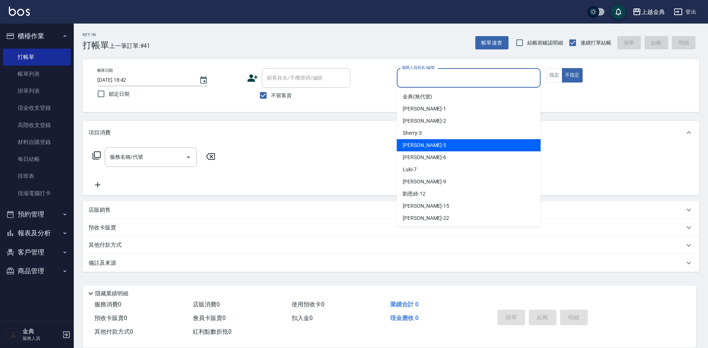
click at [454, 145] on div "小雅 -5" at bounding box center [469, 145] width 144 height 12
type input "[PERSON_NAME]-5"
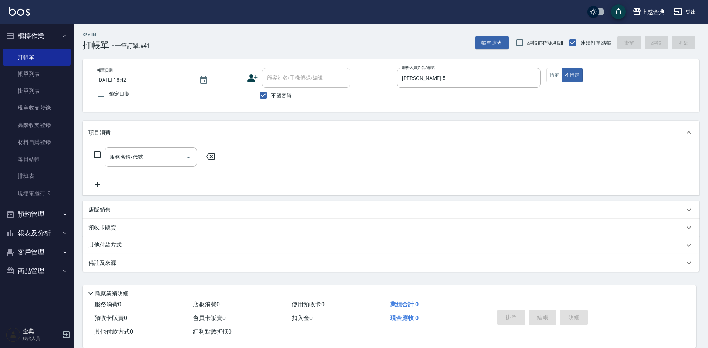
click at [273, 89] on label "不留客資" at bounding box center [274, 95] width 36 height 15
click at [271, 89] on input "不留客資" at bounding box center [263, 95] width 15 height 15
checkbox input "false"
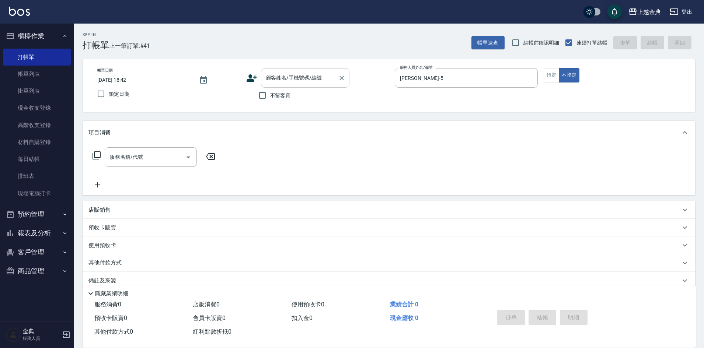
click at [289, 76] on input "顧客姓名/手機號碼/編號" at bounding box center [299, 78] width 71 height 13
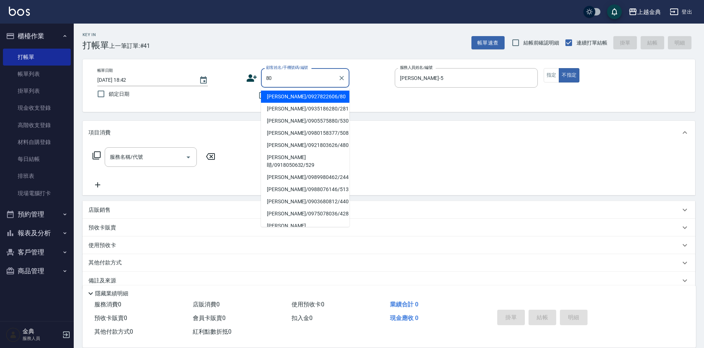
click at [326, 95] on li "[PERSON_NAME]/0927822606/80" at bounding box center [305, 97] width 89 height 12
type input "[PERSON_NAME]/0927822606/80"
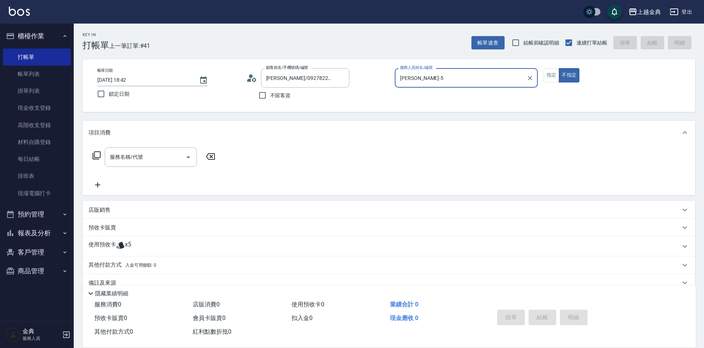
click at [109, 241] on p "使用預收卡" at bounding box center [103, 246] width 28 height 11
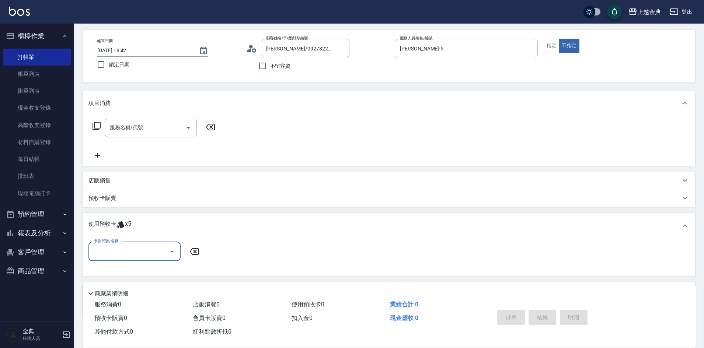
scroll to position [69, 0]
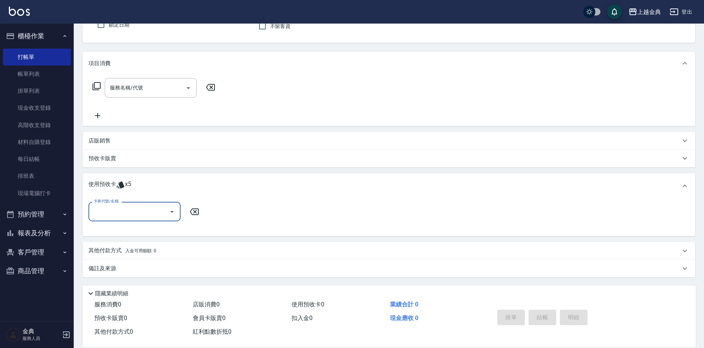
click at [135, 215] on input "卡券代號/名稱" at bounding box center [129, 211] width 74 height 13
click at [141, 226] on div "頭皮3次 剩餘5張" at bounding box center [135, 231] width 92 height 12
type input "頭皮3次"
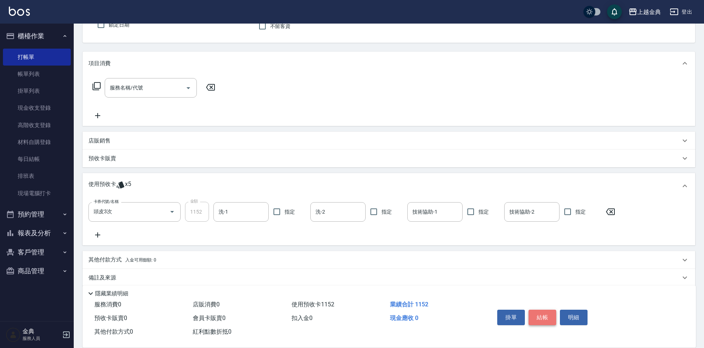
click at [544, 315] on button "結帳" at bounding box center [543, 317] width 28 height 15
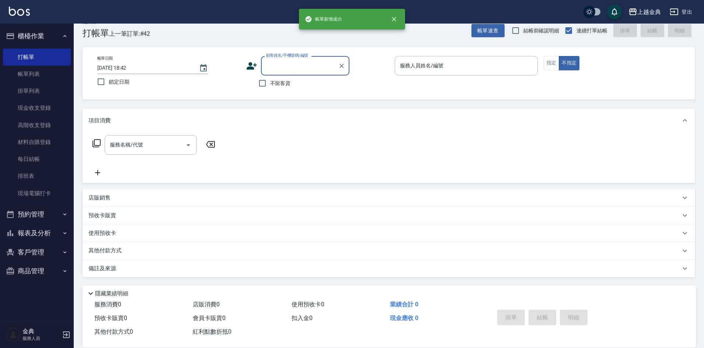
scroll to position [12, 0]
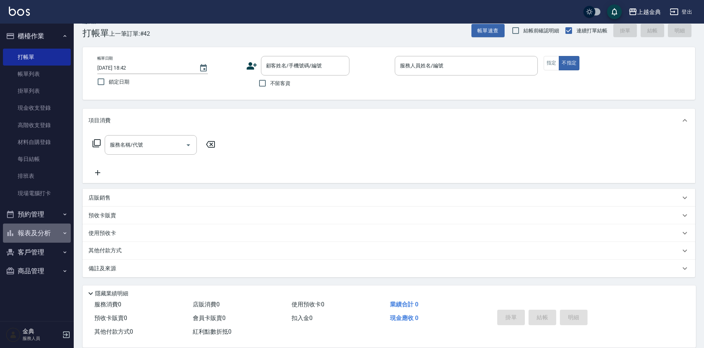
click at [40, 234] on button "報表及分析" at bounding box center [37, 233] width 68 height 19
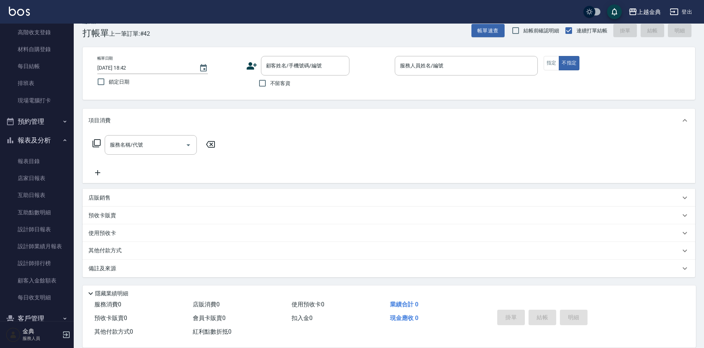
scroll to position [111, 0]
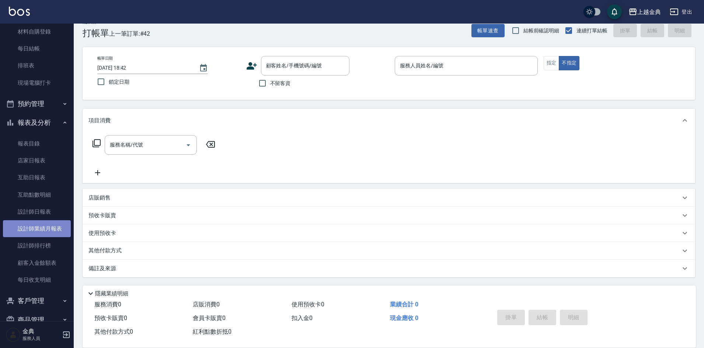
click at [55, 228] on link "設計師業績月報表" at bounding box center [37, 229] width 68 height 17
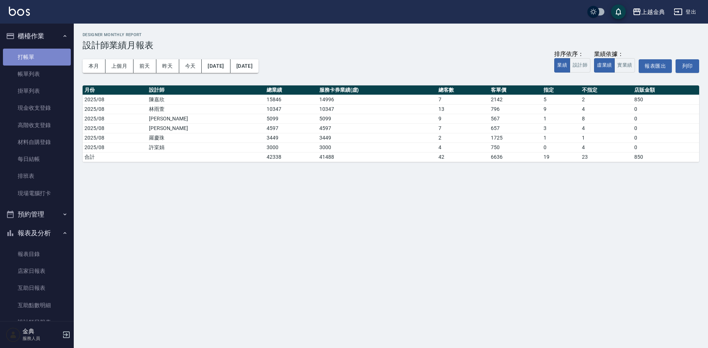
click at [41, 60] on link "打帳單" at bounding box center [37, 57] width 68 height 17
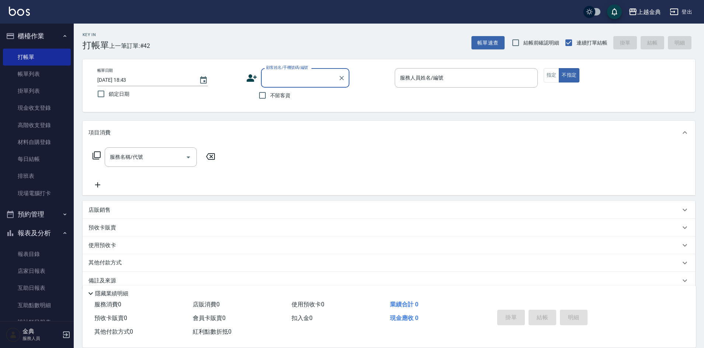
click at [291, 81] on input "顧客姓名/手機號碼/編號" at bounding box center [299, 78] width 71 height 13
click at [296, 101] on li "[PERSON_NAME]/0927807339/177" at bounding box center [305, 97] width 89 height 12
type input "[PERSON_NAME]/0927807339/177"
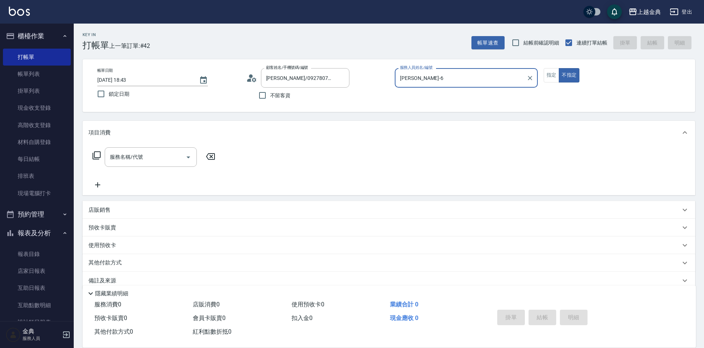
type input "[PERSON_NAME]-6"
click at [142, 252] on div "使用預收卡 x2" at bounding box center [385, 246] width 592 height 11
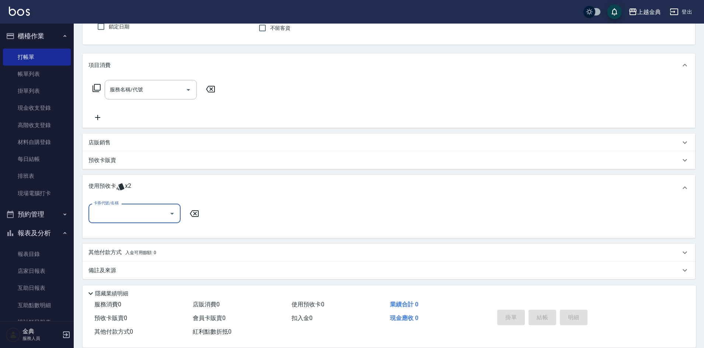
scroll to position [69, 0]
click at [140, 209] on input "卡券代號/名稱" at bounding box center [129, 211] width 74 height 13
click at [144, 229] on div "頭皮3次 剩餘2張" at bounding box center [135, 231] width 92 height 12
type input "頭皮3次"
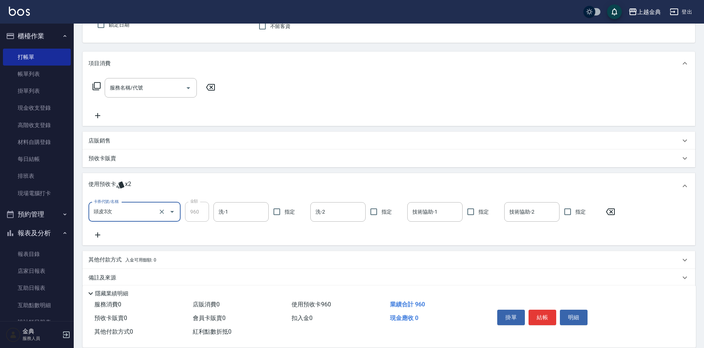
scroll to position [0, 0]
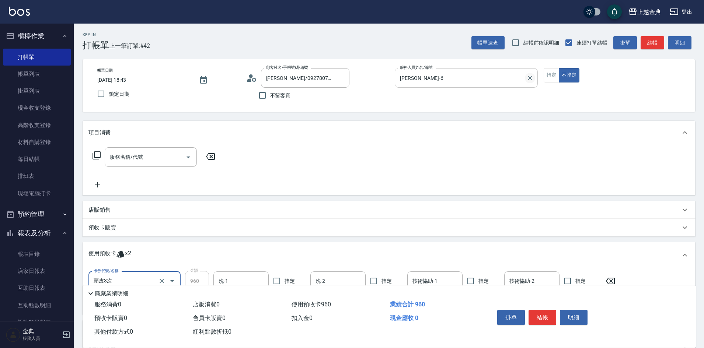
click at [527, 75] on icon "Clear" at bounding box center [530, 77] width 7 height 7
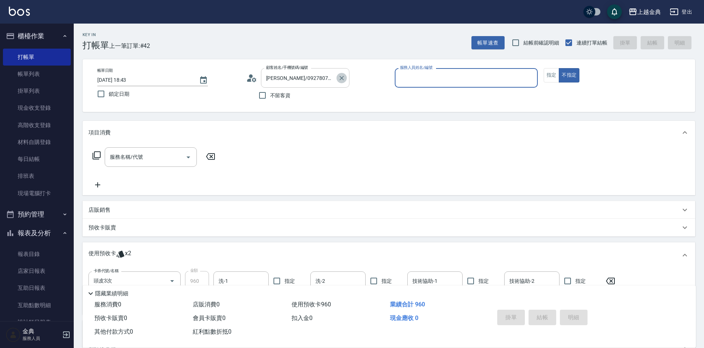
click at [342, 80] on icon "Clear" at bounding box center [341, 77] width 7 height 7
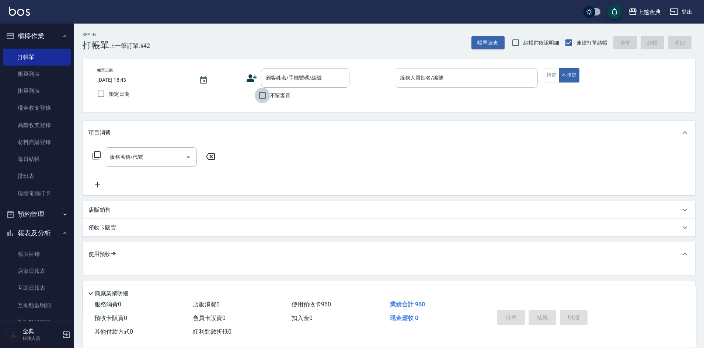
drag, startPoint x: 269, startPoint y: 90, endPoint x: 334, endPoint y: 93, distance: 65.0
click at [270, 90] on input "不留客資" at bounding box center [262, 95] width 15 height 15
checkbox input "true"
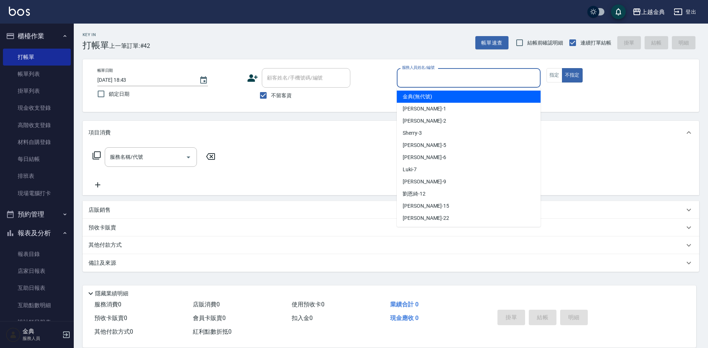
click at [441, 77] on input "服務人員姓名/編號" at bounding box center [468, 78] width 137 height 13
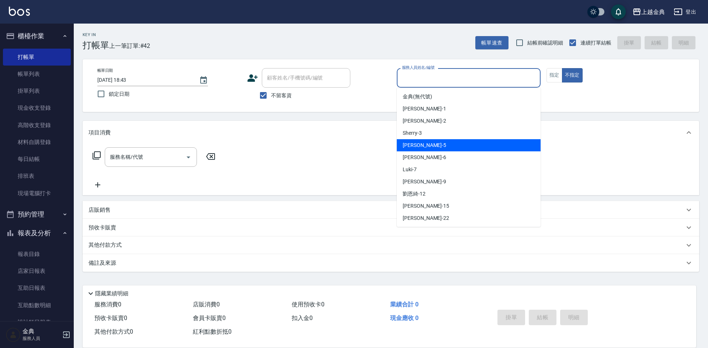
drag, startPoint x: 436, startPoint y: 141, endPoint x: 435, endPoint y: 146, distance: 6.1
click at [436, 143] on div "小雅 -5" at bounding box center [469, 145] width 144 height 12
type input "[PERSON_NAME]-5"
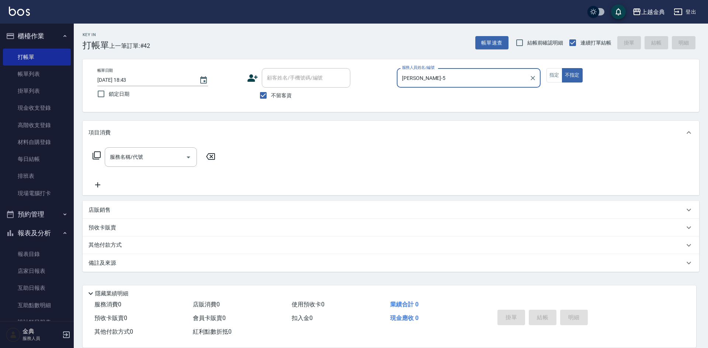
click at [98, 155] on icon at bounding box center [96, 155] width 9 height 9
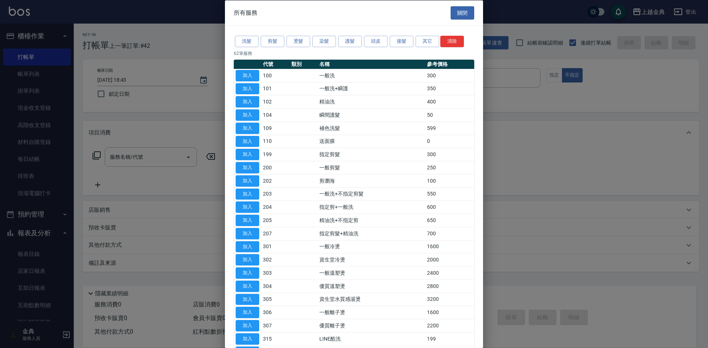
click at [247, 100] on button "加入" at bounding box center [248, 101] width 24 height 11
type input "精油洗(102)"
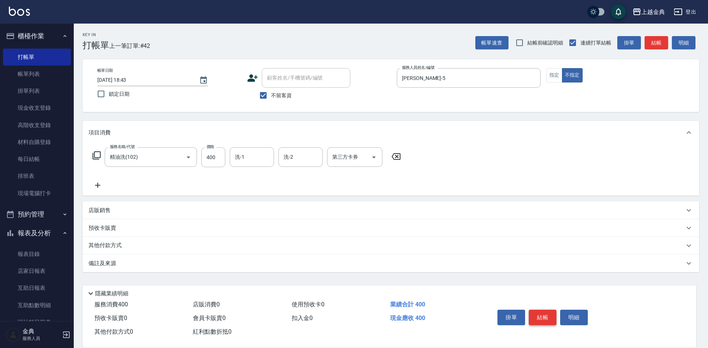
click at [543, 310] on button "結帳" at bounding box center [543, 317] width 28 height 15
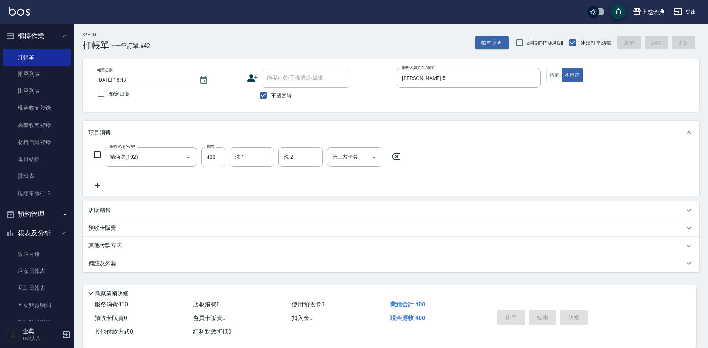
type input "[DATE] 18:49"
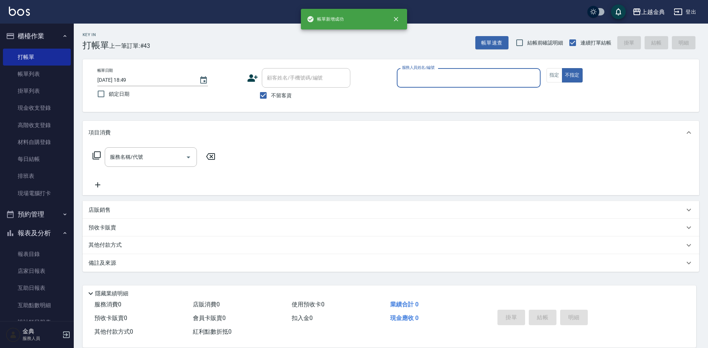
click at [415, 79] on input "服務人員姓名/編號" at bounding box center [468, 78] width 137 height 13
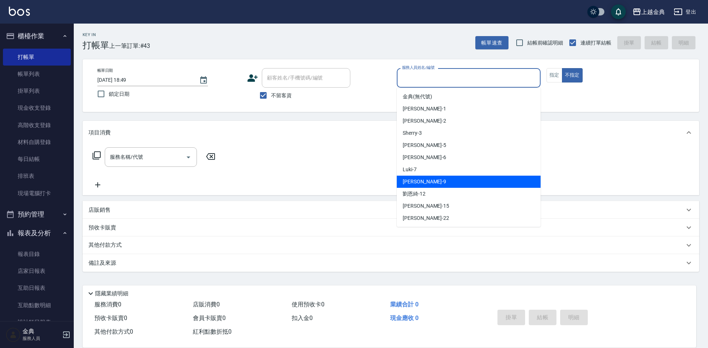
drag, startPoint x: 433, startPoint y: 181, endPoint x: 427, endPoint y: 181, distance: 6.3
click at [433, 181] on div "[PERSON_NAME] -9" at bounding box center [469, 182] width 144 height 12
type input "[PERSON_NAME]-9"
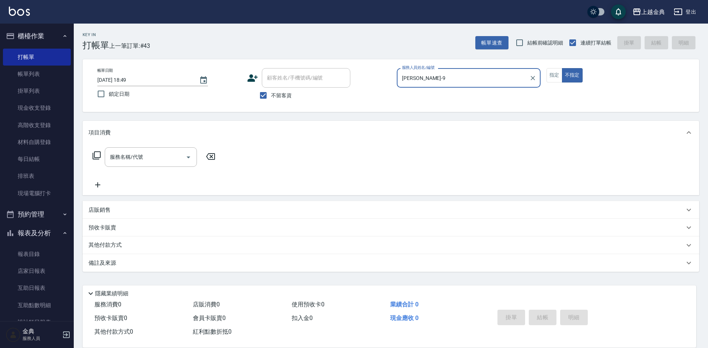
drag, startPoint x: 91, startPoint y: 157, endPoint x: 98, endPoint y: 157, distance: 7.4
click at [91, 157] on div "服務名稱/代號 服務名稱/代號" at bounding box center [154, 158] width 131 height 20
click at [98, 157] on icon at bounding box center [96, 155] width 9 height 9
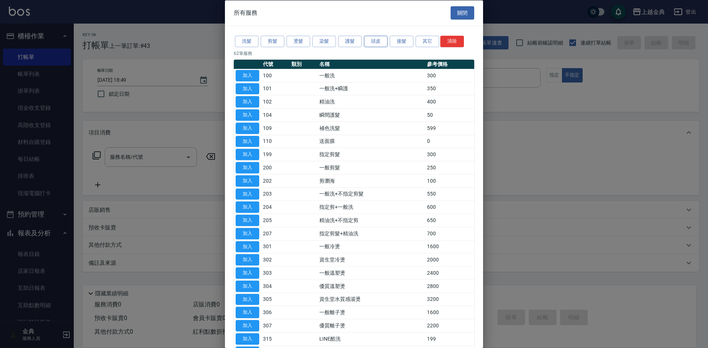
click at [376, 39] on button "頭皮" at bounding box center [376, 41] width 24 height 11
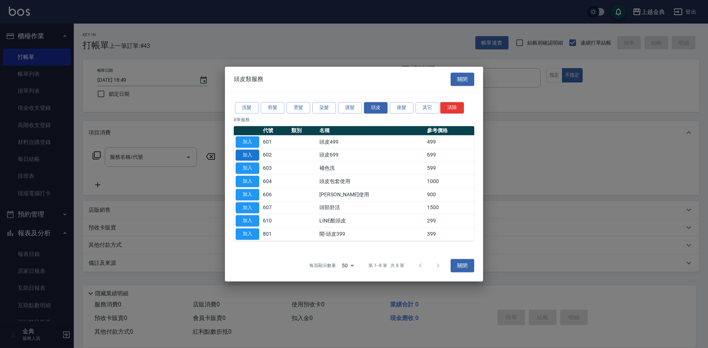
click at [255, 154] on button "加入" at bounding box center [248, 155] width 24 height 11
type input "頭皮699(602)"
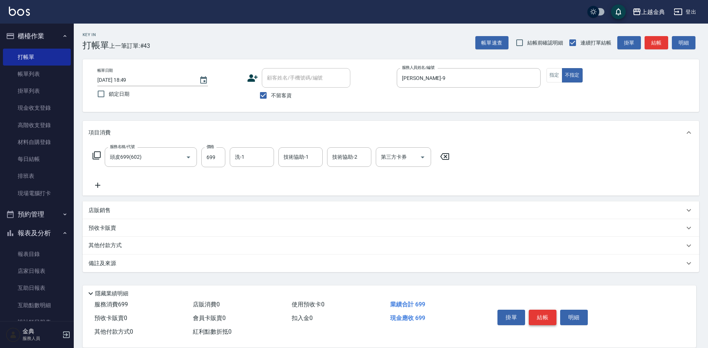
click at [546, 312] on button "結帳" at bounding box center [543, 317] width 28 height 15
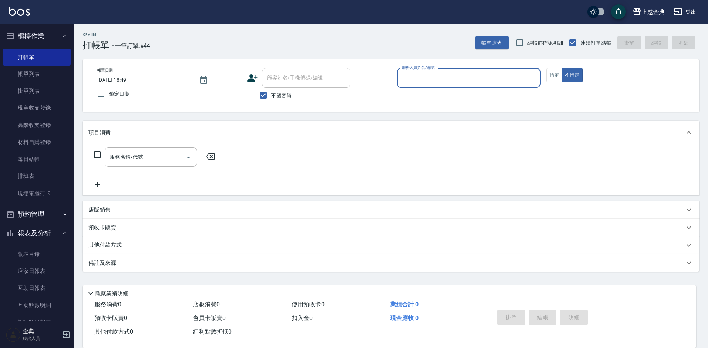
click at [504, 78] on input "服務人員姓名/編號" at bounding box center [468, 78] width 137 height 13
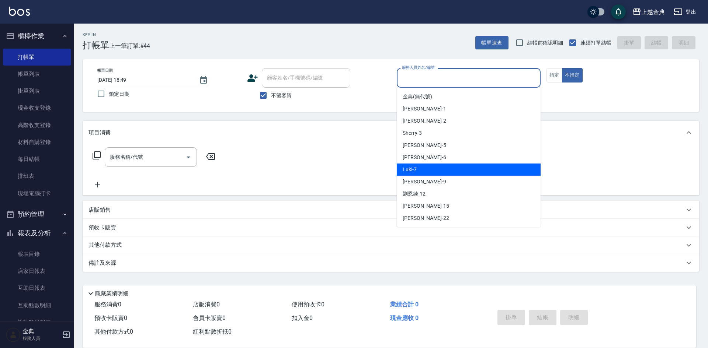
click at [462, 171] on div "Luki -7" at bounding box center [469, 170] width 144 height 12
type input "Luki-7"
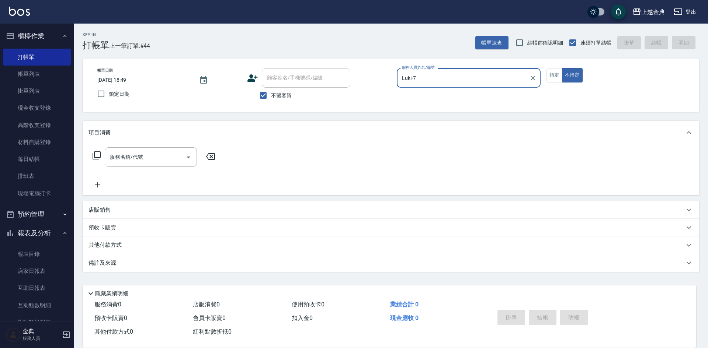
click at [101, 148] on div "服務名稱/代號 服務名稱/代號" at bounding box center [154, 158] width 131 height 20
click at [97, 150] on div "服務名稱/代號 服務名稱/代號" at bounding box center [154, 158] width 131 height 20
click at [97, 156] on icon at bounding box center [96, 155] width 9 height 9
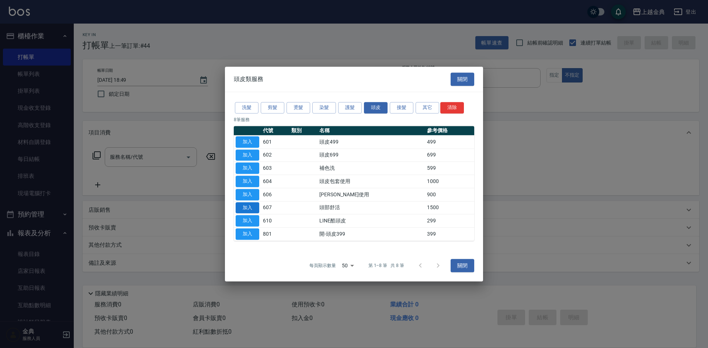
click at [252, 205] on button "加入" at bounding box center [248, 207] width 24 height 11
type input "頭部舒活(607)"
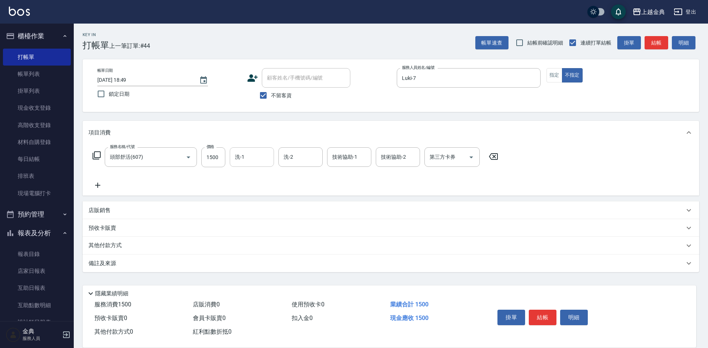
click at [254, 158] on input "洗-1" at bounding box center [252, 157] width 38 height 13
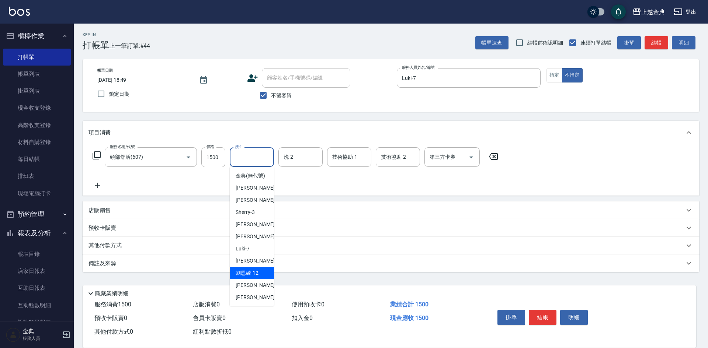
click at [250, 277] on span "[PERSON_NAME]-12" at bounding box center [247, 274] width 23 height 8
type input "[PERSON_NAME]-12"
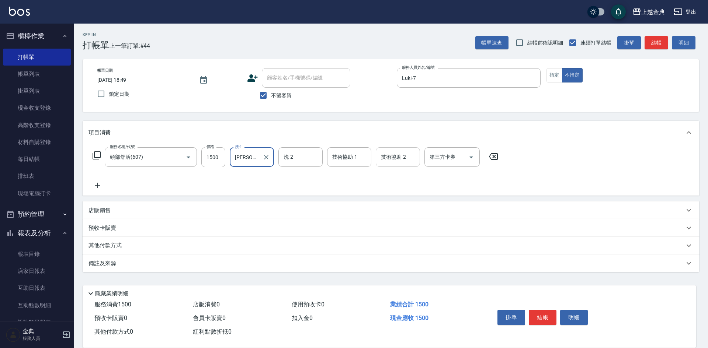
click at [379, 160] on input "技術協助-2" at bounding box center [398, 157] width 38 height 13
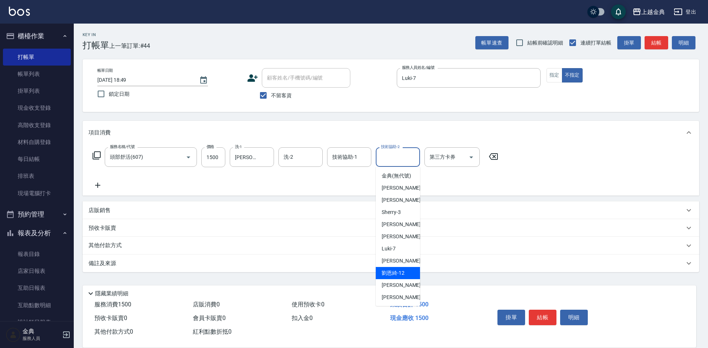
click at [405, 277] on div "[PERSON_NAME]-12" at bounding box center [398, 273] width 44 height 12
type input "[PERSON_NAME]-12"
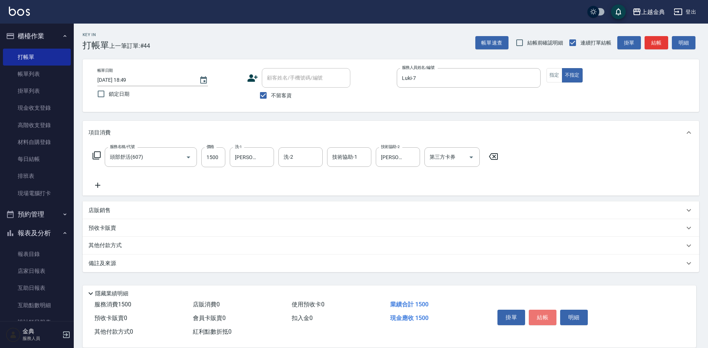
click at [546, 312] on button "結帳" at bounding box center [543, 317] width 28 height 15
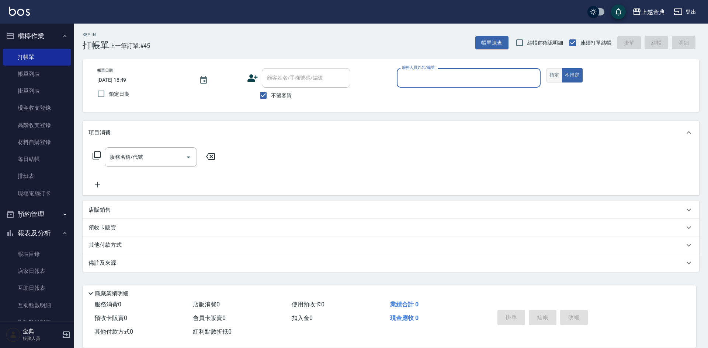
click at [558, 77] on button "指定" at bounding box center [555, 75] width 16 height 14
click at [496, 70] on div "服務人員姓名/編號" at bounding box center [469, 78] width 144 height 20
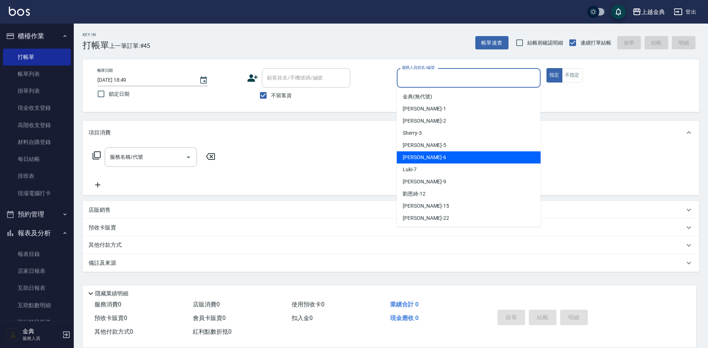
click at [472, 158] on div "[PERSON_NAME] -6" at bounding box center [469, 158] width 144 height 12
type input "[PERSON_NAME]-6"
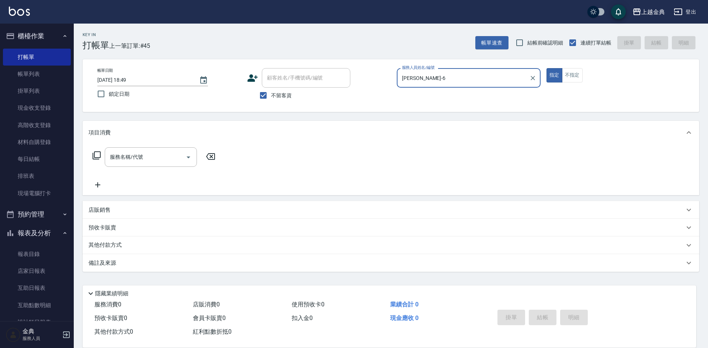
click at [96, 154] on icon at bounding box center [96, 155] width 9 height 9
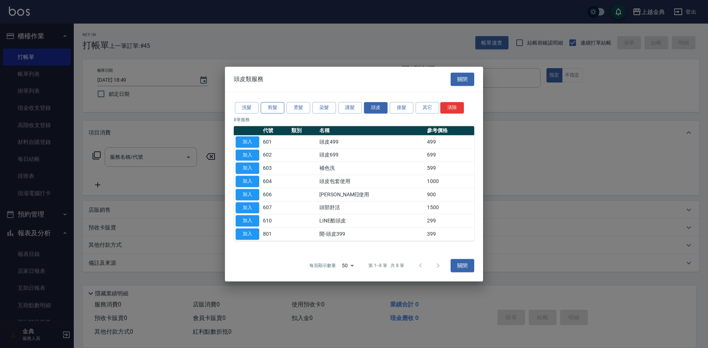
click at [278, 111] on button "剪髮" at bounding box center [273, 107] width 24 height 11
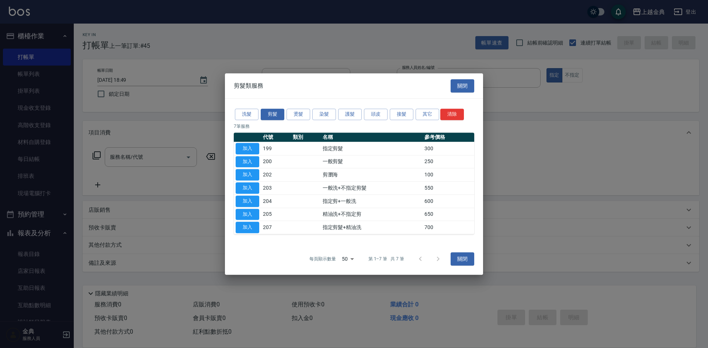
click at [236, 228] on button "加入" at bounding box center [248, 227] width 24 height 11
type input "指定剪髮+精油洗(207)"
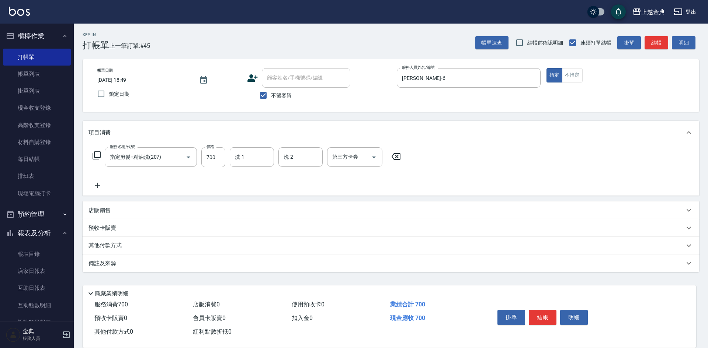
click at [549, 315] on button "結帳" at bounding box center [543, 317] width 28 height 15
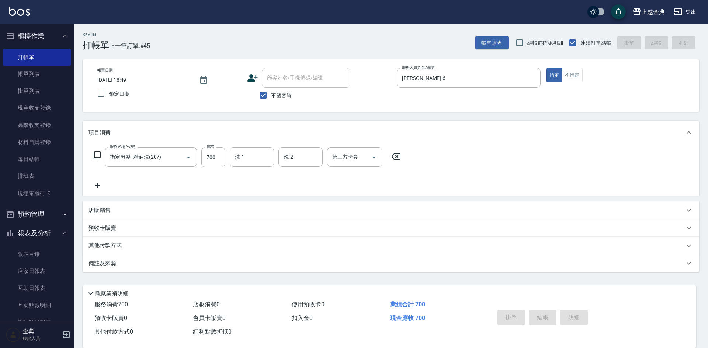
type input "[DATE] 18:50"
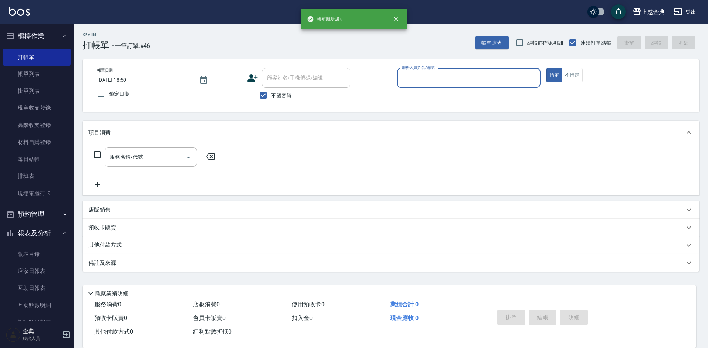
drag, startPoint x: 491, startPoint y: 72, endPoint x: 497, endPoint y: 84, distance: 14.2
click at [490, 73] on div "服務人員姓名/編號" at bounding box center [469, 78] width 144 height 20
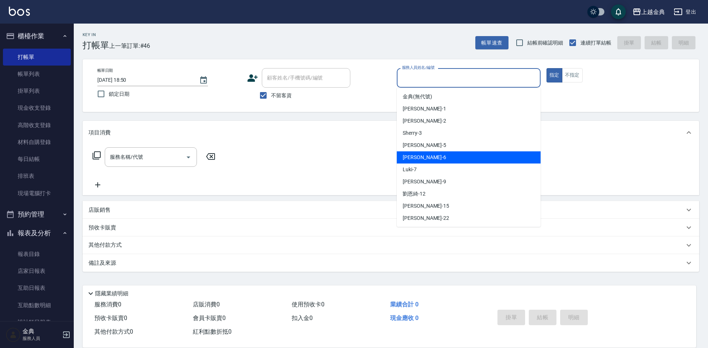
click at [457, 153] on div "[PERSON_NAME] -6" at bounding box center [469, 158] width 144 height 12
type input "[PERSON_NAME]-6"
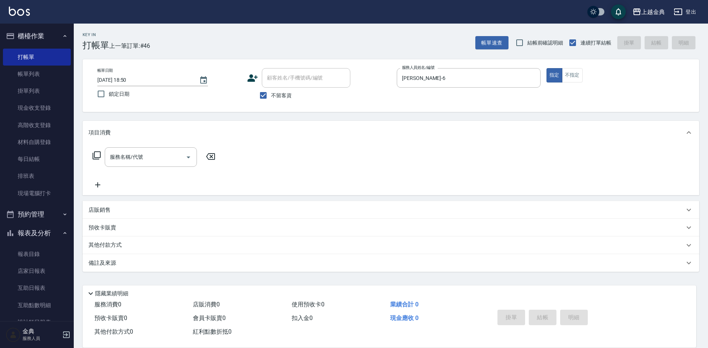
click at [280, 92] on span "不留客資" at bounding box center [281, 96] width 21 height 8
click at [271, 92] on input "不留客資" at bounding box center [263, 95] width 15 height 15
checkbox input "false"
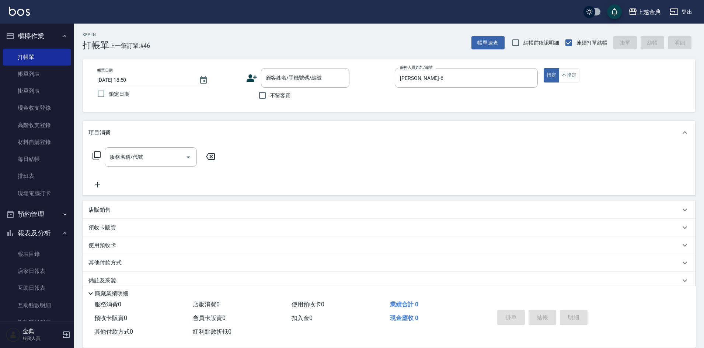
click at [462, 90] on p at bounding box center [466, 92] width 143 height 8
drag, startPoint x: 451, startPoint y: 71, endPoint x: 452, endPoint y: 86, distance: 14.4
click at [452, 75] on div "[PERSON_NAME]-6 服務人員姓名/編號" at bounding box center [466, 78] width 143 height 20
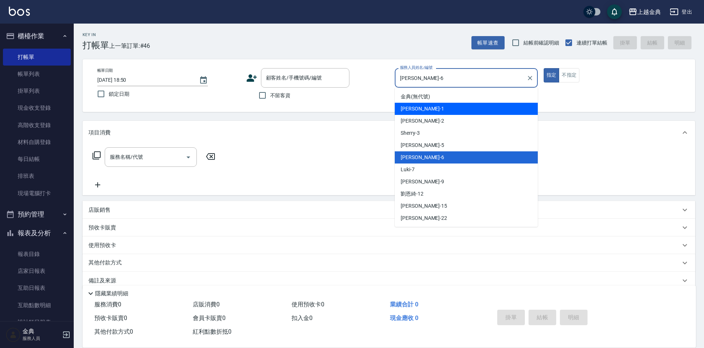
click at [444, 119] on div "Cindy -2" at bounding box center [466, 121] width 143 height 12
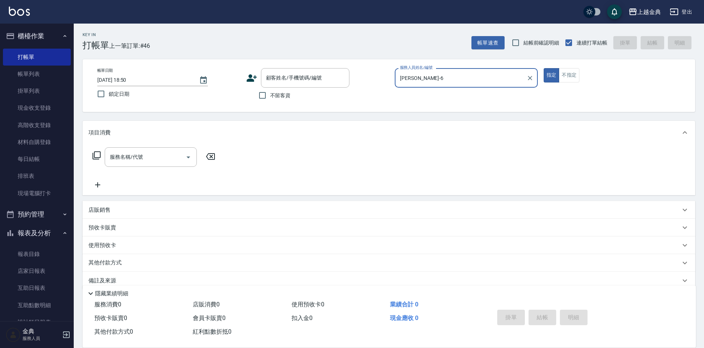
type input "Cindy-2"
click at [283, 95] on span "不留客資" at bounding box center [280, 96] width 21 height 8
click at [270, 95] on input "不留客資" at bounding box center [262, 95] width 15 height 15
checkbox input "true"
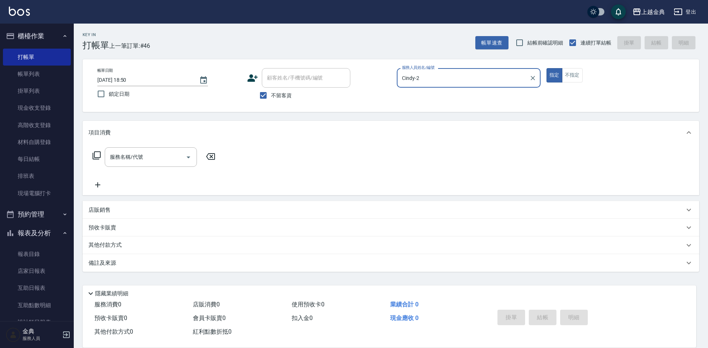
click at [98, 154] on icon at bounding box center [96, 155] width 9 height 9
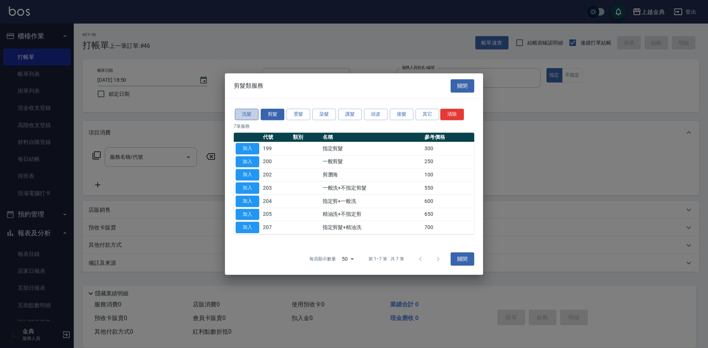
click at [247, 111] on button "洗髮" at bounding box center [247, 114] width 24 height 11
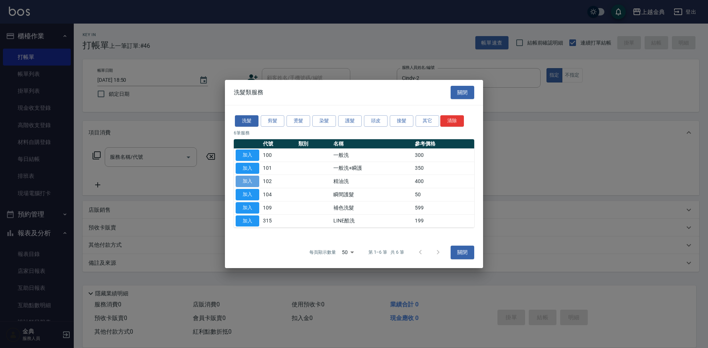
click at [250, 180] on button "加入" at bounding box center [248, 181] width 24 height 11
type input "精油洗(102)"
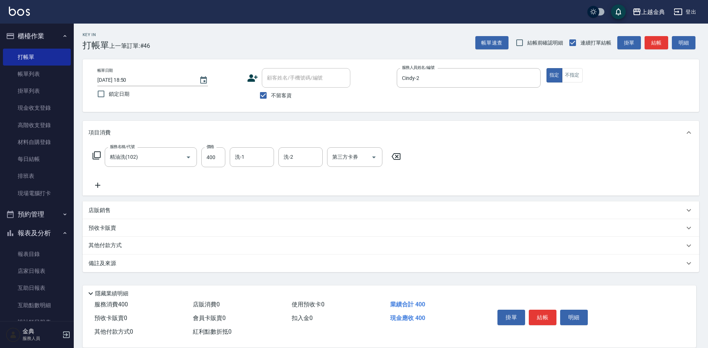
click at [94, 157] on icon at bounding box center [97, 156] width 8 height 8
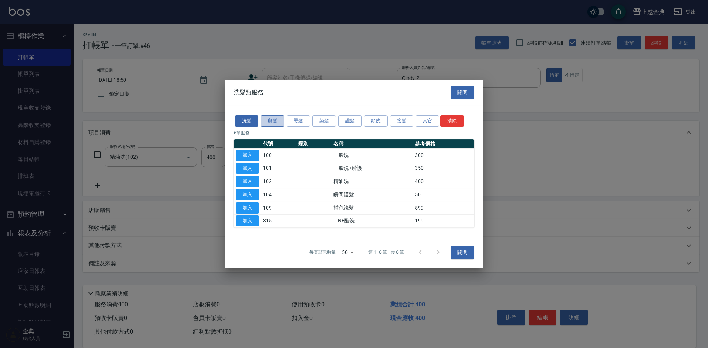
click at [270, 119] on button "剪髮" at bounding box center [273, 120] width 24 height 11
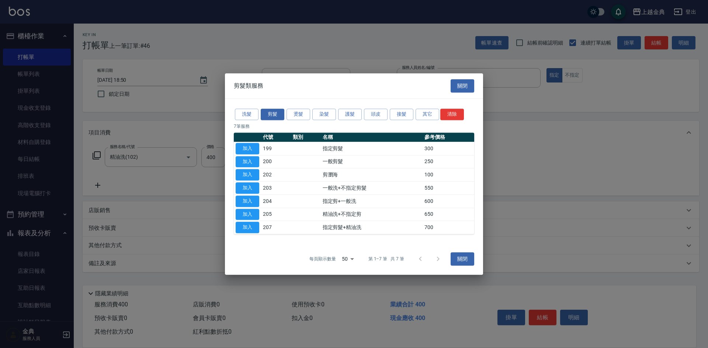
click at [414, 110] on div "洗髮 剪髮 燙髮 染髮 護髮 頭皮 接髮 其它 清除" at bounding box center [354, 115] width 240 height 14
click at [426, 114] on button "其它" at bounding box center [428, 114] width 24 height 11
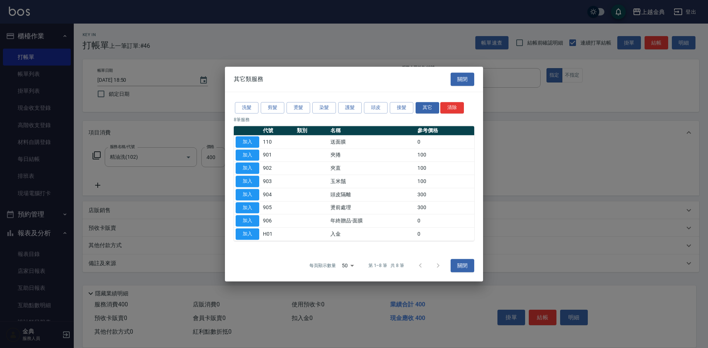
click at [239, 161] on td "加入" at bounding box center [247, 155] width 27 height 13
click at [244, 169] on button "加入" at bounding box center [248, 168] width 24 height 11
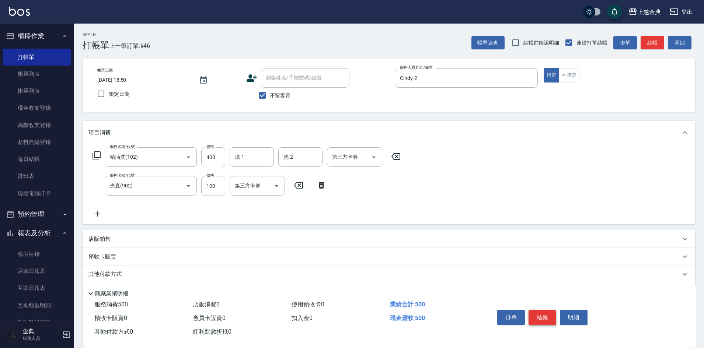
click at [540, 314] on button "結帳" at bounding box center [543, 317] width 28 height 15
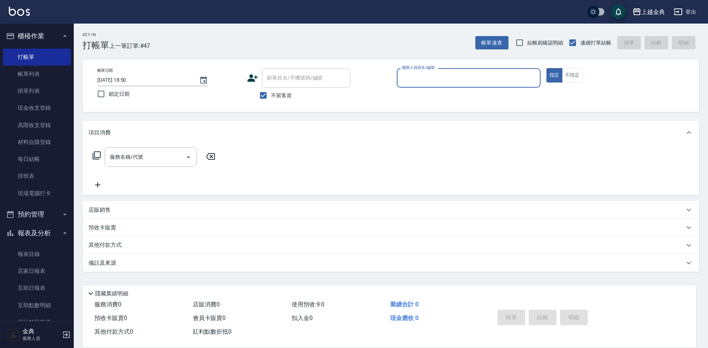
click at [448, 78] on input "服務人員姓名/編號" at bounding box center [468, 78] width 137 height 13
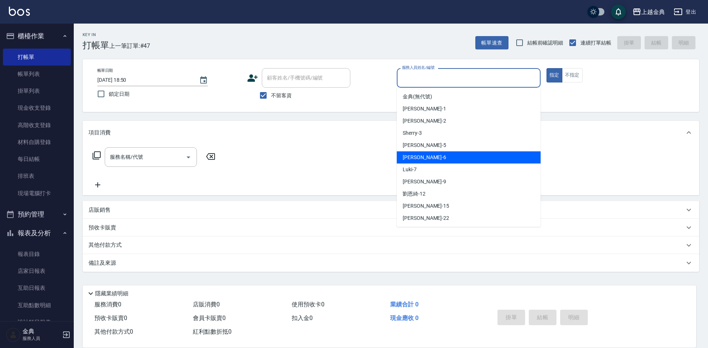
click at [454, 155] on div "[PERSON_NAME] -6" at bounding box center [469, 158] width 144 height 12
type input "[PERSON_NAME]-6"
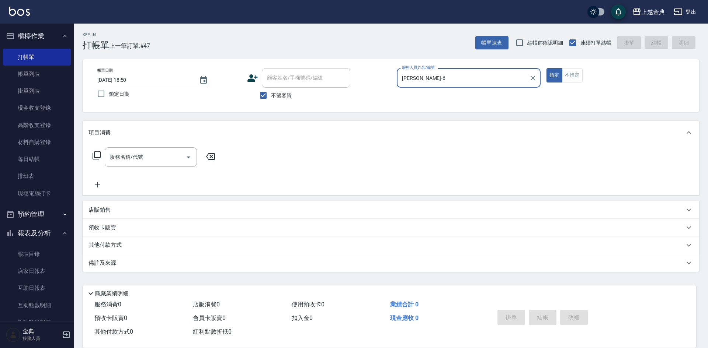
click at [101, 154] on div "服務名稱/代號 服務名稱/代號" at bounding box center [154, 158] width 131 height 20
click at [268, 94] on input "不留客資" at bounding box center [263, 95] width 15 height 15
checkbox input "false"
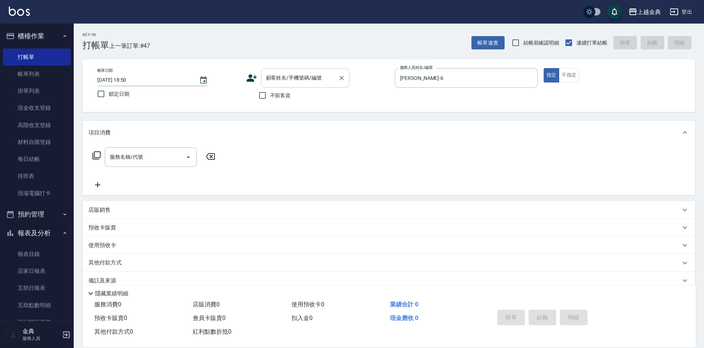
click at [297, 78] on input "顧客姓名/手機號碼/編號" at bounding box center [299, 78] width 71 height 13
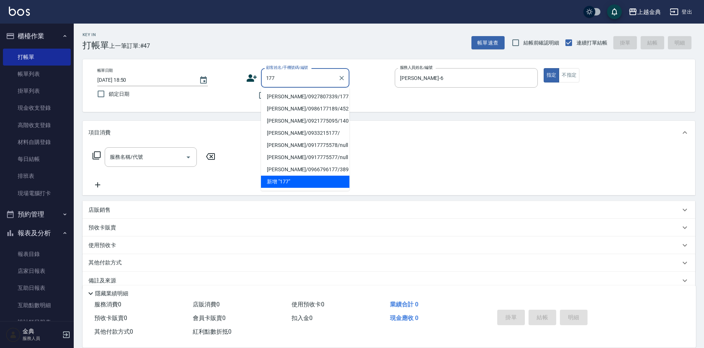
click at [326, 100] on li "[PERSON_NAME]/0927807339/177" at bounding box center [305, 97] width 89 height 12
type input "[PERSON_NAME]/0927807339/177"
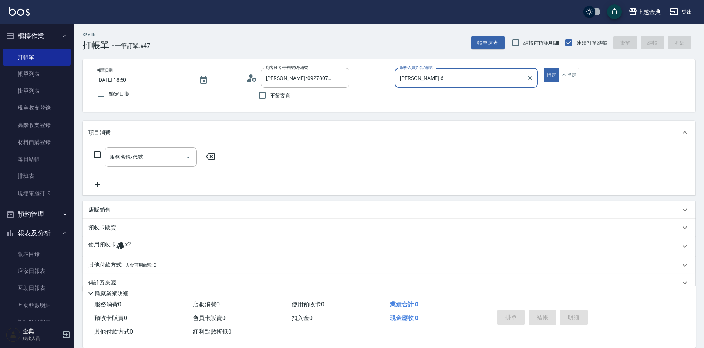
click at [122, 251] on p at bounding box center [120, 246] width 9 height 11
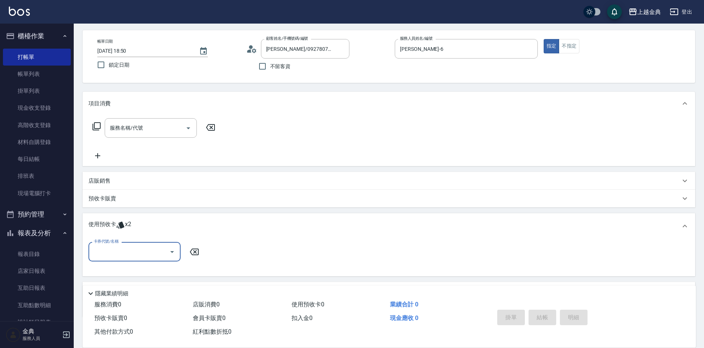
scroll to position [69, 0]
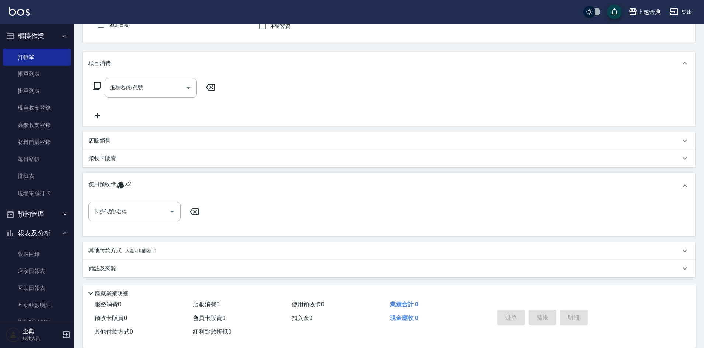
click at [128, 223] on div "卡券代號/名稱 卡券代號/名稱" at bounding box center [389, 216] width 601 height 28
click at [135, 209] on input "卡券代號/名稱" at bounding box center [129, 211] width 74 height 13
click at [135, 232] on div "頭皮3次 剩餘2張" at bounding box center [135, 231] width 92 height 12
type input "頭皮3次"
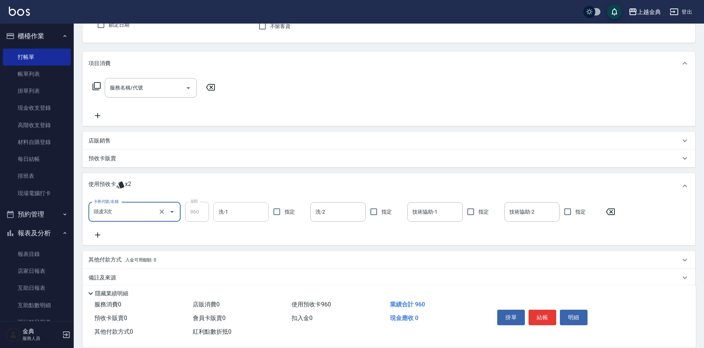
click at [227, 218] on input "洗-1" at bounding box center [241, 212] width 49 height 13
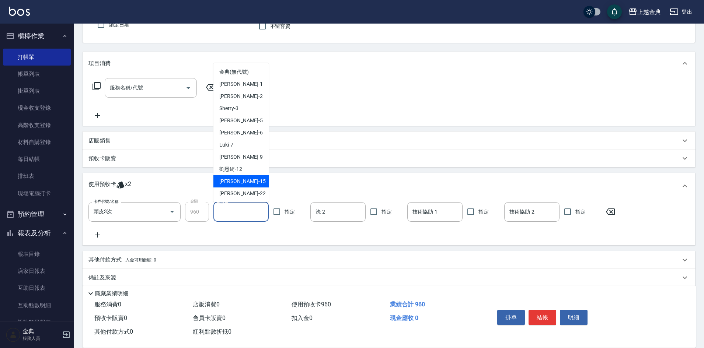
click at [238, 184] on span "[PERSON_NAME] -15" at bounding box center [242, 182] width 46 height 8
type input "[PERSON_NAME]-15"
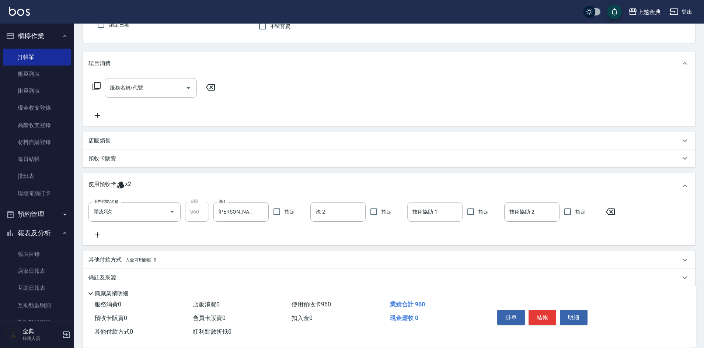
drag, startPoint x: 462, startPoint y: 209, endPoint x: 443, endPoint y: 212, distance: 19.4
click at [448, 212] on div "技術協助-1" at bounding box center [434, 212] width 55 height 20
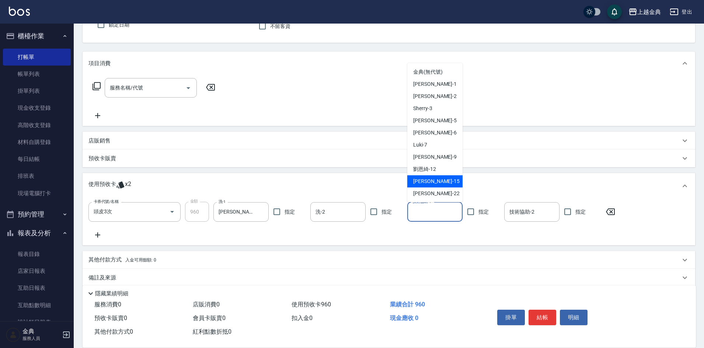
click at [440, 187] on div "[PERSON_NAME] -15" at bounding box center [434, 182] width 55 height 12
type input "[PERSON_NAME]-15"
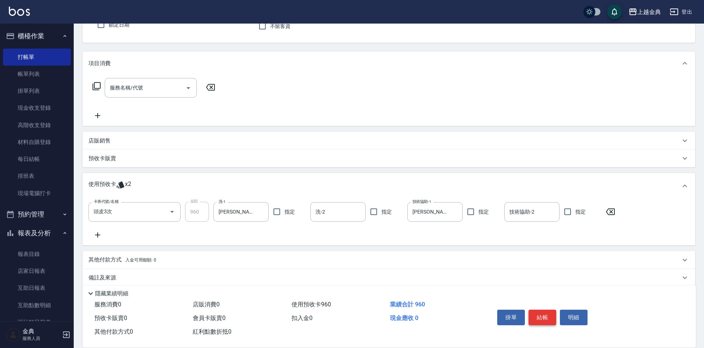
click at [537, 316] on button "結帳" at bounding box center [543, 317] width 28 height 15
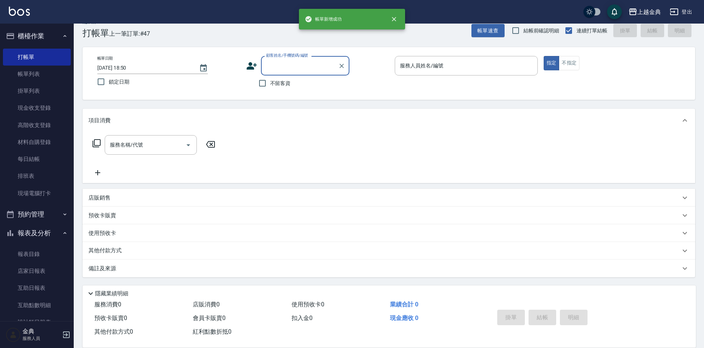
scroll to position [12, 0]
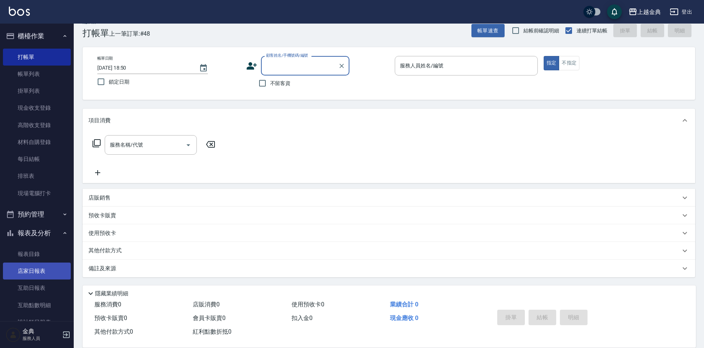
click at [26, 266] on link "店家日報表" at bounding box center [37, 271] width 68 height 17
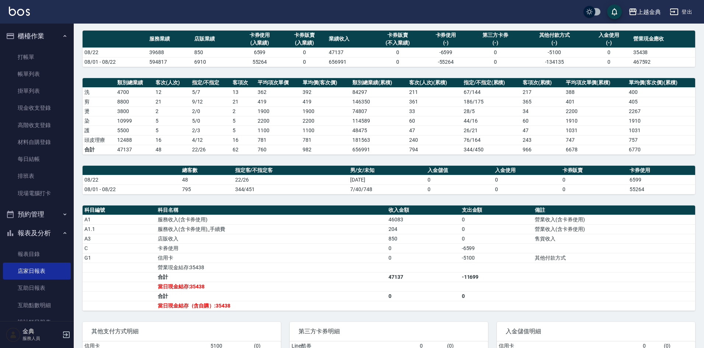
scroll to position [101, 0]
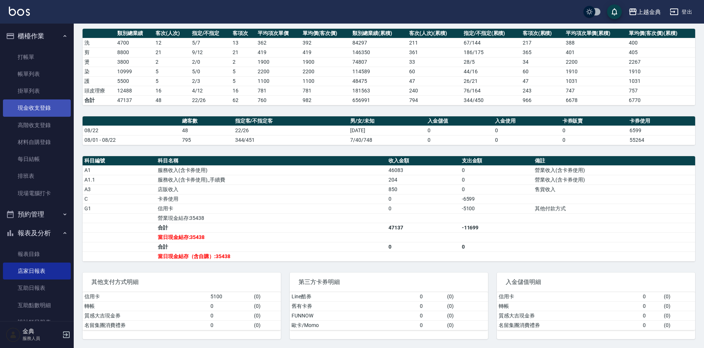
click at [48, 111] on link "現金收支登錄" at bounding box center [37, 108] width 68 height 17
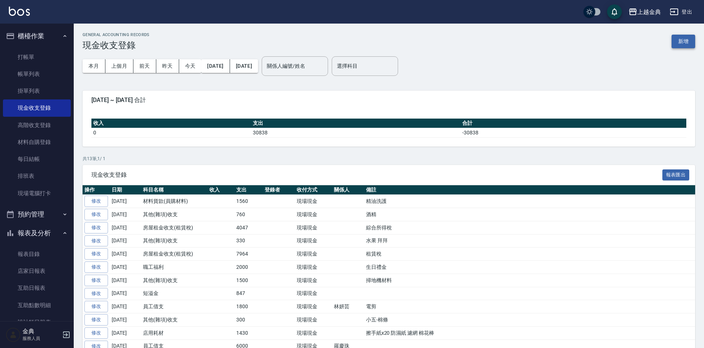
click at [687, 46] on button "新增" at bounding box center [684, 42] width 24 height 14
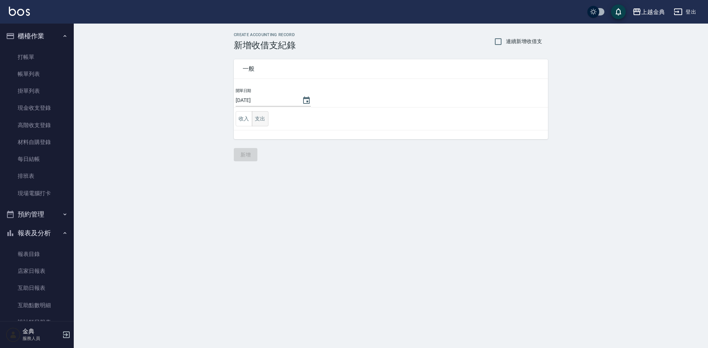
drag, startPoint x: 258, startPoint y: 117, endPoint x: 265, endPoint y: 122, distance: 9.2
click at [258, 116] on button "支出" at bounding box center [260, 118] width 17 height 15
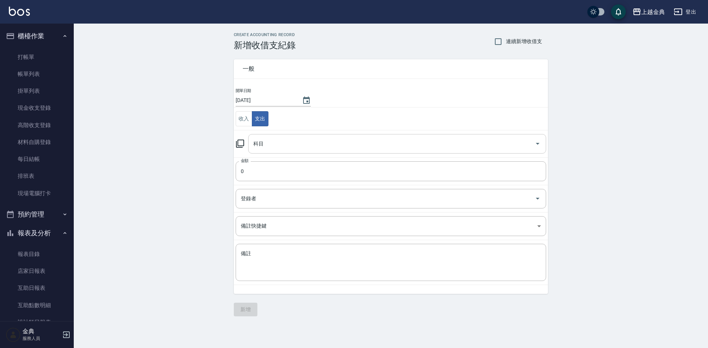
click at [292, 151] on div "科目" at bounding box center [397, 144] width 298 height 20
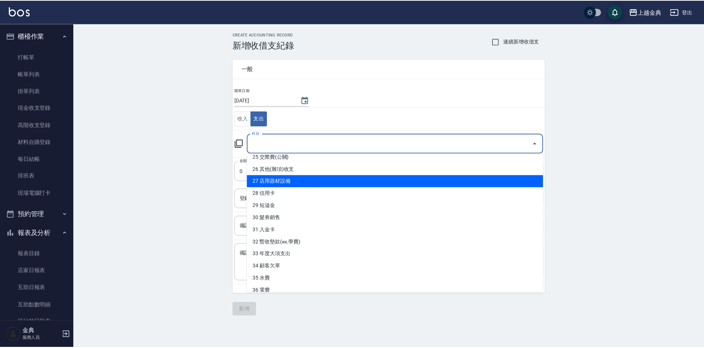
scroll to position [255, 0]
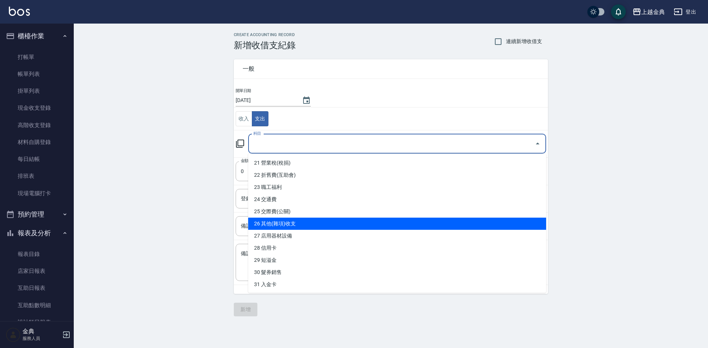
click at [306, 223] on li "26 其他(雜項)收支" at bounding box center [397, 224] width 298 height 12
type input "26 其他(雜項)收支"
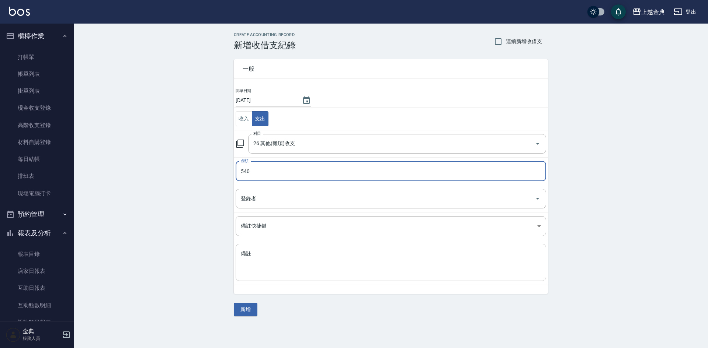
type input "540"
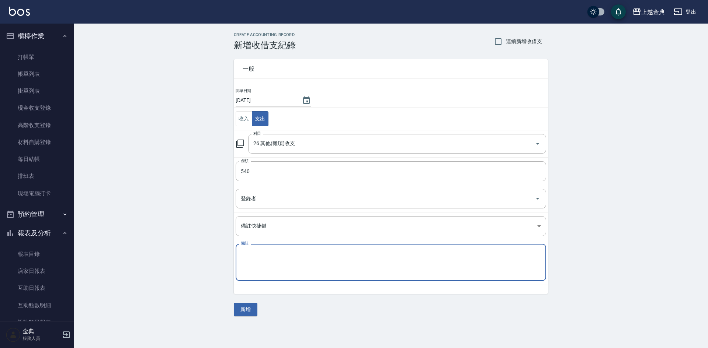
click at [350, 261] on textarea "備註" at bounding box center [391, 262] width 300 height 25
type textarea "衛生紙"
click at [247, 306] on button "新增" at bounding box center [246, 310] width 24 height 14
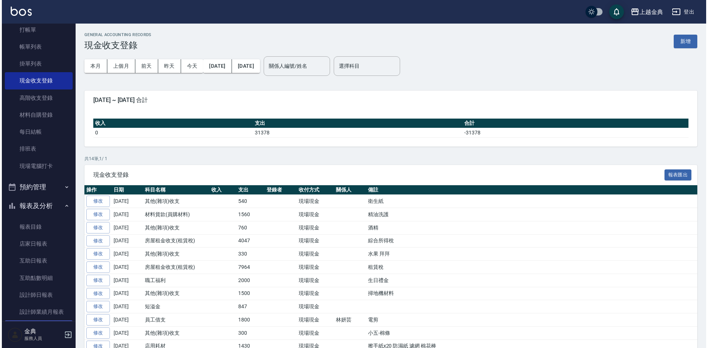
scroll to position [74, 0]
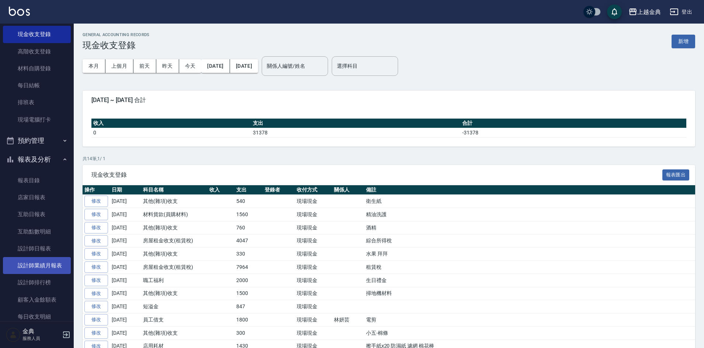
click at [44, 262] on link "設計師業績月報表" at bounding box center [37, 265] width 68 height 17
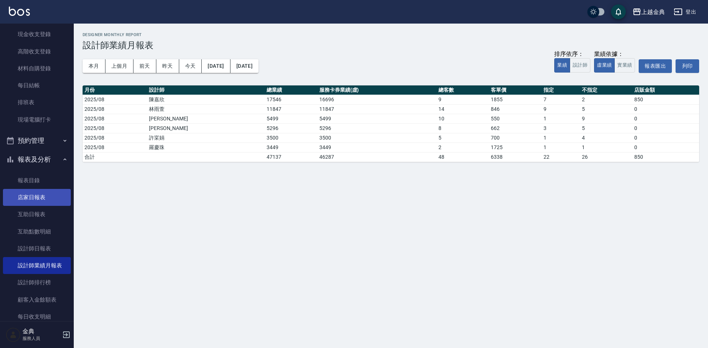
click at [40, 194] on link "店家日報表" at bounding box center [37, 197] width 68 height 17
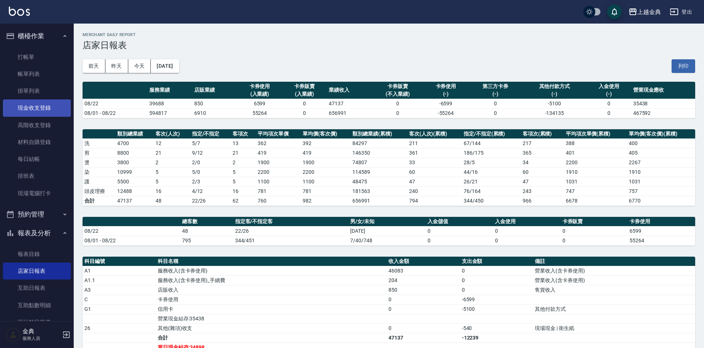
drag, startPoint x: 41, startPoint y: 104, endPoint x: 48, endPoint y: 105, distance: 7.1
click at [41, 104] on link "現金收支登錄" at bounding box center [37, 108] width 68 height 17
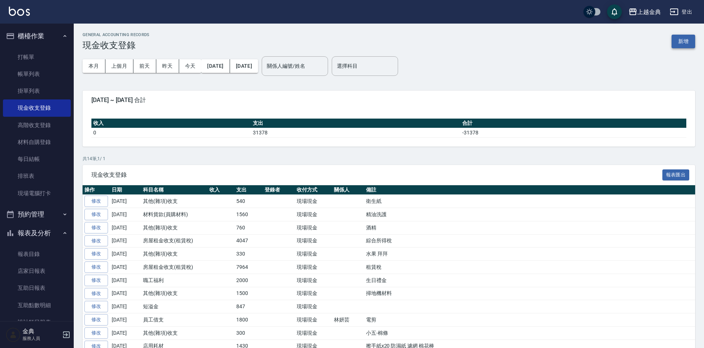
click at [674, 40] on button "新增" at bounding box center [684, 42] width 24 height 14
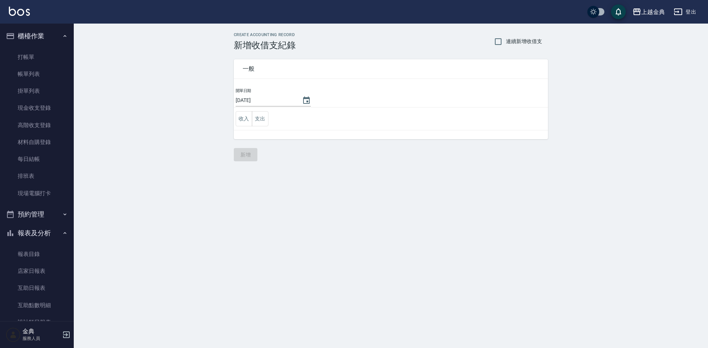
click at [270, 120] on td "收入 支出" at bounding box center [391, 119] width 314 height 23
drag, startPoint x: 268, startPoint y: 119, endPoint x: 261, endPoint y: 122, distance: 8.1
click at [264, 121] on td "收入 支出" at bounding box center [391, 119] width 314 height 23
click at [261, 122] on button "支出" at bounding box center [260, 118] width 17 height 15
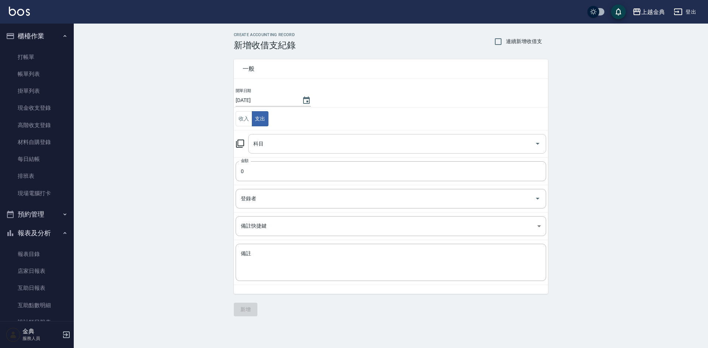
click at [276, 136] on div "科目" at bounding box center [397, 144] width 298 height 20
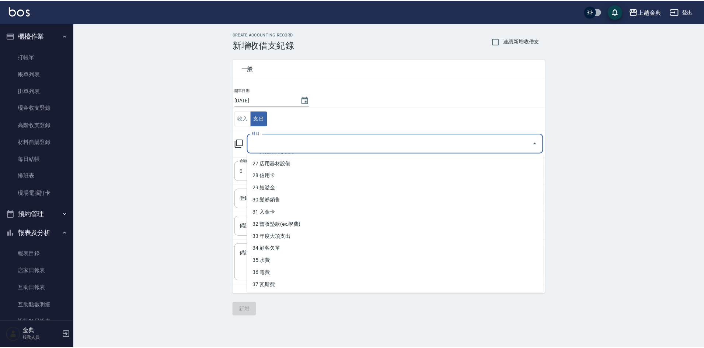
scroll to position [329, 0]
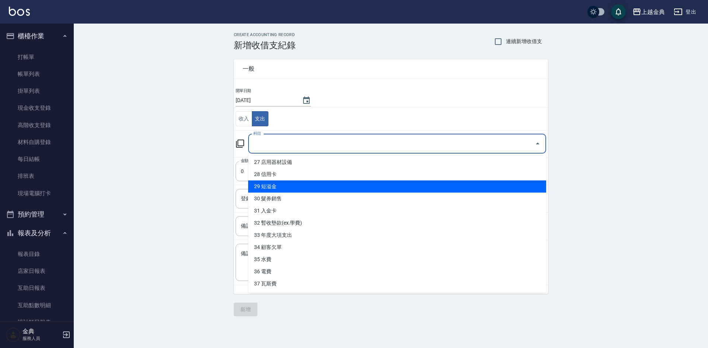
click at [315, 183] on li "29 短溢金" at bounding box center [397, 187] width 298 height 12
type input "29 短溢金"
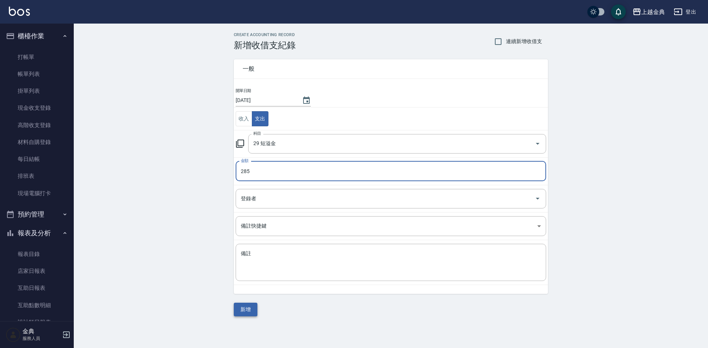
type input "285"
click at [244, 308] on button "新增" at bounding box center [246, 310] width 24 height 14
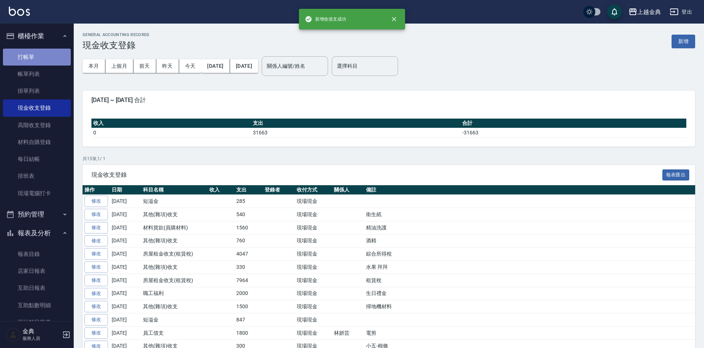
click at [40, 63] on link "打帳單" at bounding box center [37, 57] width 68 height 17
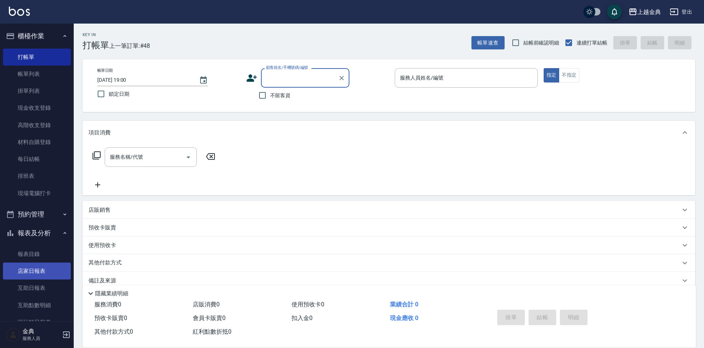
click at [25, 268] on link "店家日報表" at bounding box center [37, 271] width 68 height 17
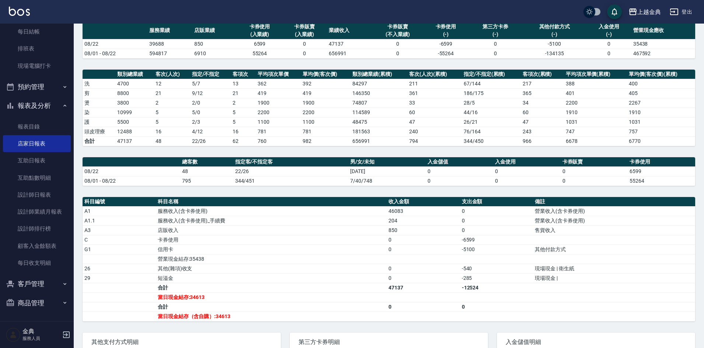
scroll to position [111, 0]
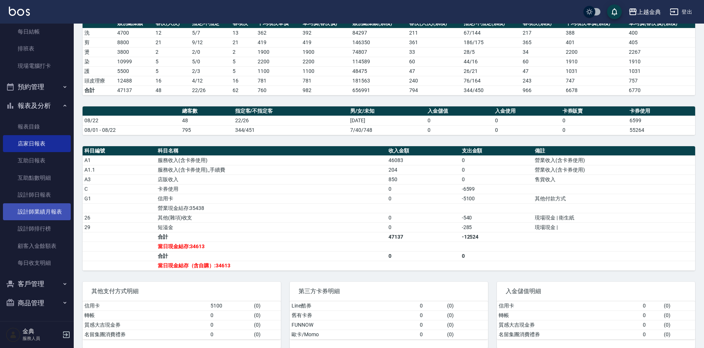
click at [32, 206] on link "設計師業績月報表" at bounding box center [37, 212] width 68 height 17
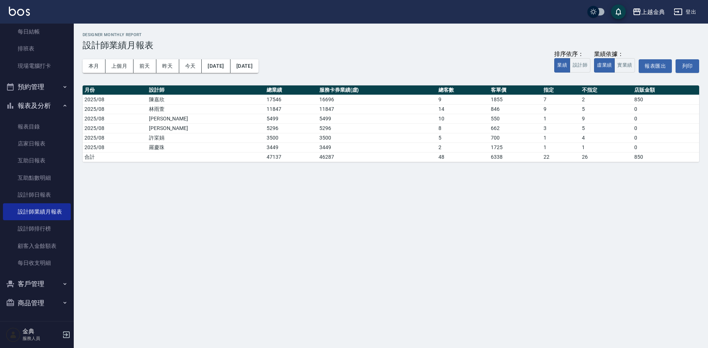
click at [82, 65] on div "上越金典 [DATE] - [DATE] 設計師業績月報表 列印時間： [DATE][PHONE_NUMBER]:01 Designer Monthly Re…" at bounding box center [391, 98] width 634 height 148
click at [87, 65] on button "本月" at bounding box center [94, 66] width 23 height 14
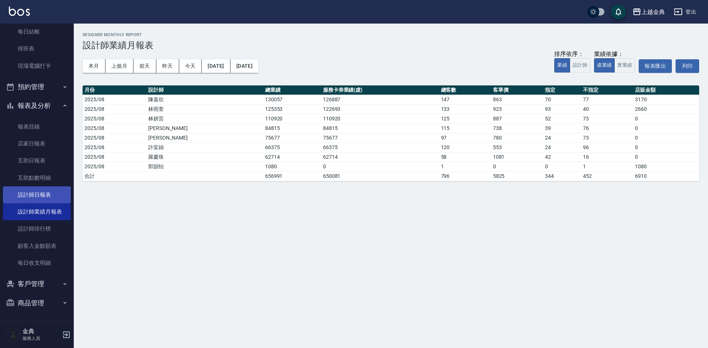
click at [44, 196] on link "設計師日報表" at bounding box center [37, 195] width 68 height 17
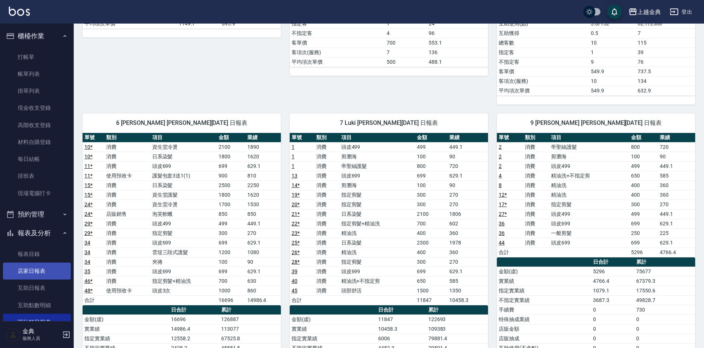
scroll to position [74, 0]
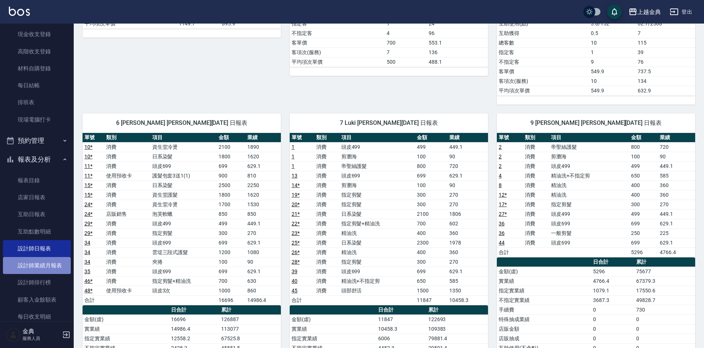
click at [47, 267] on link "設計師業績月報表" at bounding box center [37, 265] width 68 height 17
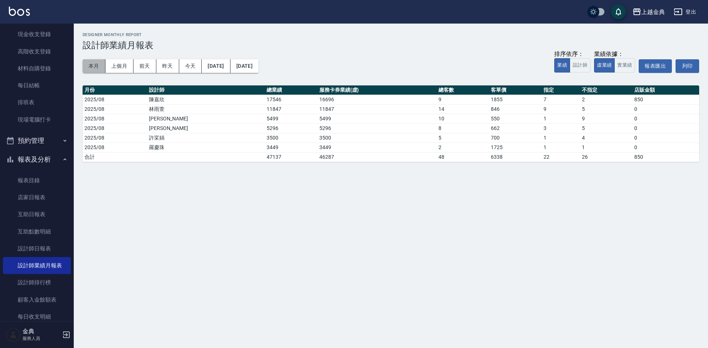
click at [102, 63] on button "本月" at bounding box center [94, 66] width 23 height 14
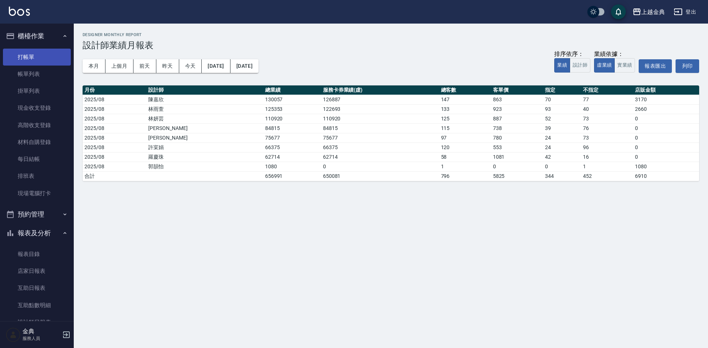
click at [12, 56] on link "打帳單" at bounding box center [37, 57] width 68 height 17
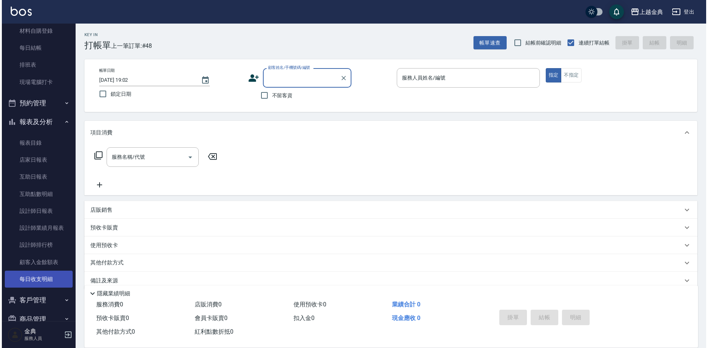
scroll to position [128, 0]
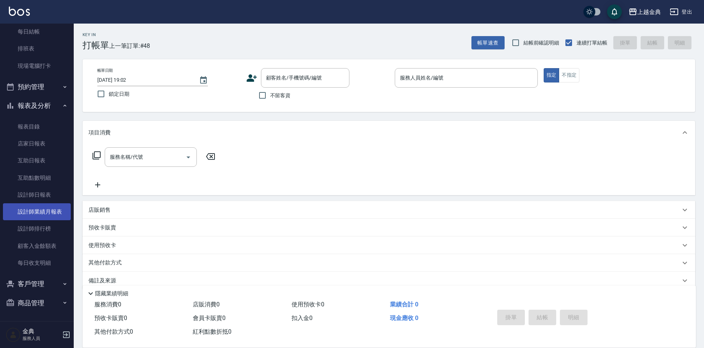
click at [56, 212] on link "設計師業績月報表" at bounding box center [37, 212] width 68 height 17
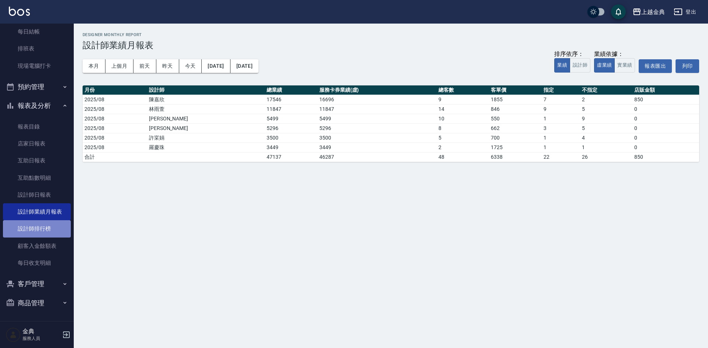
click at [43, 231] on link "設計師排行榜" at bounding box center [37, 229] width 68 height 17
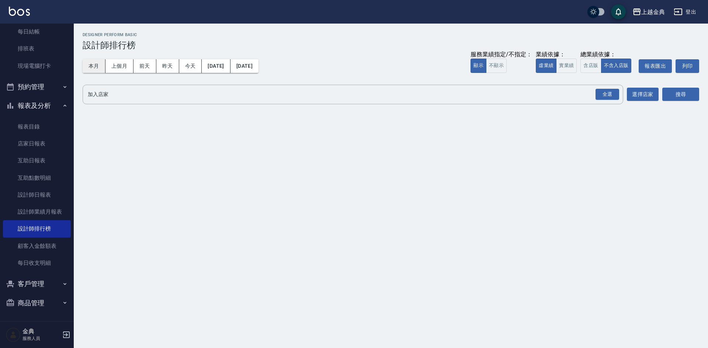
click at [87, 60] on button "本月" at bounding box center [94, 66] width 23 height 14
click at [91, 67] on button "本月" at bounding box center [94, 66] width 23 height 14
click at [589, 65] on button "含店販" at bounding box center [590, 66] width 21 height 14
click at [610, 91] on div "全選" at bounding box center [608, 94] width 24 height 11
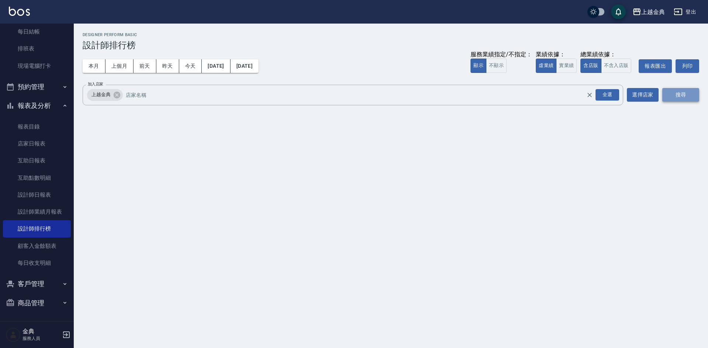
click at [674, 93] on button "搜尋" at bounding box center [680, 95] width 37 height 14
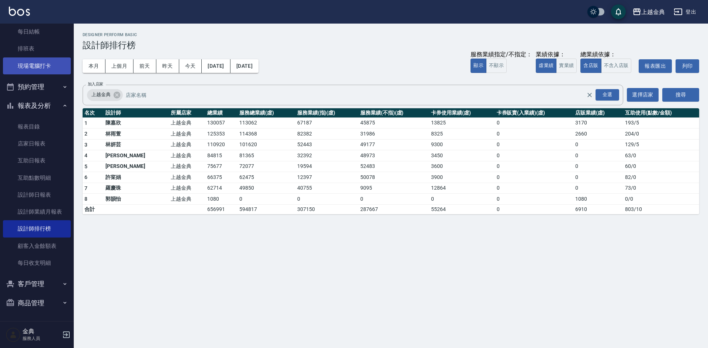
click at [35, 73] on link "現場電腦打卡" at bounding box center [37, 66] width 68 height 17
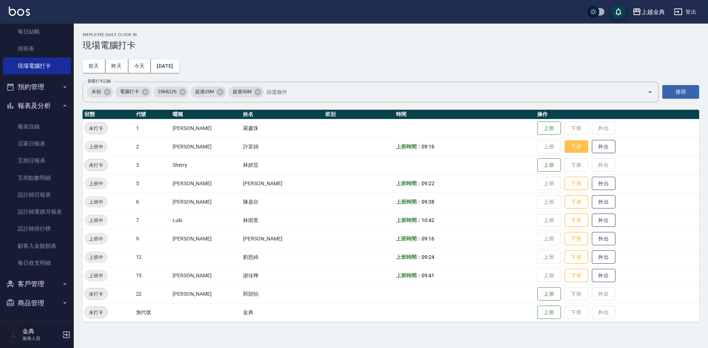
click at [565, 148] on button "下班" at bounding box center [577, 147] width 24 height 13
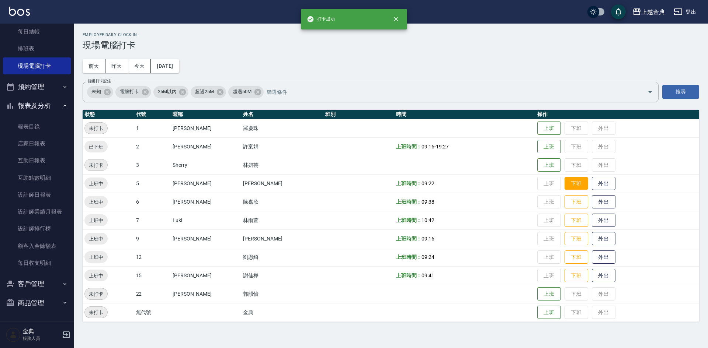
click at [565, 180] on button "下班" at bounding box center [577, 183] width 24 height 13
click at [565, 201] on button "下班" at bounding box center [577, 202] width 24 height 13
click at [569, 216] on button "下班" at bounding box center [577, 220] width 24 height 13
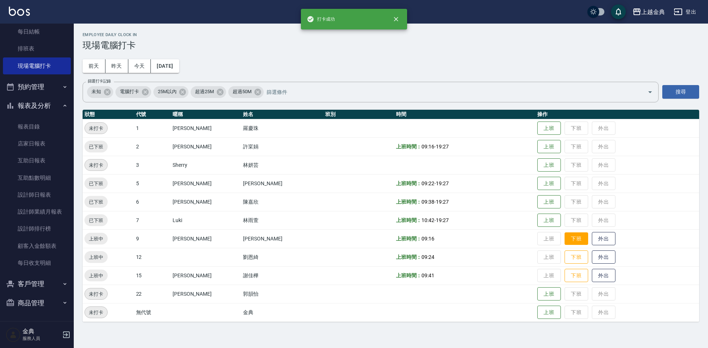
click at [565, 235] on button "下班" at bounding box center [577, 239] width 24 height 13
click at [565, 253] on button "下班" at bounding box center [577, 257] width 24 height 13
click at [566, 277] on button "下班" at bounding box center [577, 276] width 24 height 13
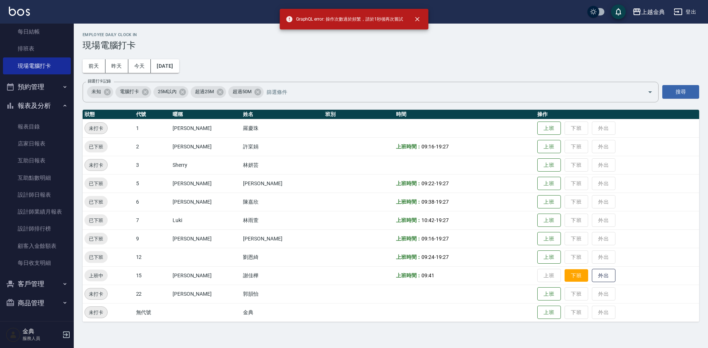
click at [556, 268] on td "上班 下班 外出" at bounding box center [617, 276] width 164 height 18
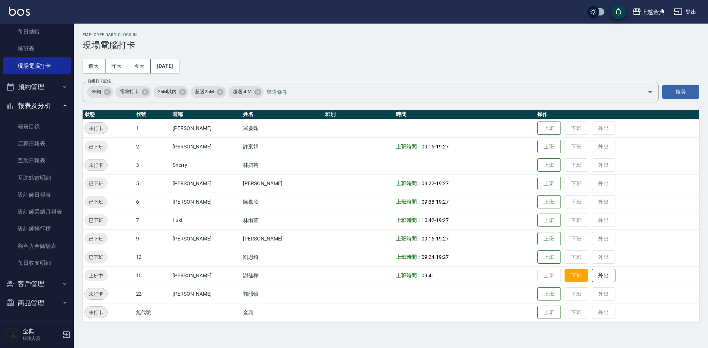
click at [565, 271] on button "下班" at bounding box center [577, 276] width 24 height 13
